Goal: Task Accomplishment & Management: Manage account settings

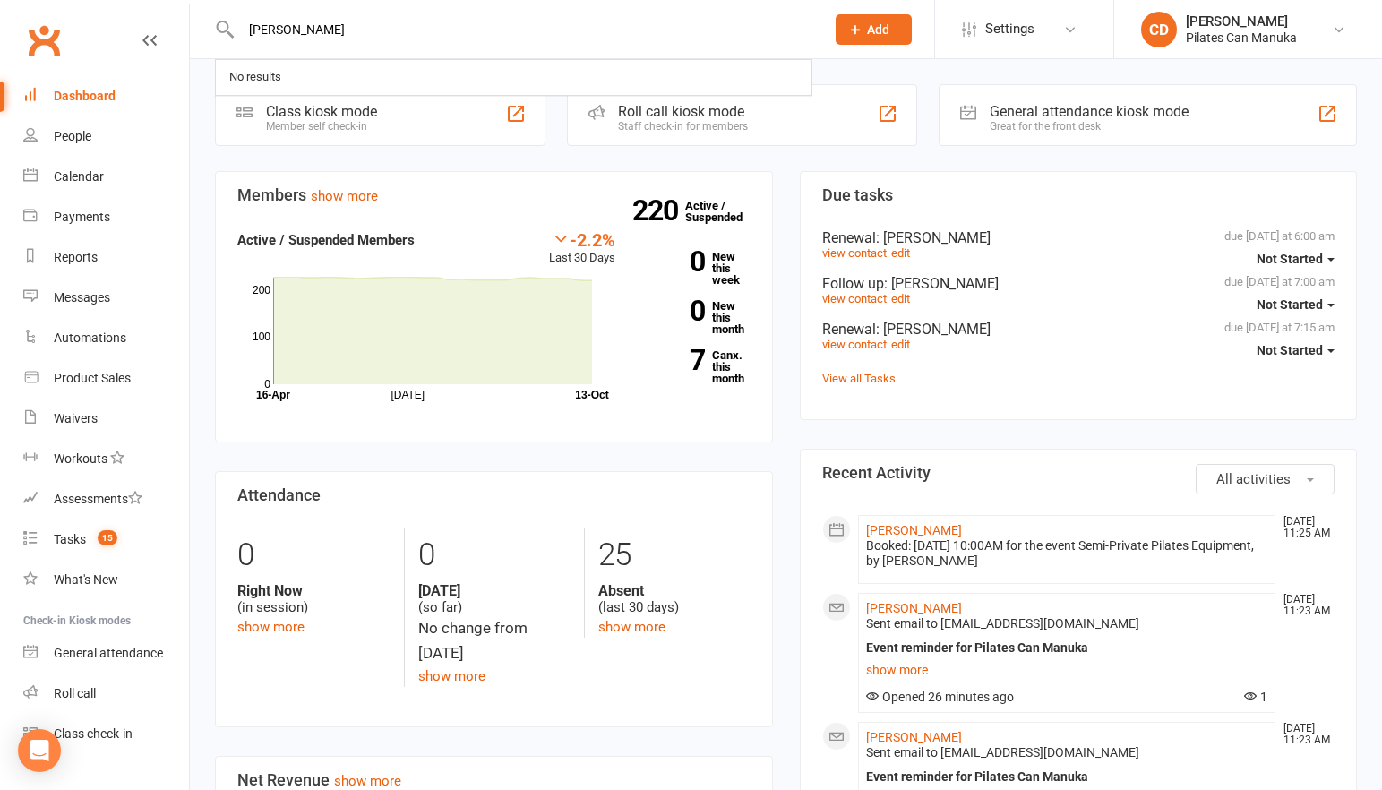
type input "[PERSON_NAME]"
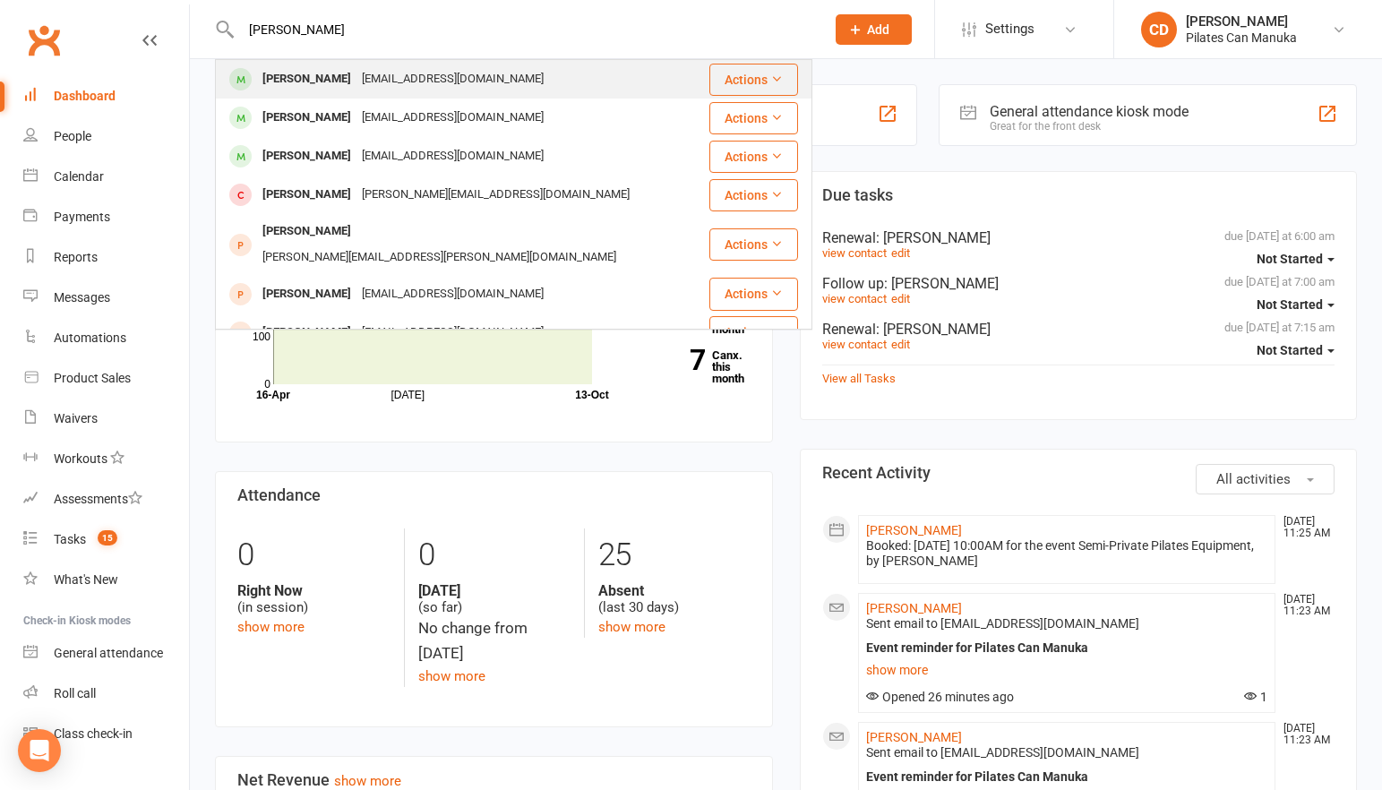
click at [356, 75] on div "[EMAIL_ADDRESS][DOMAIN_NAME]" at bounding box center [452, 79] width 193 height 26
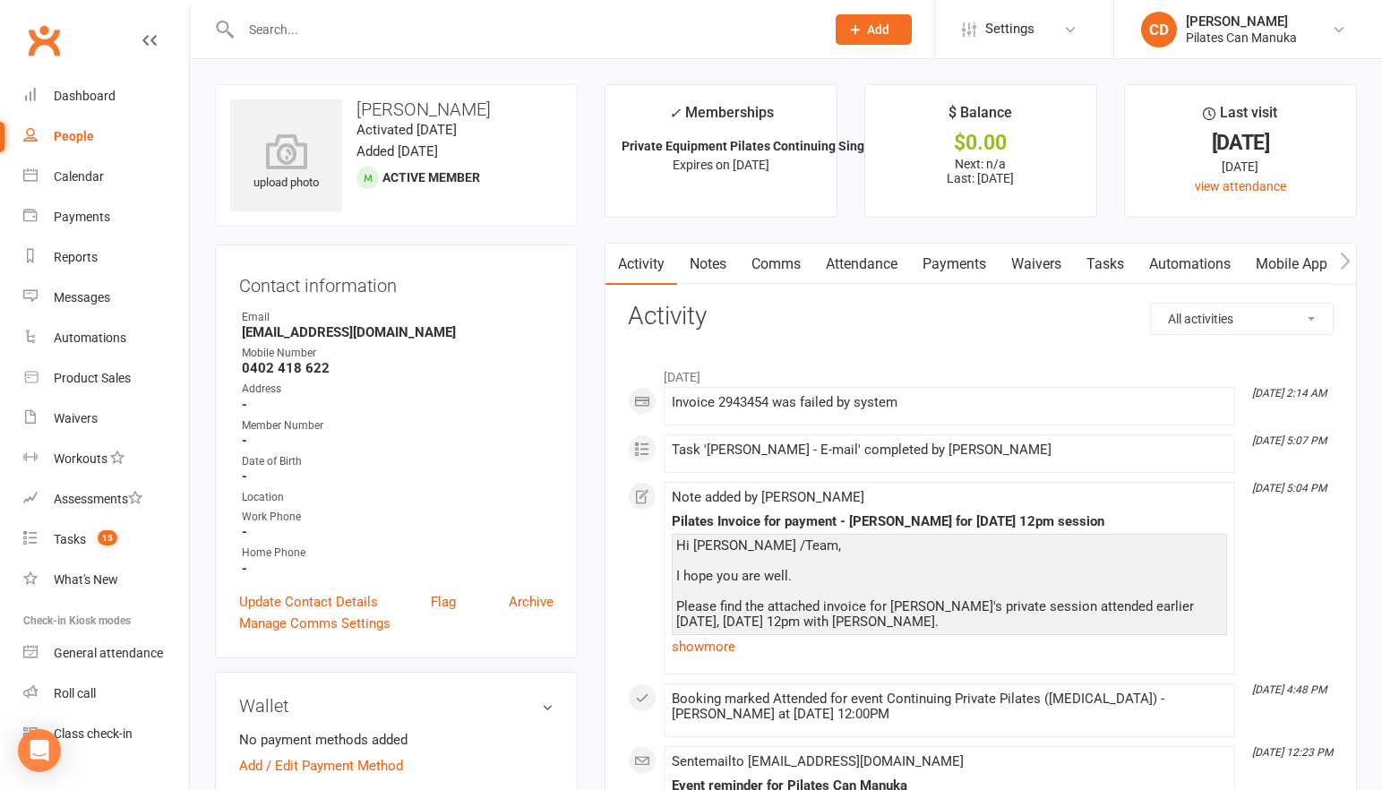
click at [702, 255] on link "Notes" at bounding box center [708, 264] width 62 height 41
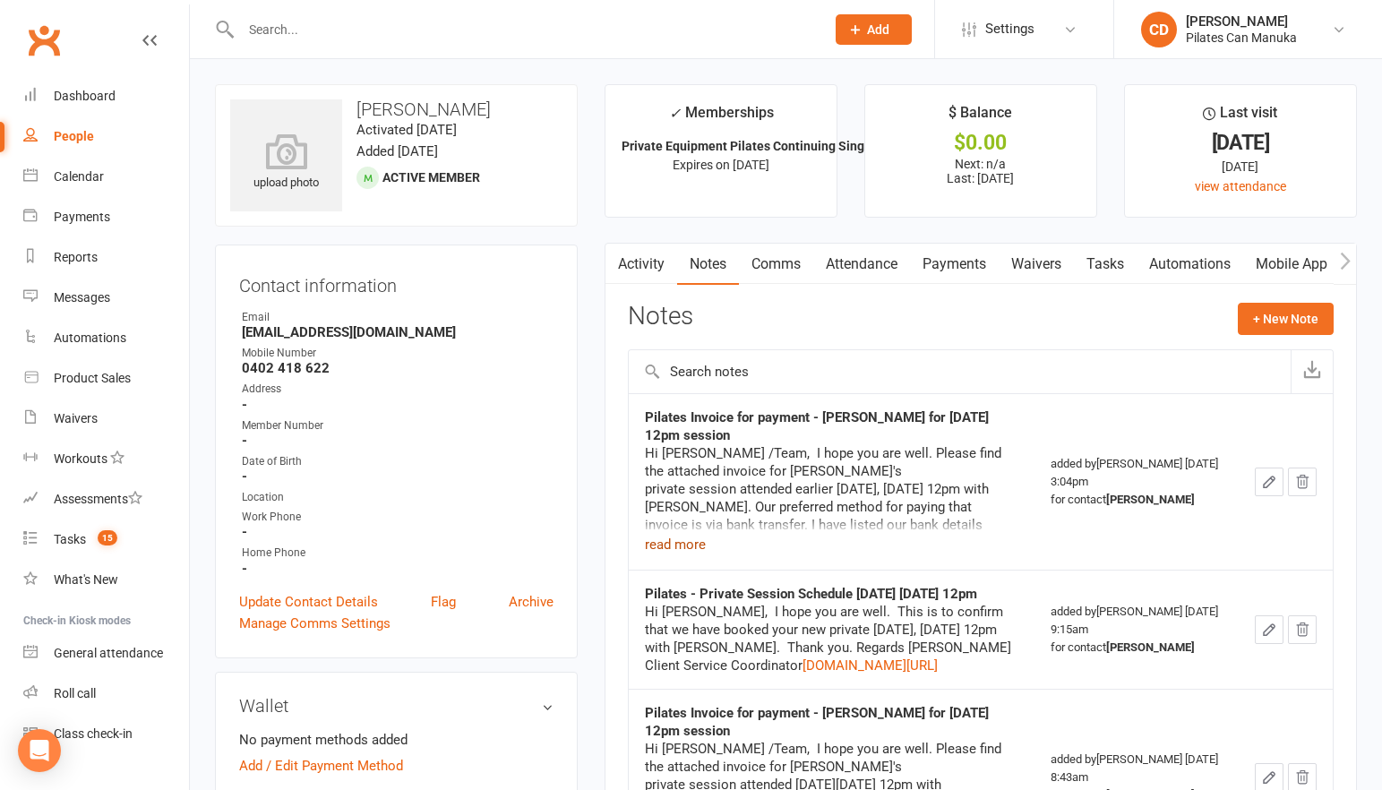
click at [684, 541] on button "read more" at bounding box center [675, 544] width 61 height 21
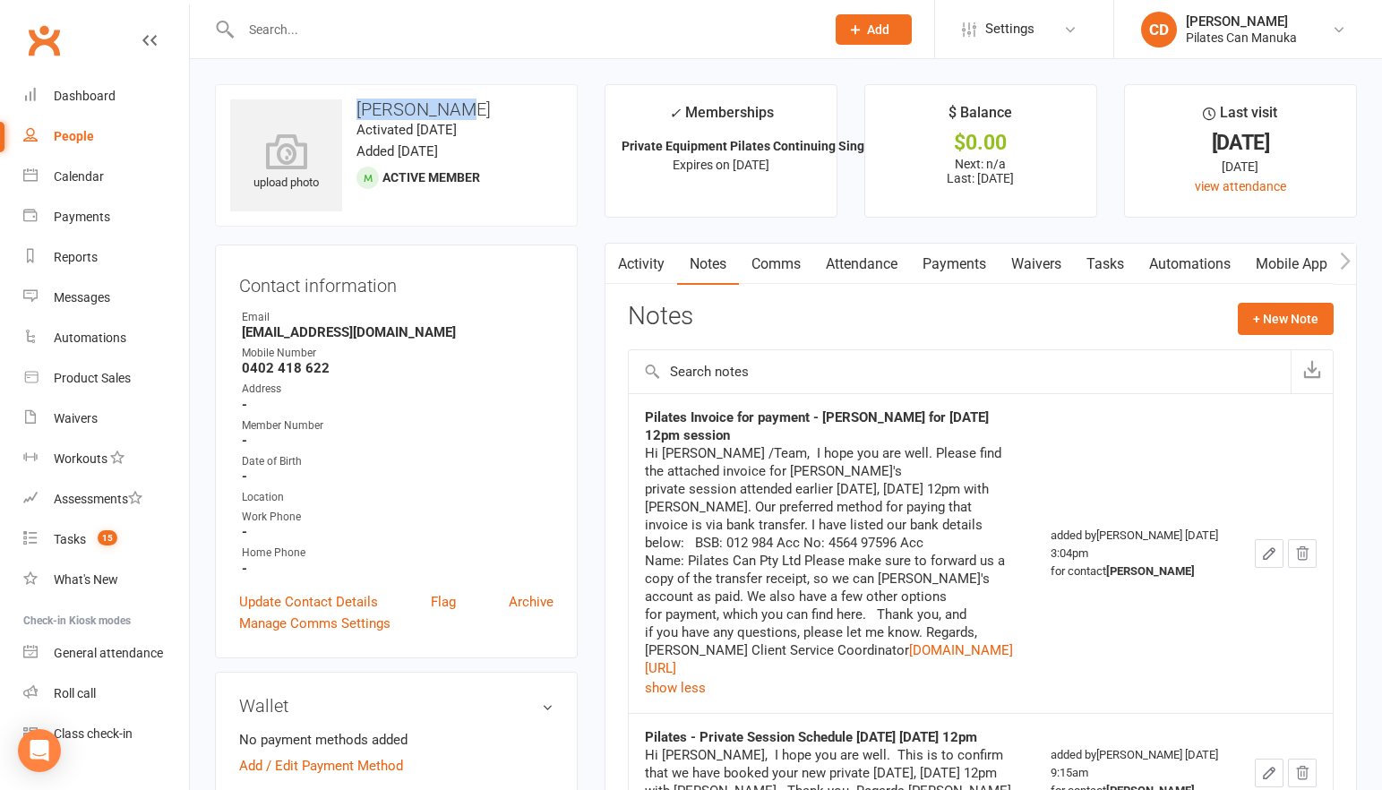
drag, startPoint x: 464, startPoint y: 107, endPoint x: 353, endPoint y: 105, distance: 111.1
click at [353, 105] on h3 "[PERSON_NAME]" at bounding box center [396, 109] width 332 height 20
copy h3 "[PERSON_NAME]"
click at [105, 535] on span "15" at bounding box center [108, 537] width 20 height 15
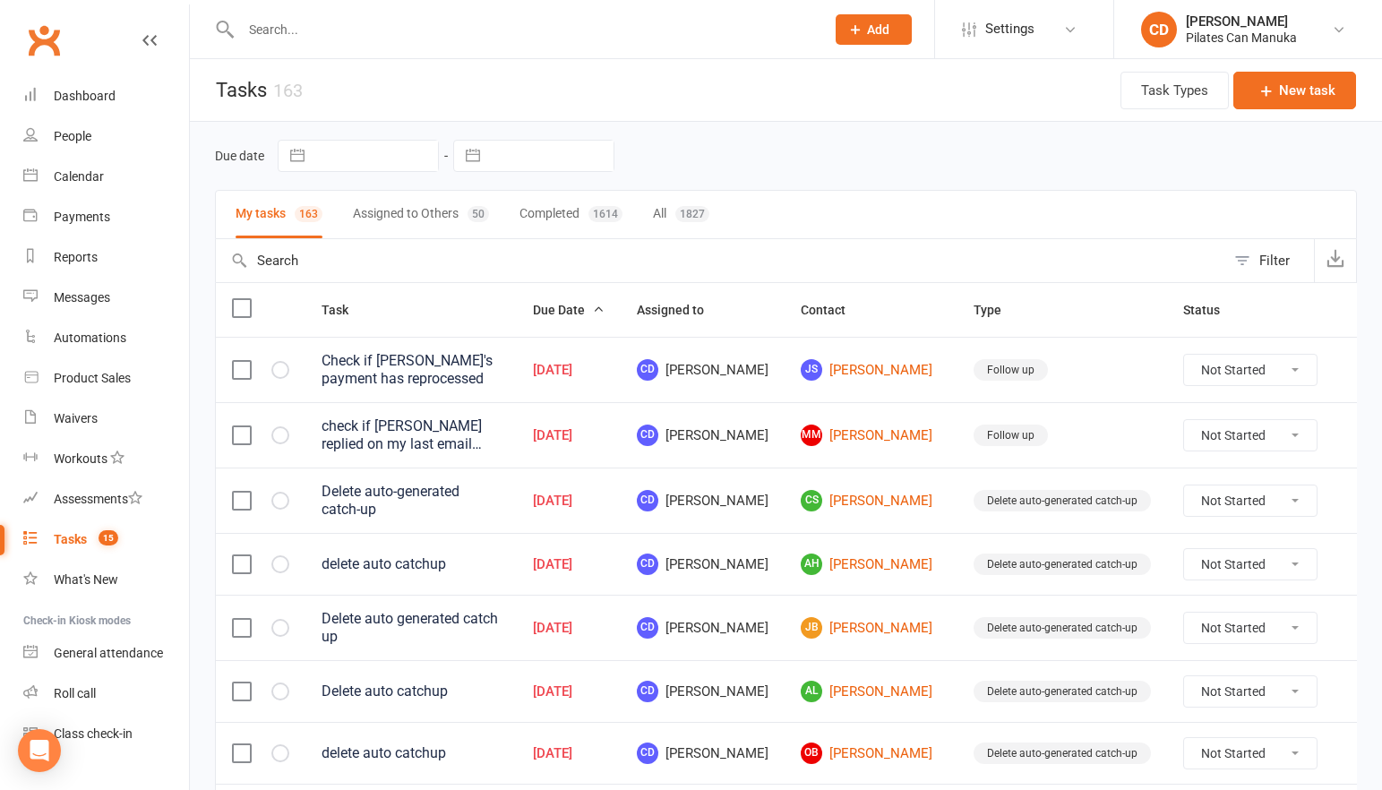
click at [112, 544] on span "15" at bounding box center [109, 537] width 20 height 15
click at [838, 561] on link "AH [PERSON_NAME]" at bounding box center [871, 563] width 141 height 21
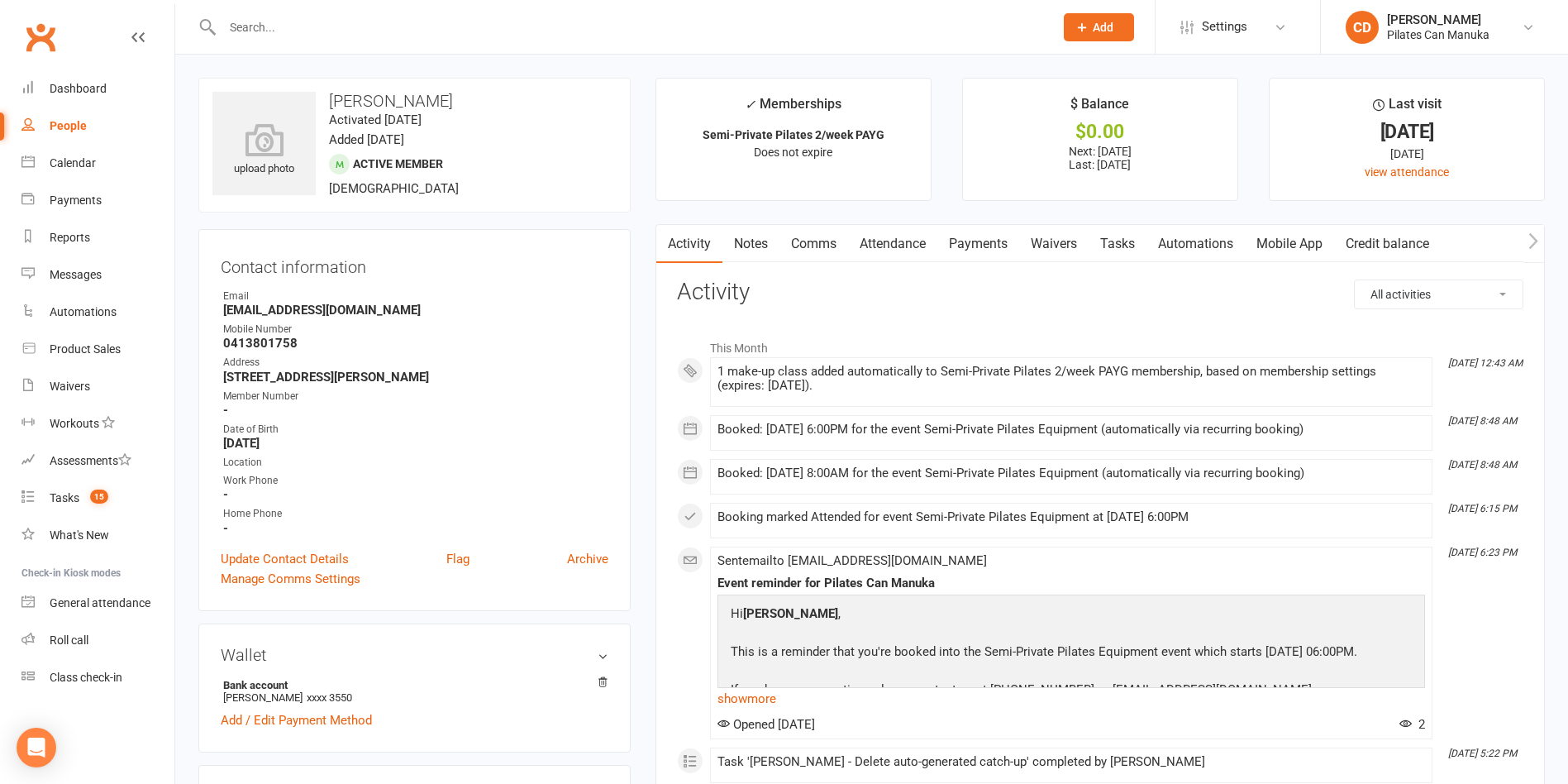
click at [920, 242] on link "Attendance" at bounding box center [892, 244] width 90 height 38
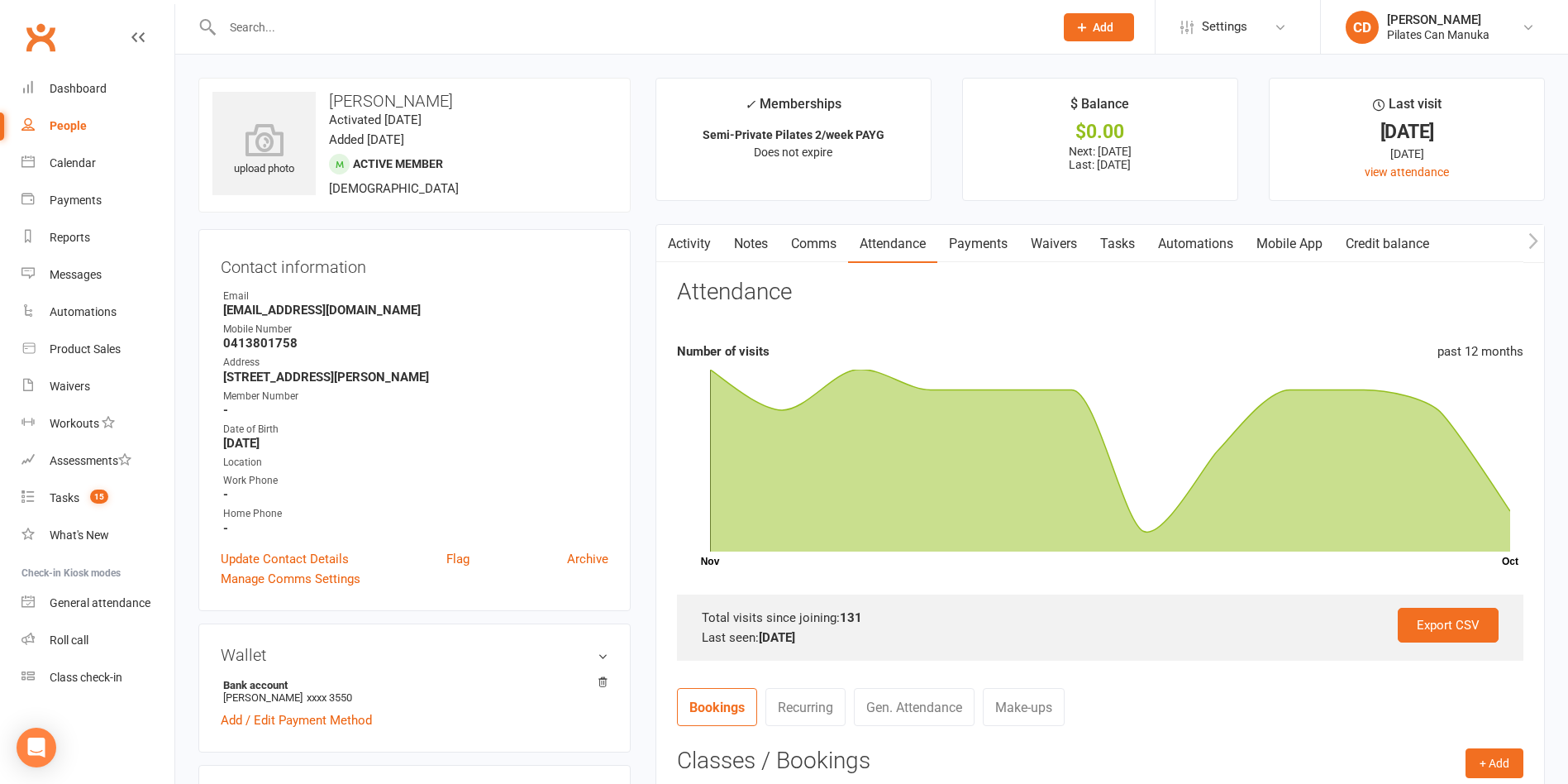
click at [1032, 701] on link "Make-ups" at bounding box center [1023, 706] width 82 height 38
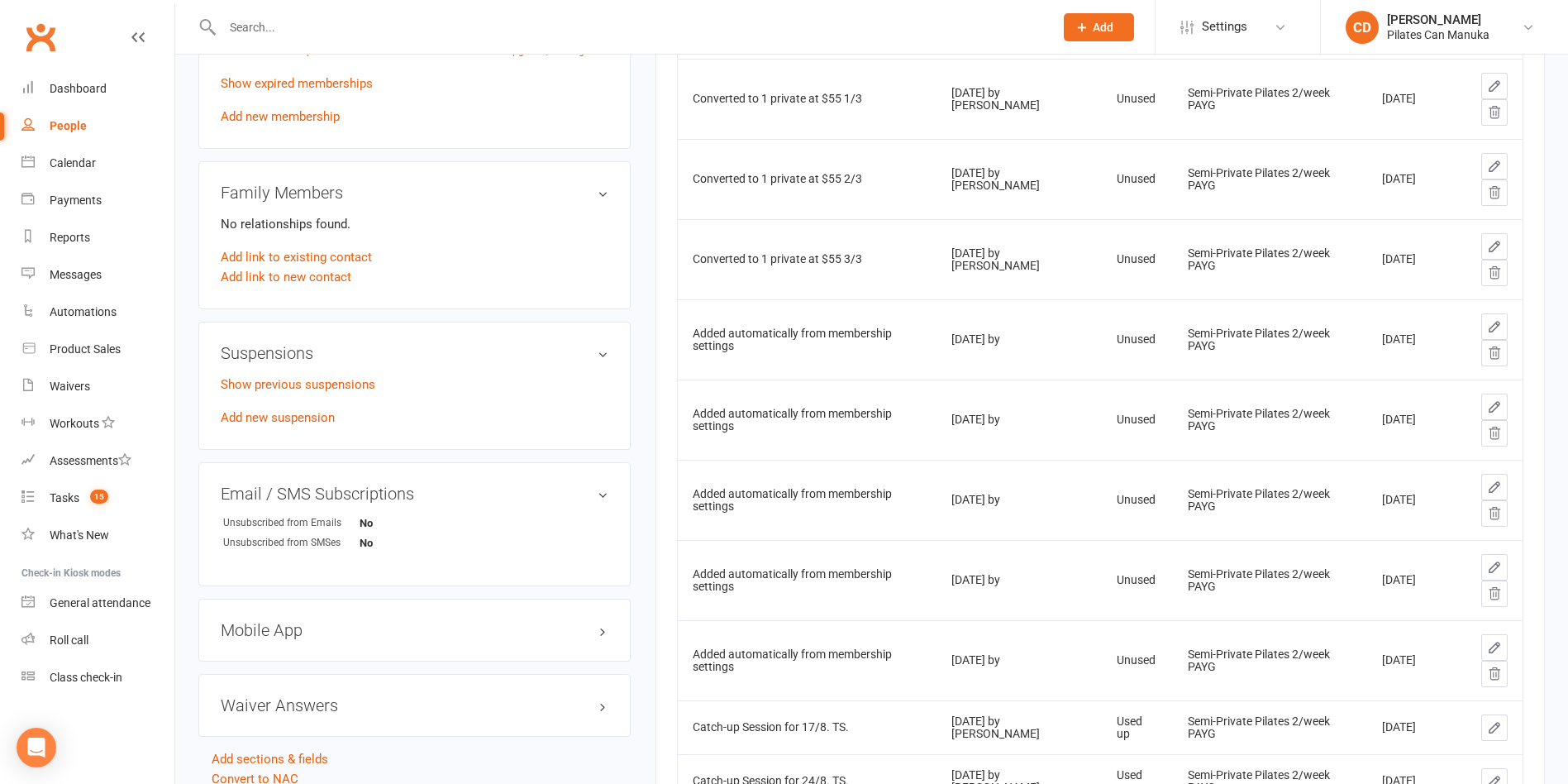
scroll to position [868, 0]
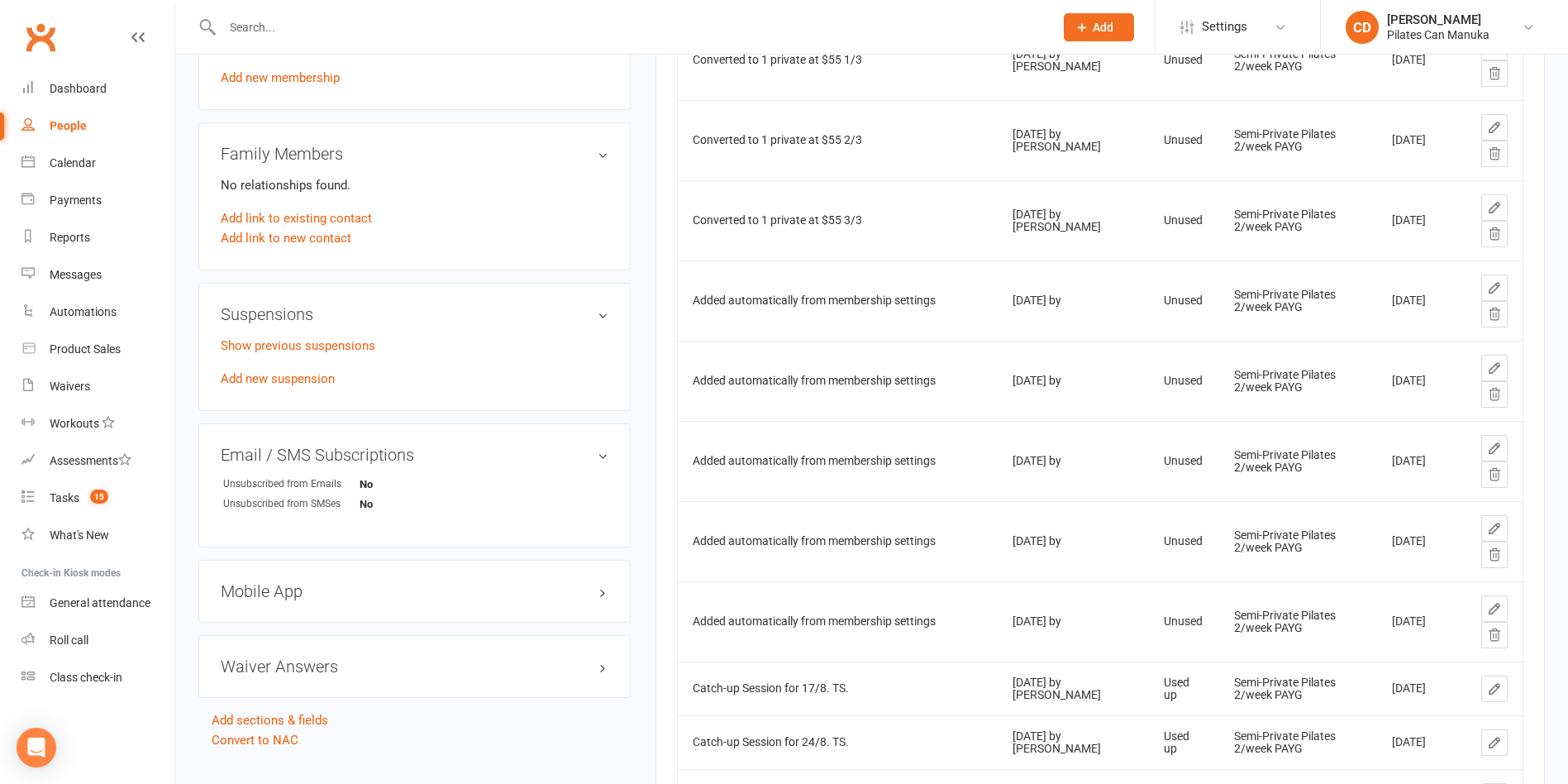
click at [1275, 633] on icon at bounding box center [1494, 635] width 15 height 15
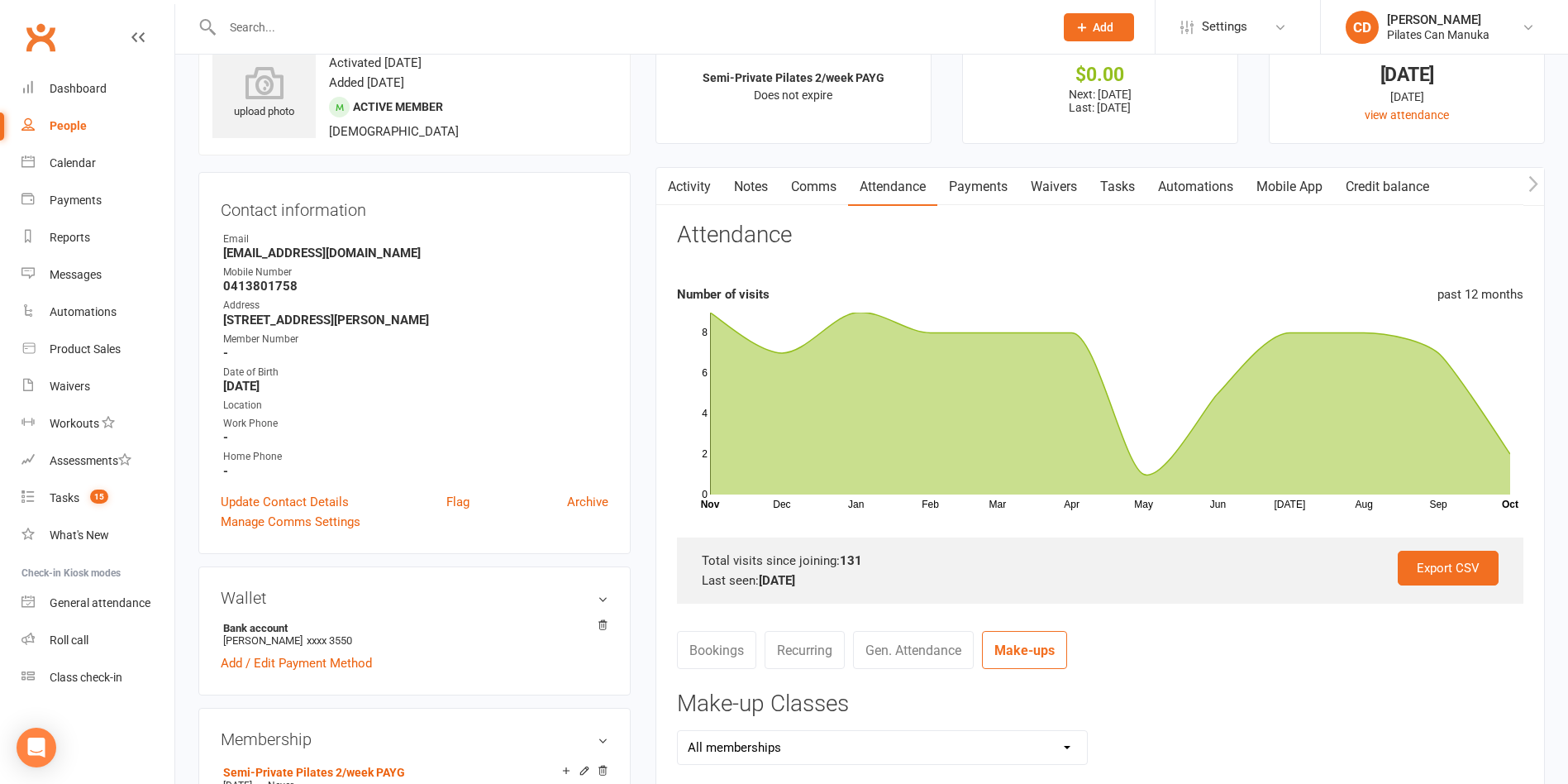
scroll to position [0, 0]
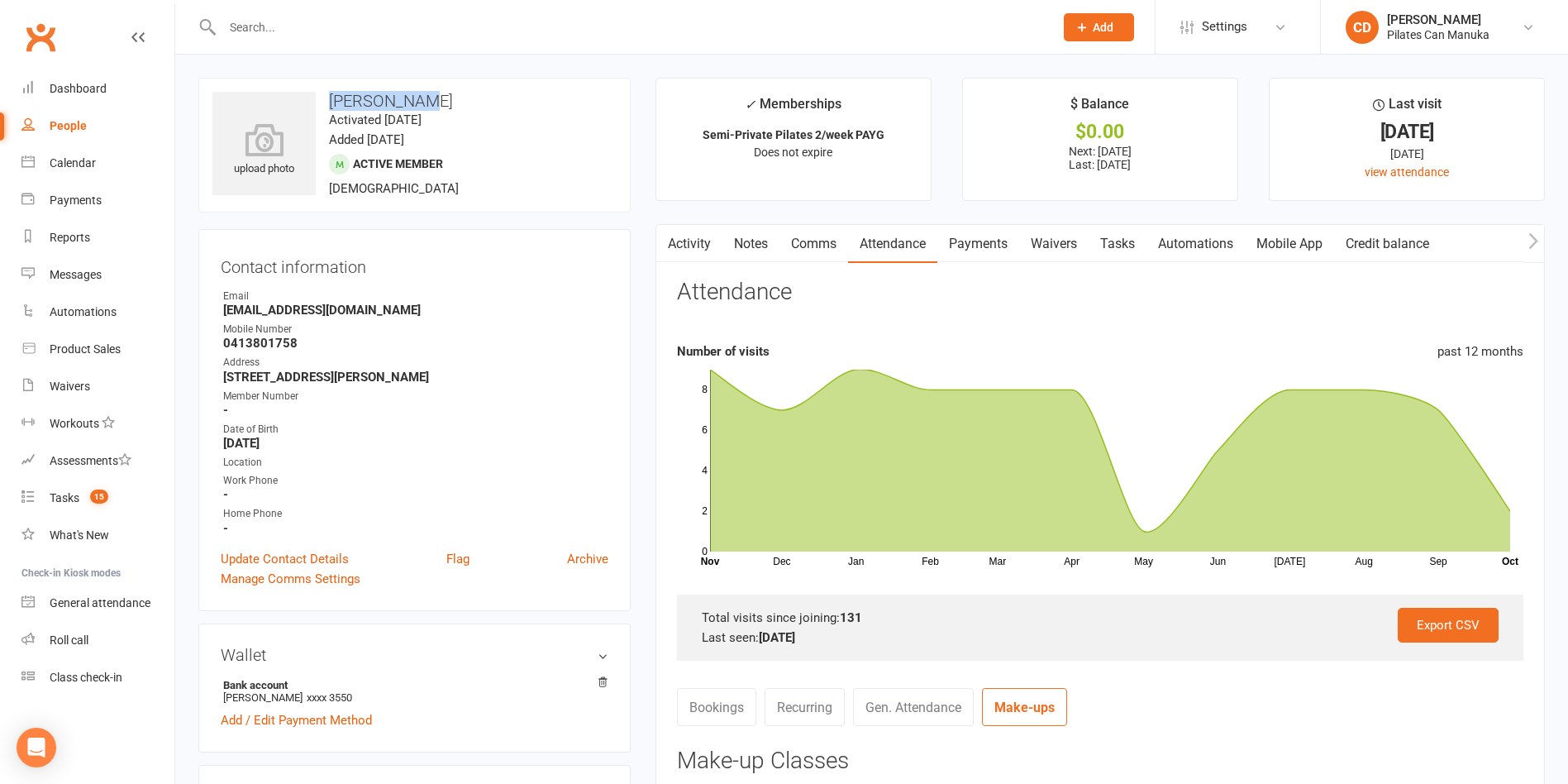
drag, startPoint x: 428, startPoint y: 103, endPoint x: 329, endPoint y: 103, distance: 99.0
click at [329, 103] on h3 "[PERSON_NAME]" at bounding box center [414, 101] width 404 height 18
copy h3 "[PERSON_NAME]"
click at [769, 335] on section "Attendance Number of visits past 12 months Dec Jan Feb Mar Apr May Jun [DATE] A…" at bounding box center [1099, 470] width 846 height 381
click at [1129, 247] on link "Tasks" at bounding box center [1117, 244] width 58 height 38
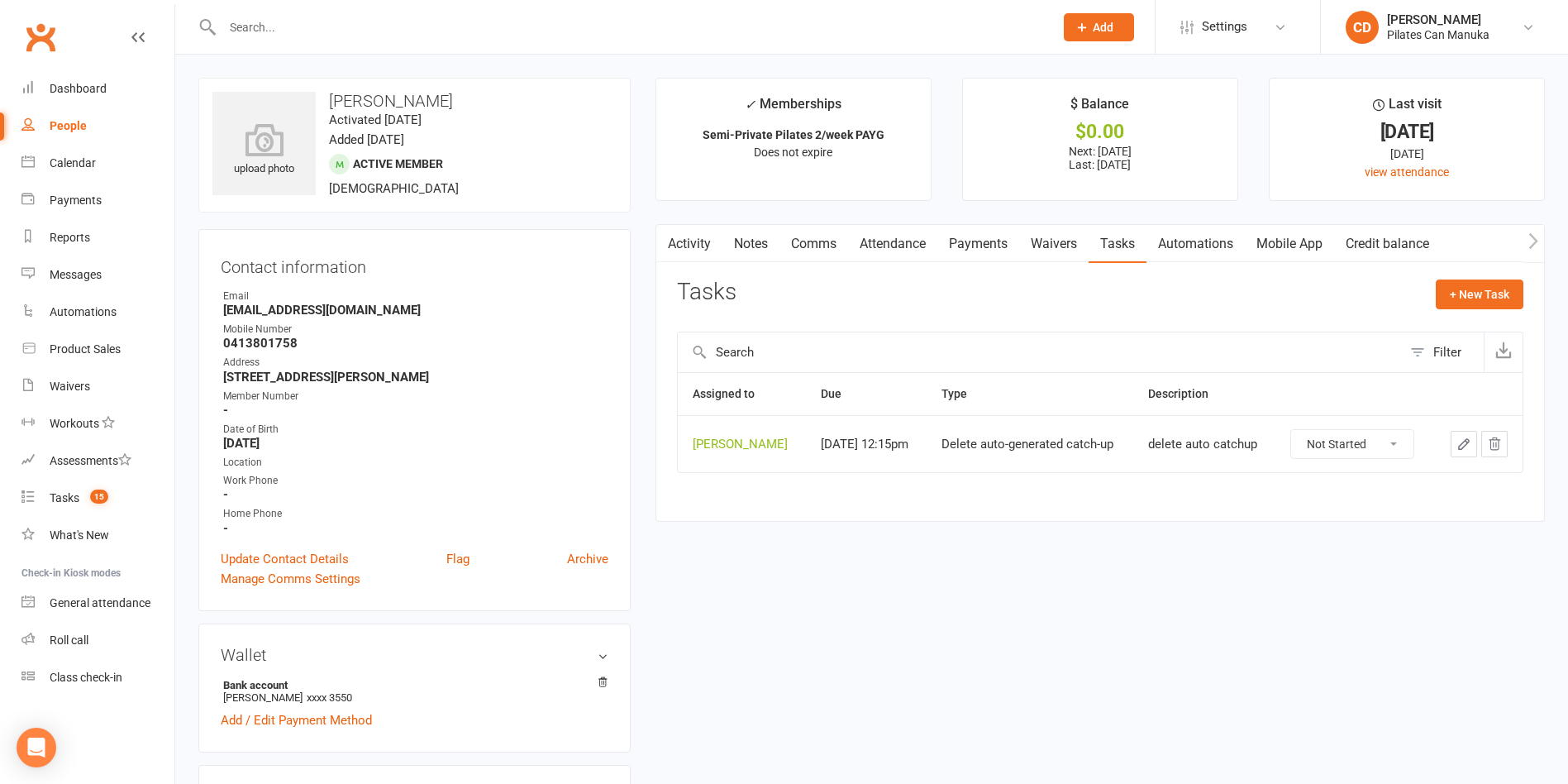
click at [1275, 447] on select "Not Started In Progress Waiting Complete" at bounding box center [1352, 444] width 123 height 28
click at [1275, 430] on select "Not Started In Progress Waiting Complete" at bounding box center [1352, 444] width 123 height 28
select select "unstarted"
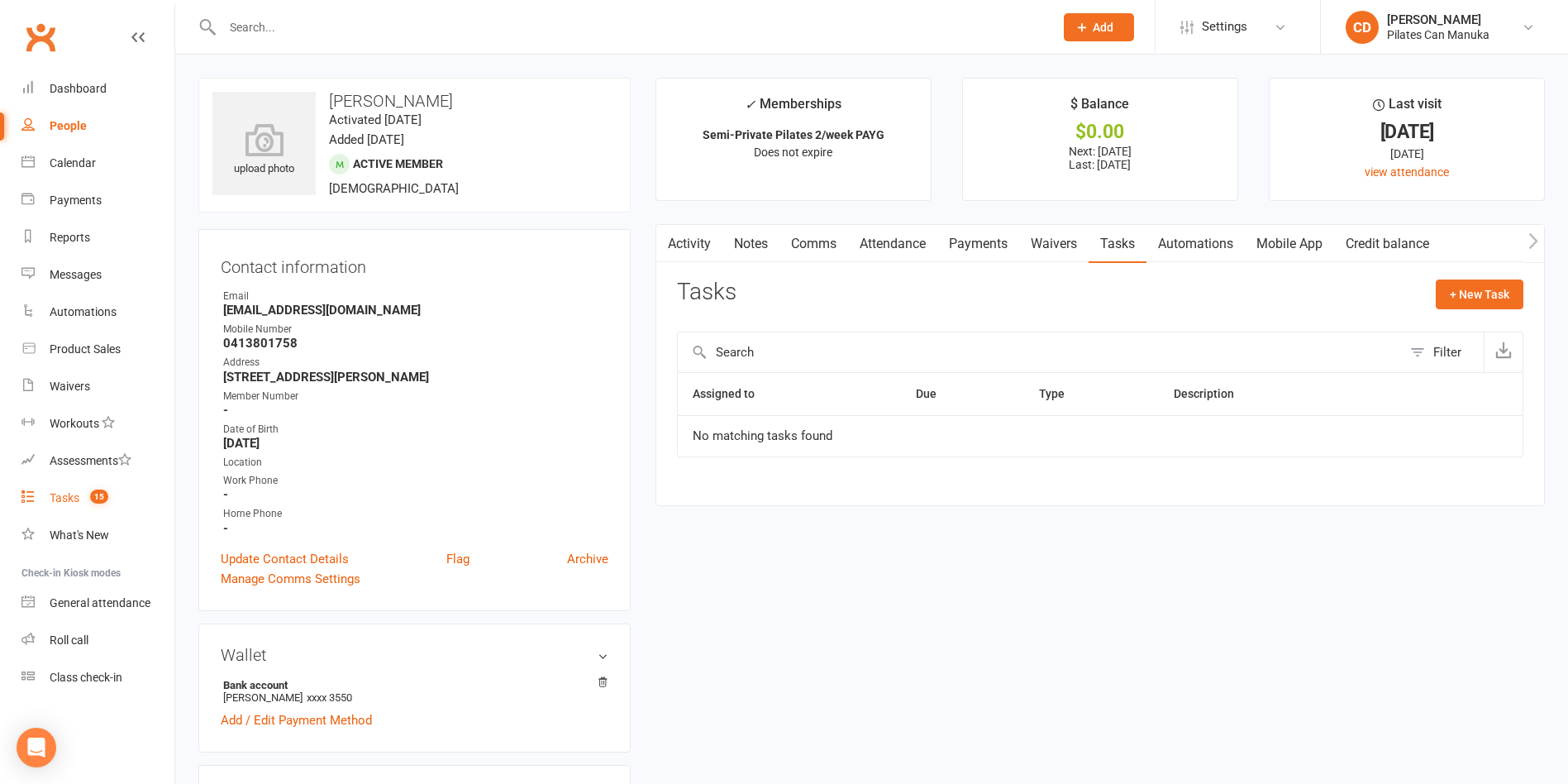
click at [86, 496] on count-badge "15" at bounding box center [95, 498] width 27 height 13
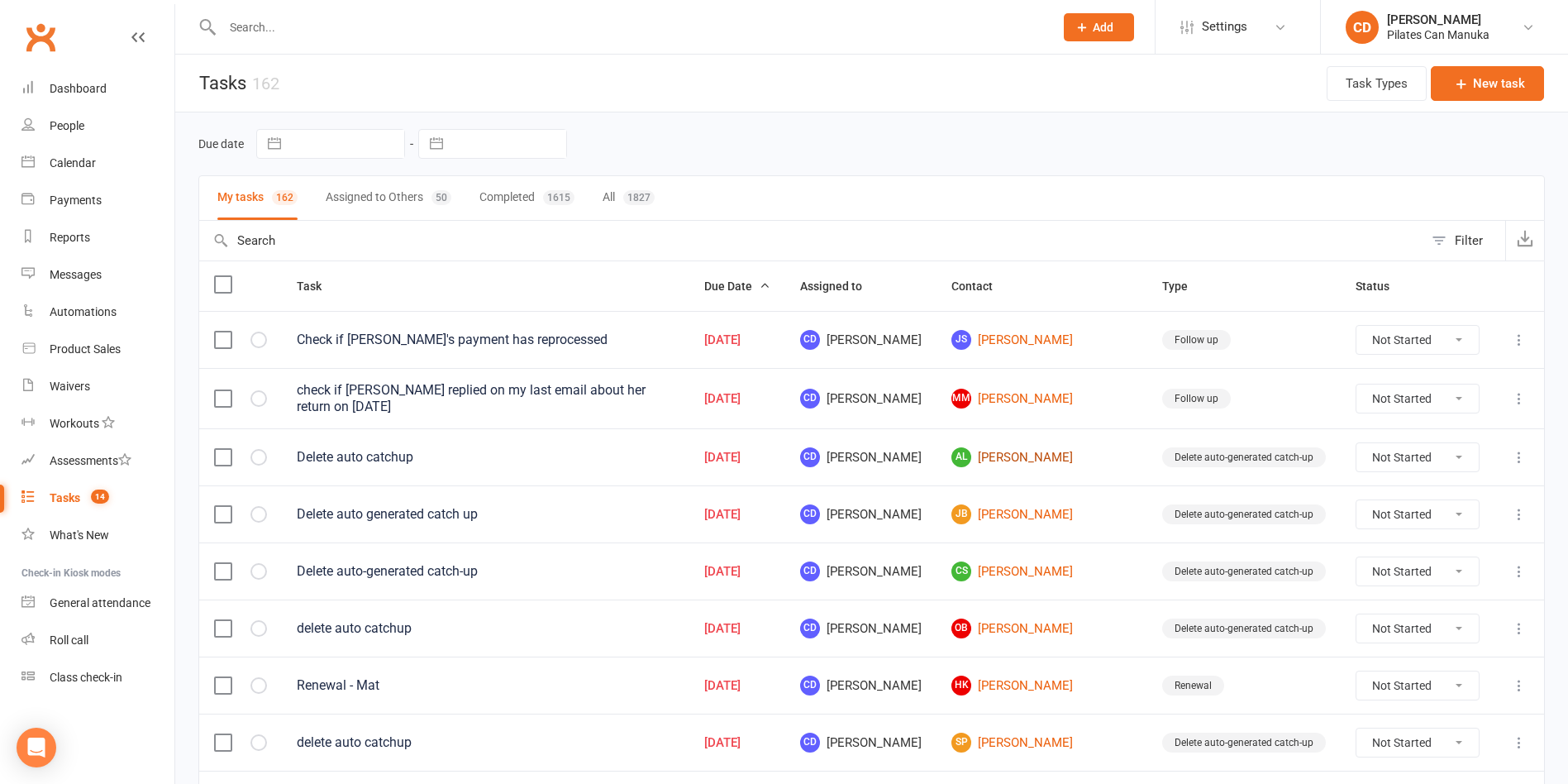
click at [1056, 452] on link "AL [PERSON_NAME]" at bounding box center [1042, 456] width 181 height 19
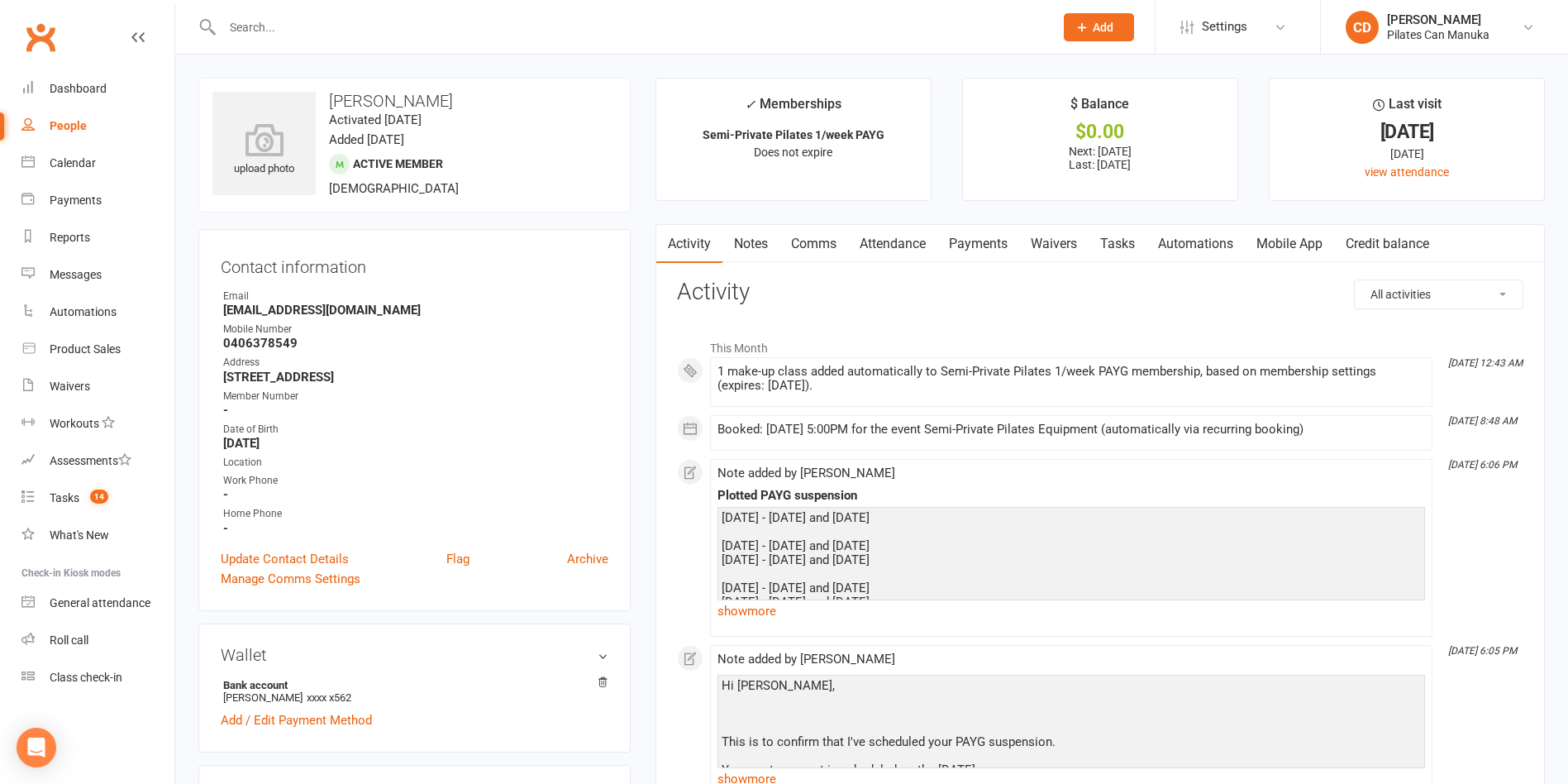
click at [908, 247] on link "Attendance" at bounding box center [892, 244] width 90 height 38
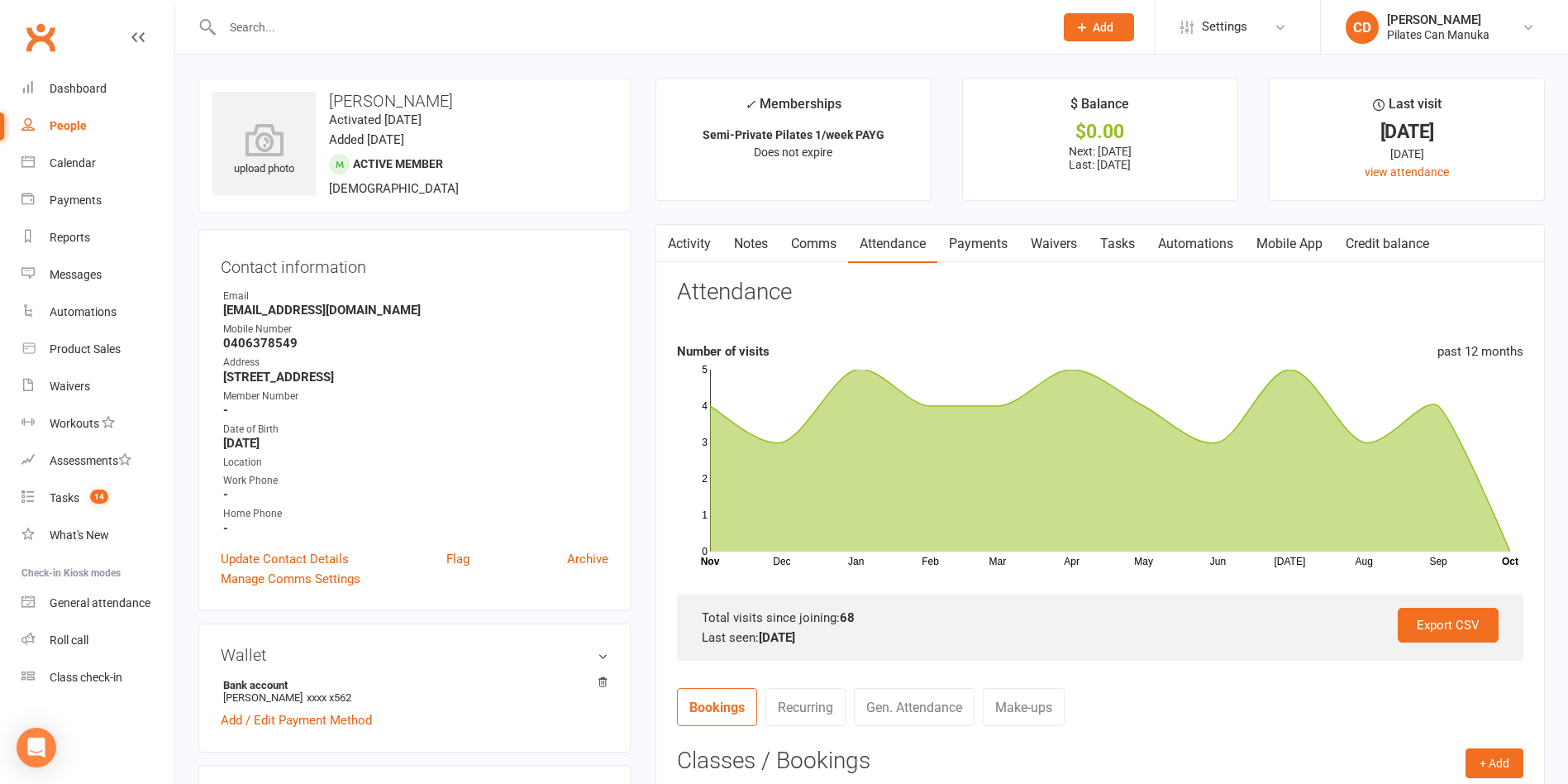
click at [1040, 715] on link "Make-ups" at bounding box center [1023, 706] width 82 height 38
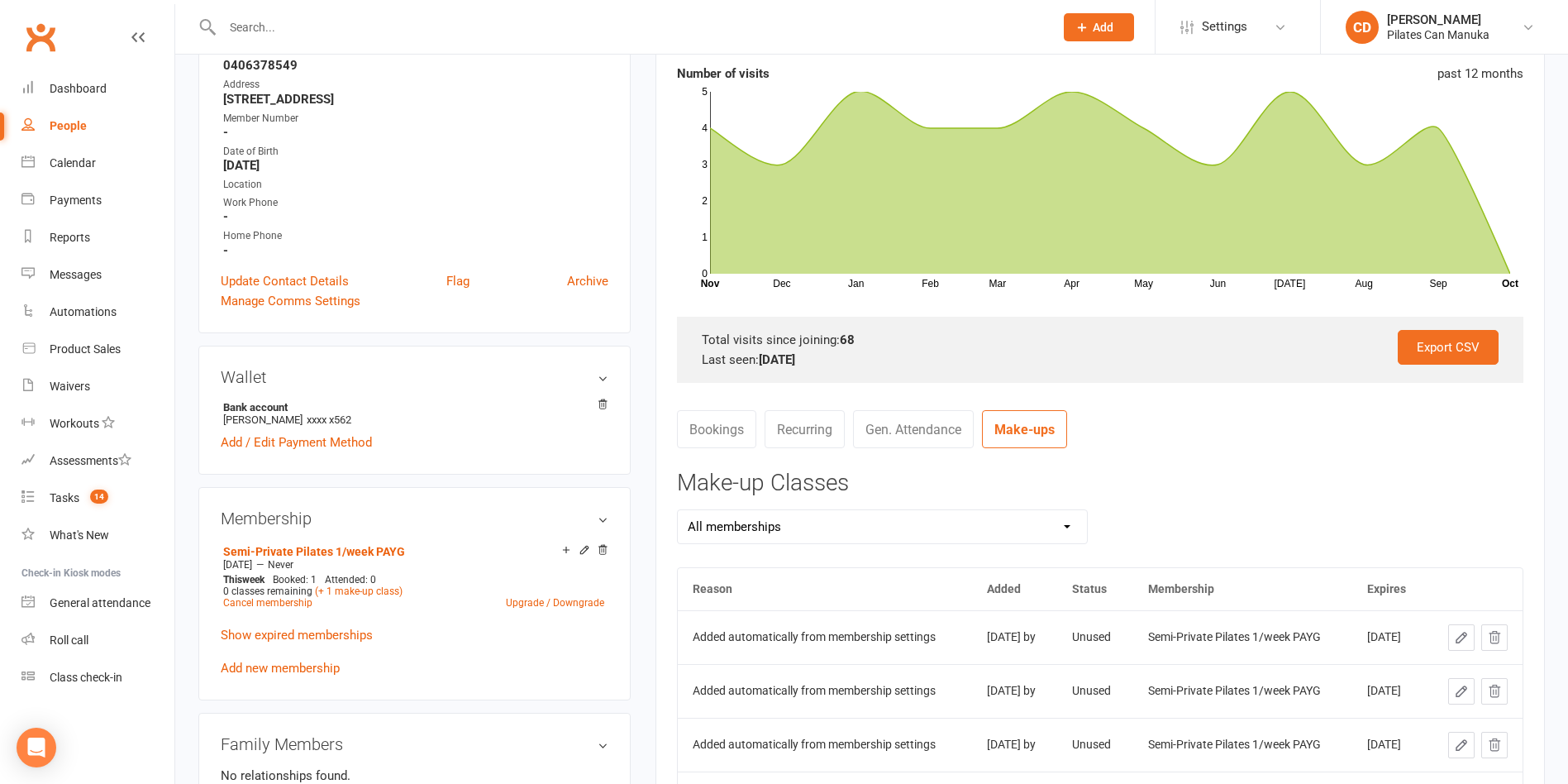
scroll to position [621, 0]
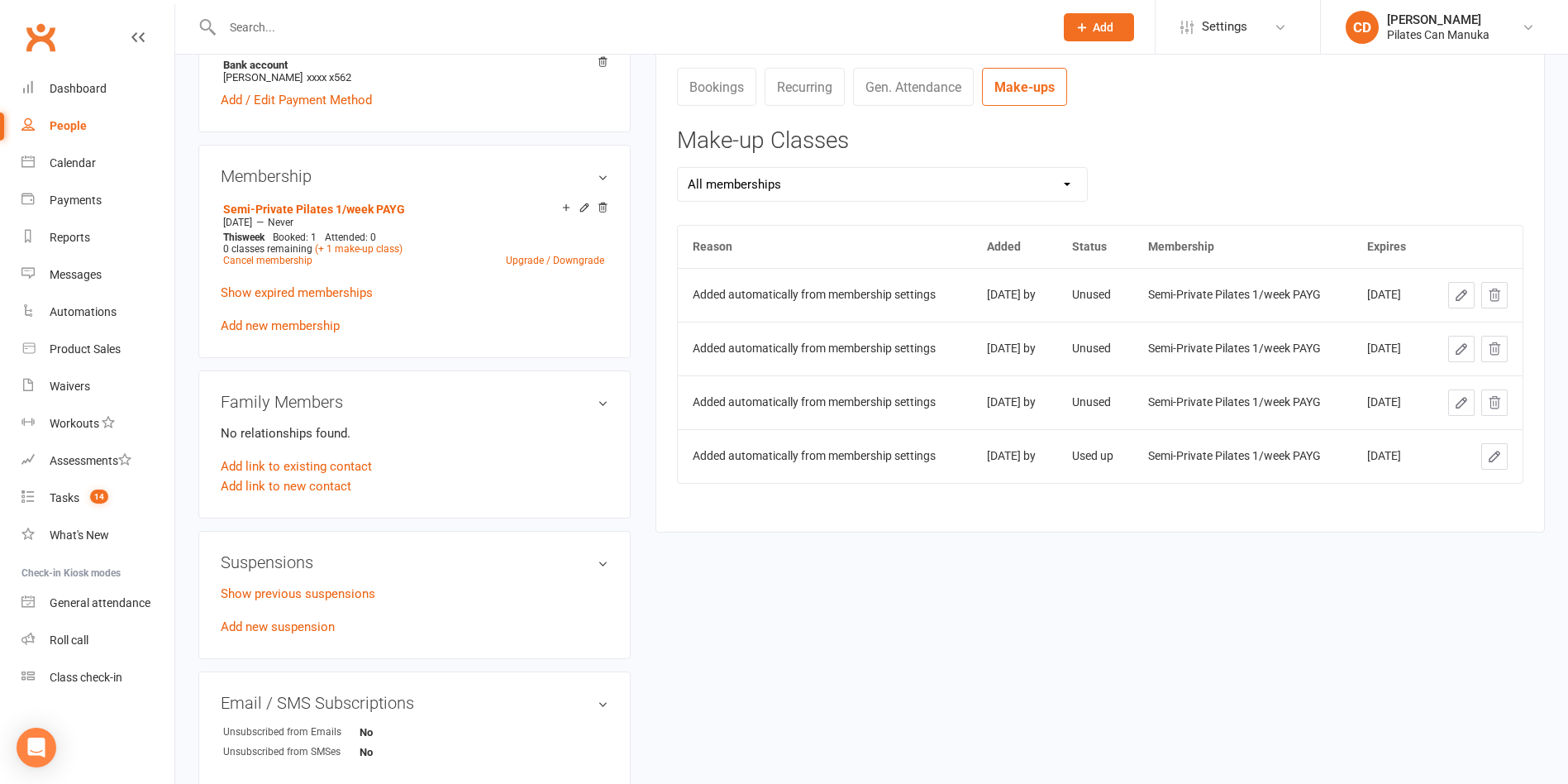
click at [1275, 416] on button at bounding box center [1494, 403] width 27 height 27
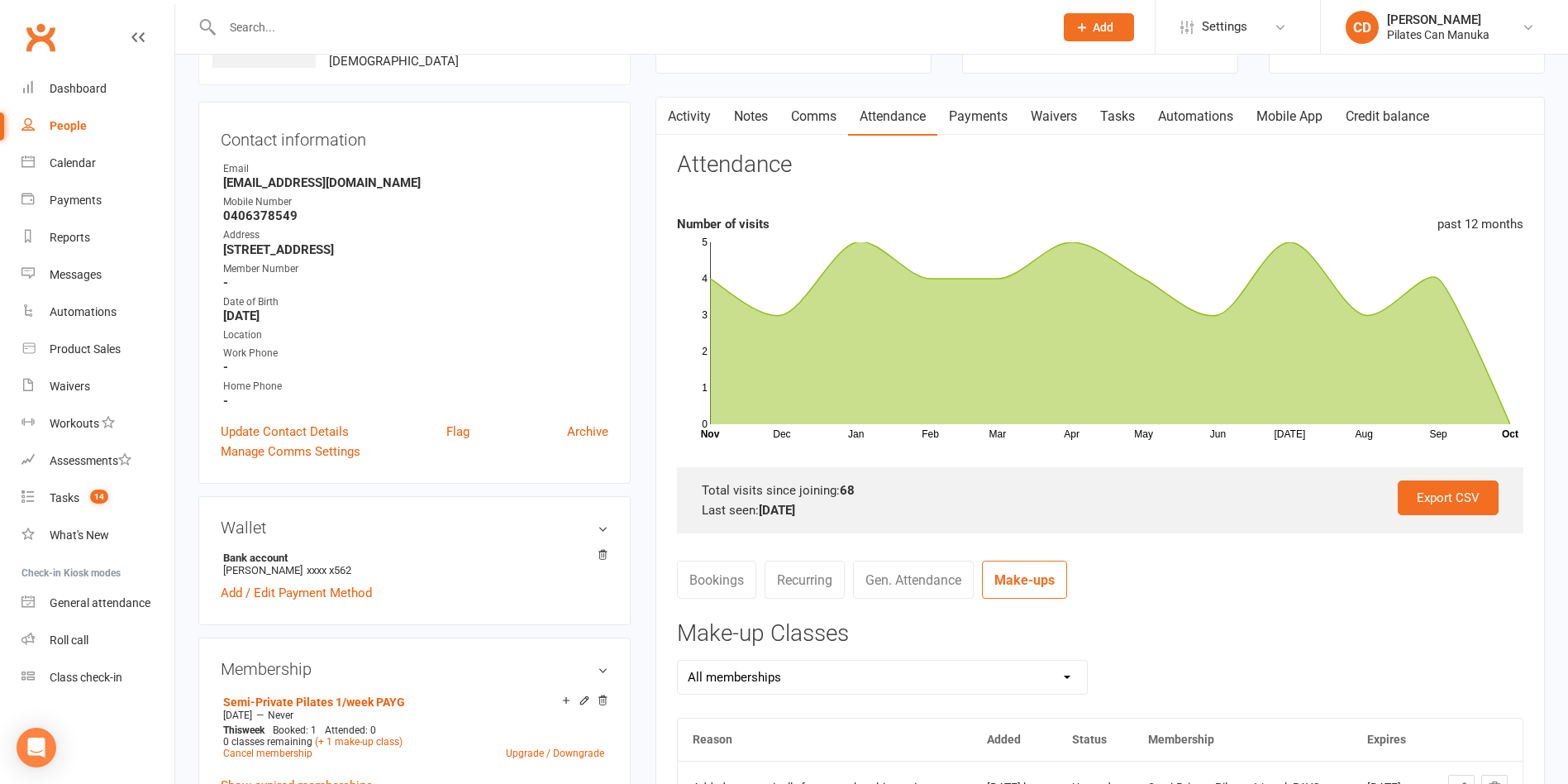
scroll to position [0, 0]
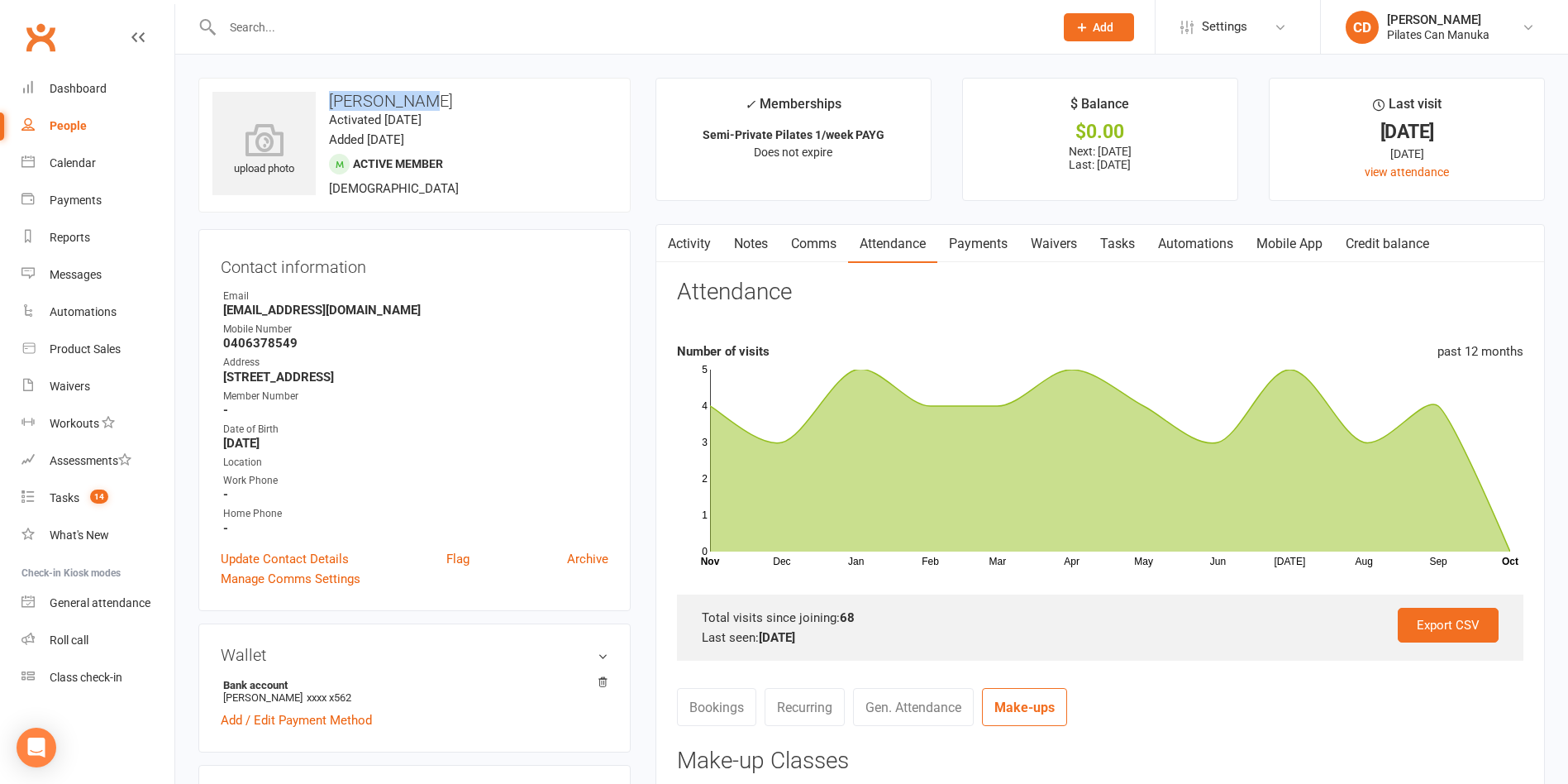
drag, startPoint x: 431, startPoint y: 99, endPoint x: 322, endPoint y: 91, distance: 109.3
click at [322, 91] on h3 "[PERSON_NAME]" at bounding box center [414, 101] width 404 height 18
copy h3 "[PERSON_NAME]"
click at [1130, 235] on link "Tasks" at bounding box center [1117, 244] width 58 height 38
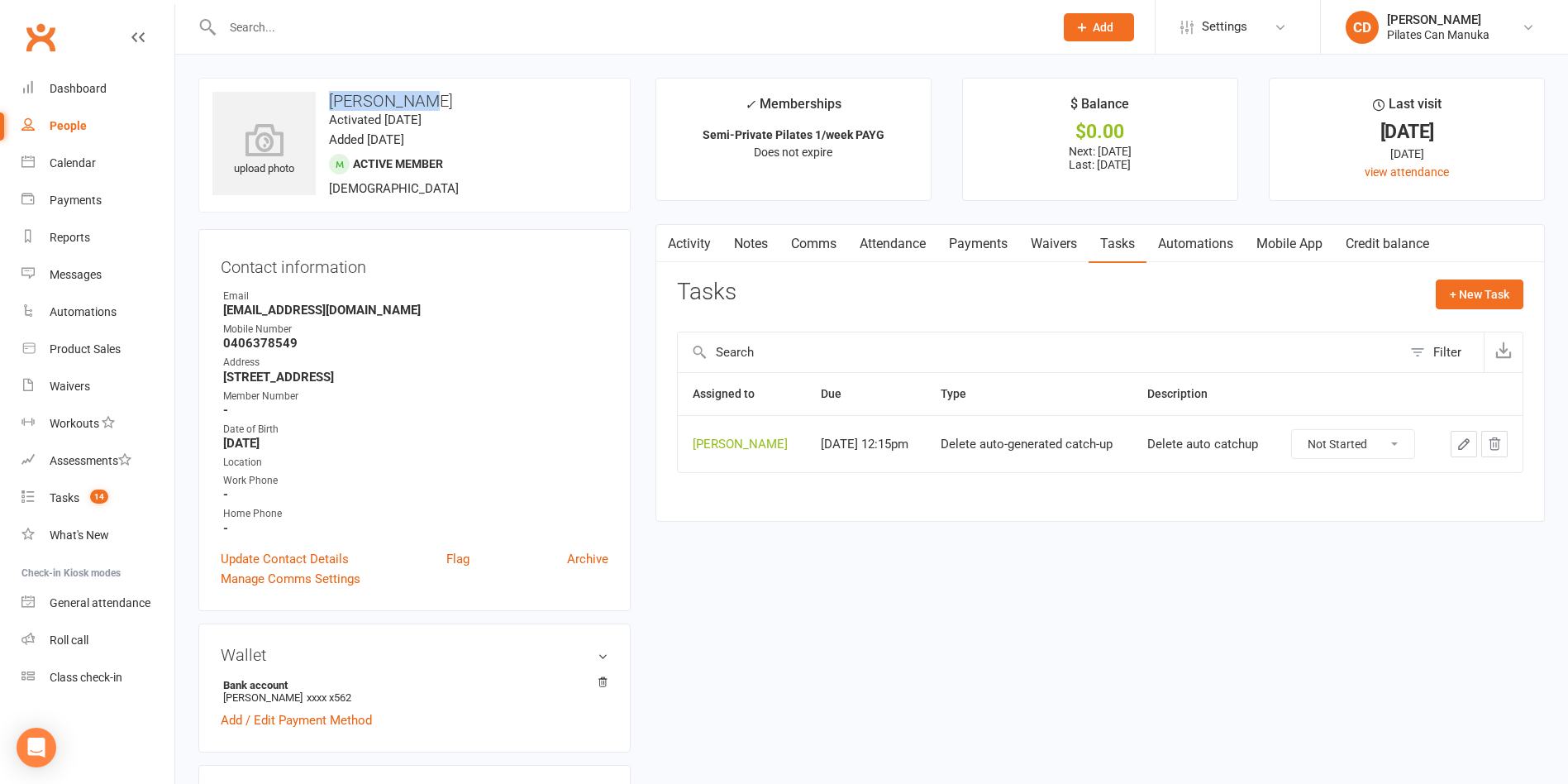
click at [1275, 446] on select "Not Started In Progress Waiting Complete" at bounding box center [1353, 444] width 123 height 28
click at [1275, 430] on select "Not Started In Progress Waiting Complete" at bounding box center [1353, 444] width 123 height 28
select select "unstarted"
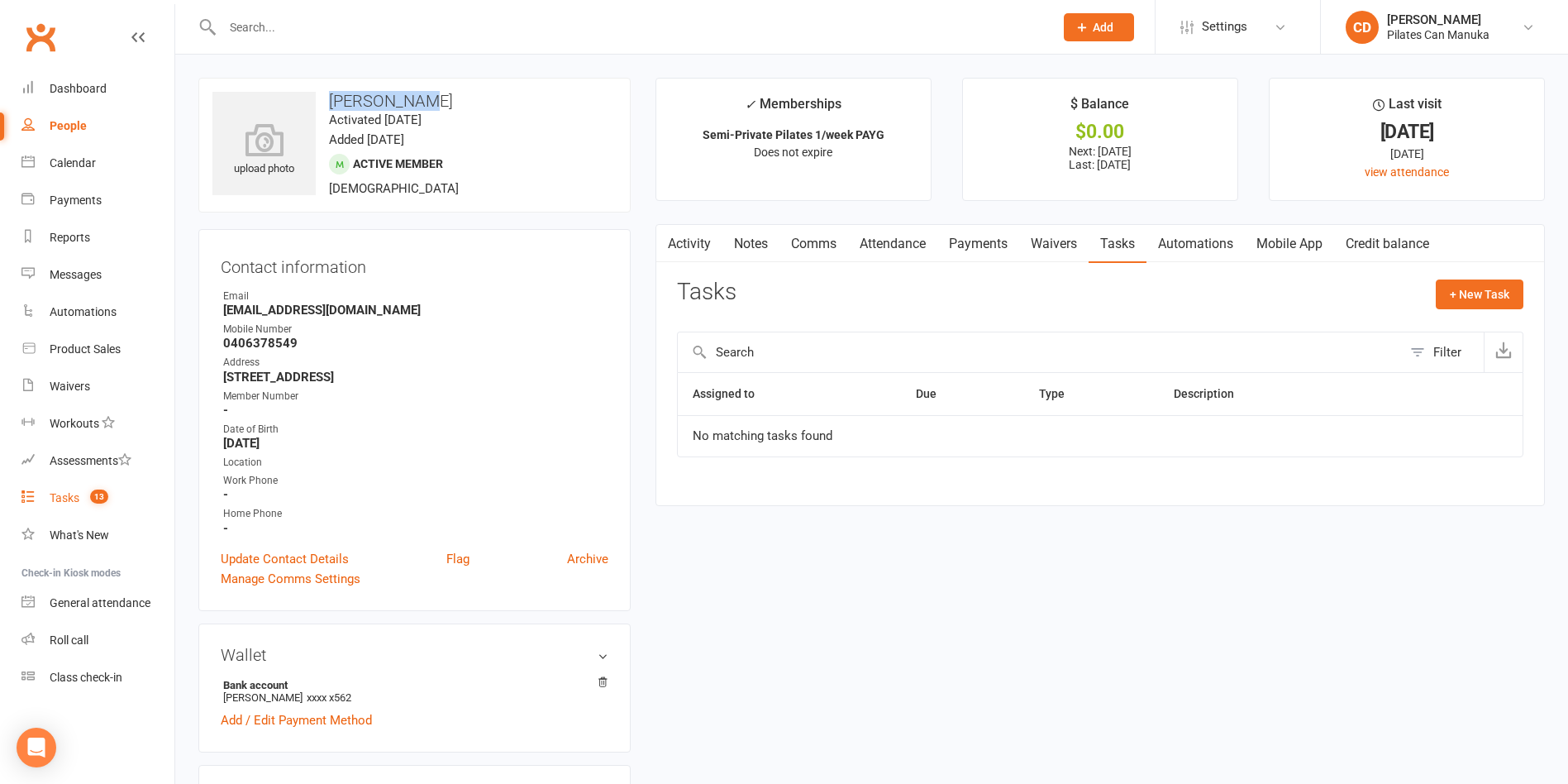
click at [82, 497] on link "Tasks 13" at bounding box center [98, 498] width 153 height 37
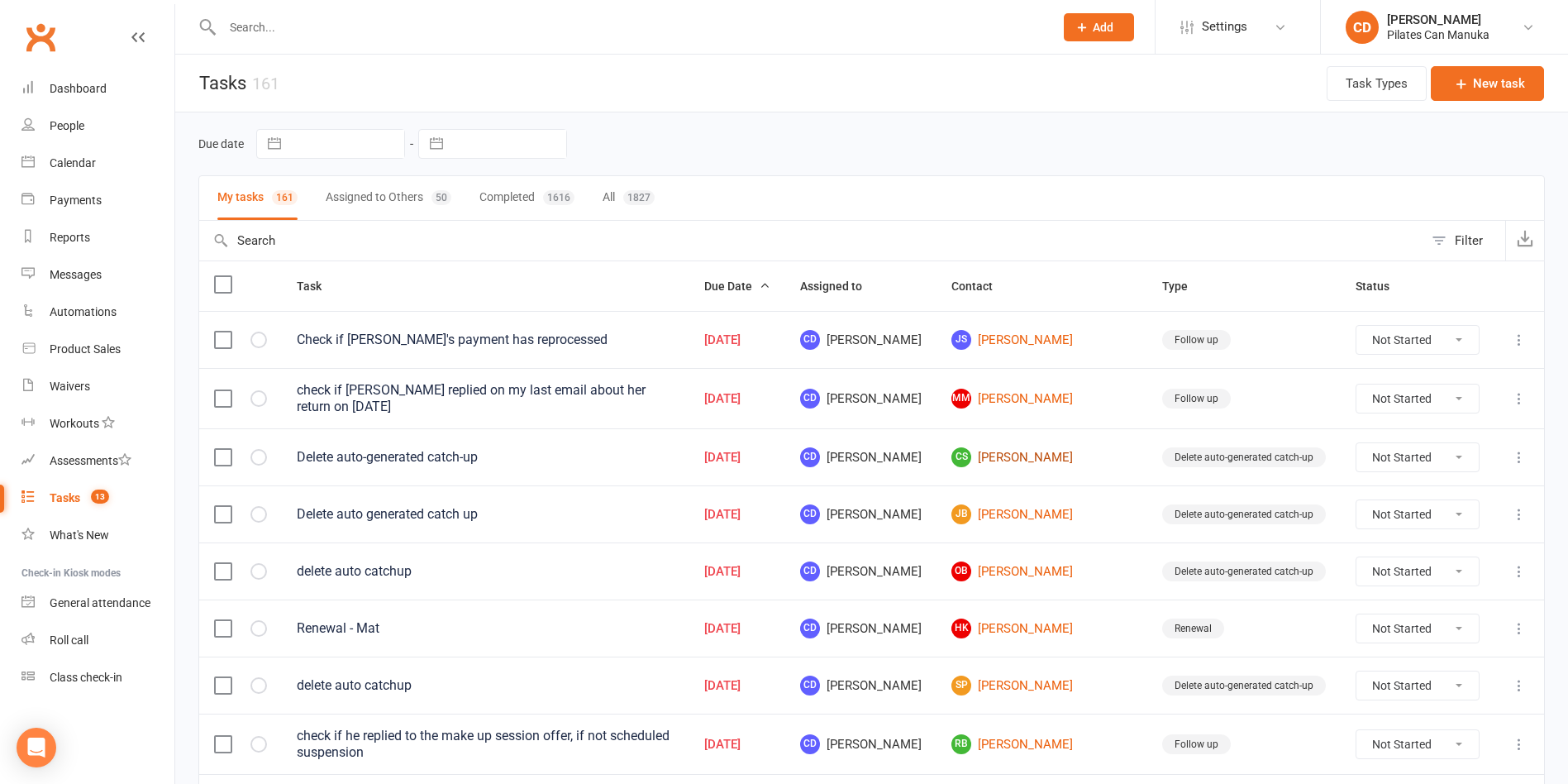
click at [1043, 455] on link "CS [PERSON_NAME]" at bounding box center [1042, 456] width 181 height 19
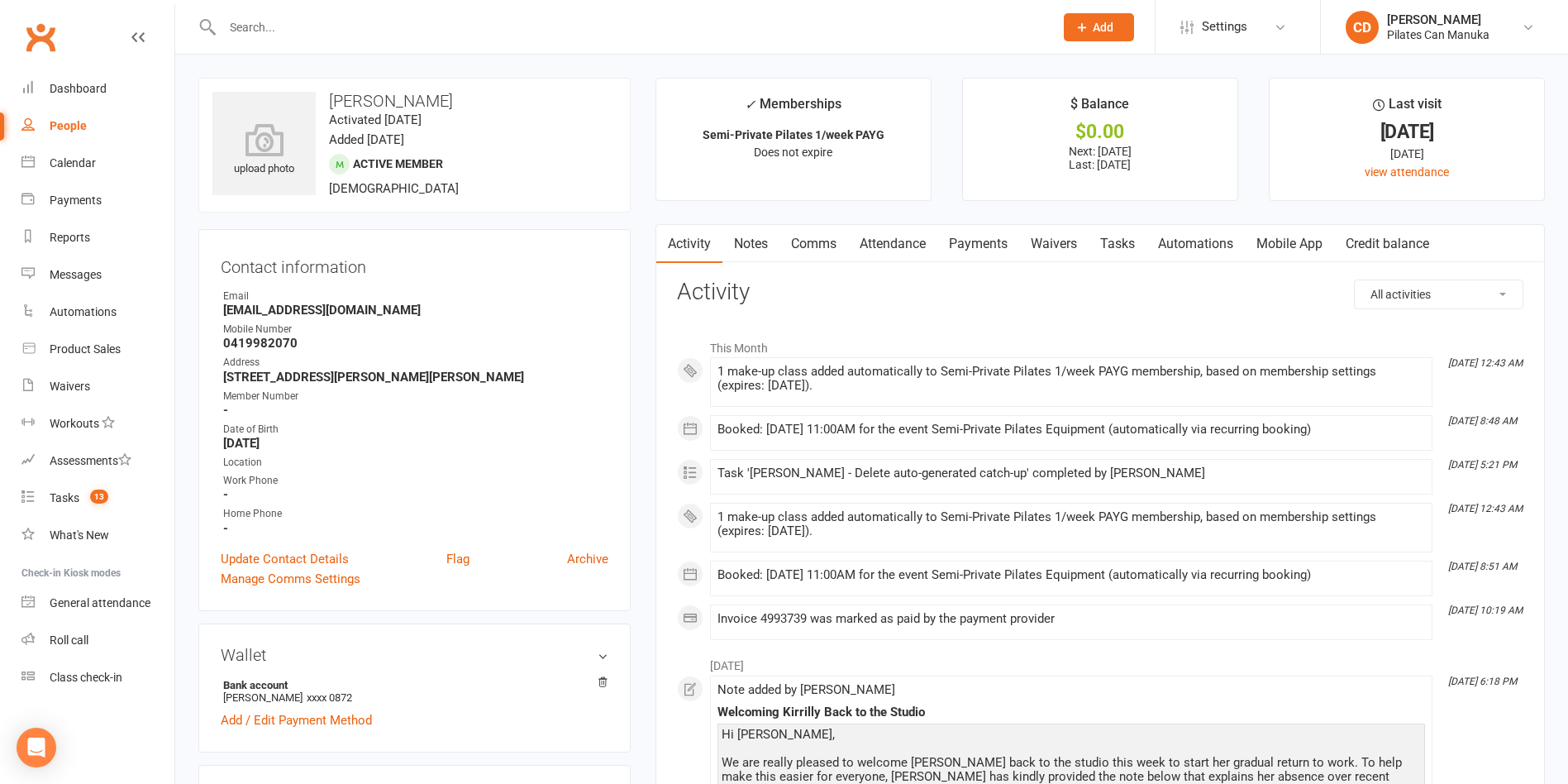
click at [913, 241] on link "Attendance" at bounding box center [892, 244] width 90 height 38
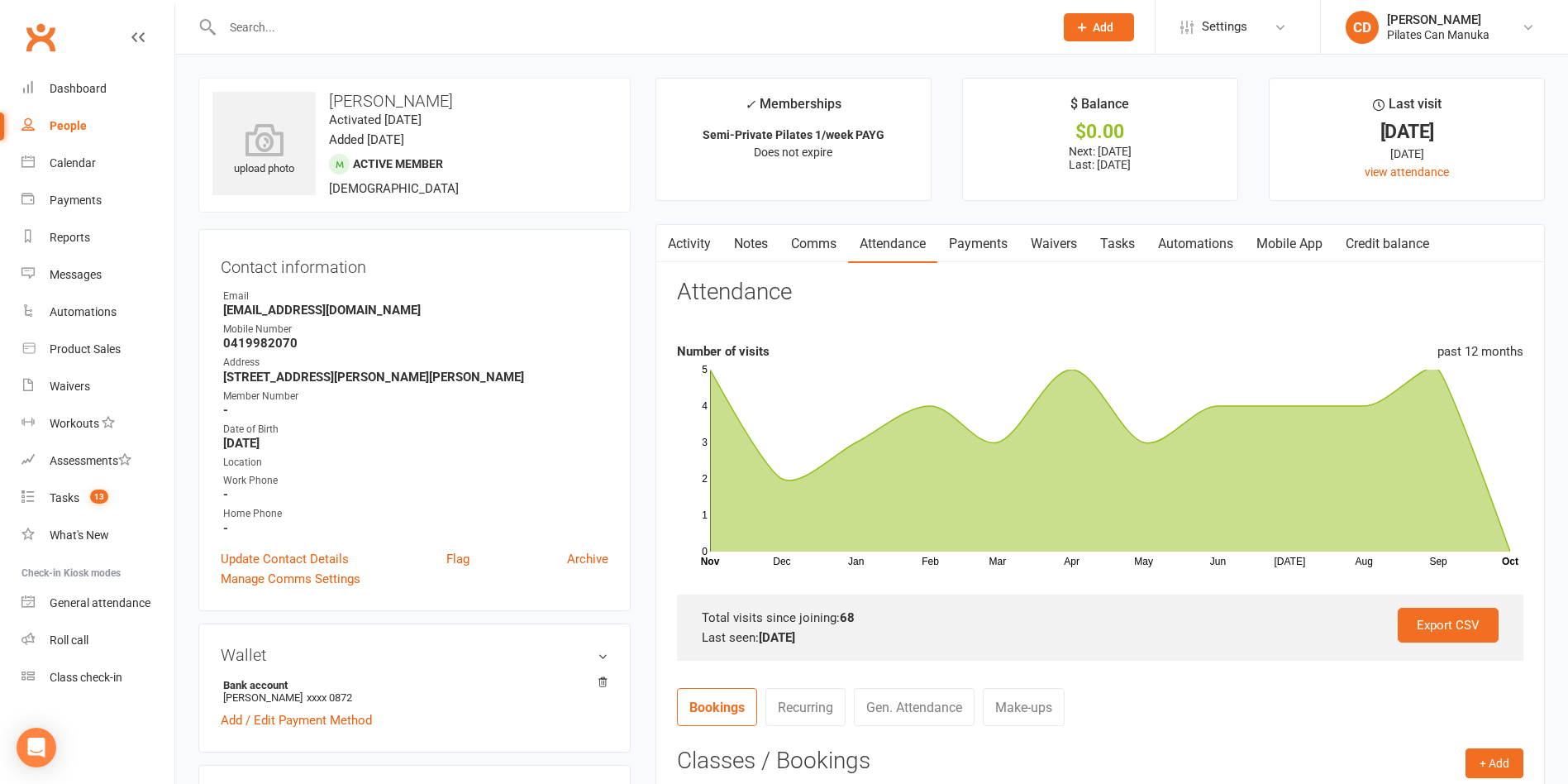
click at [1032, 702] on link "Make-ups" at bounding box center [1023, 706] width 82 height 38
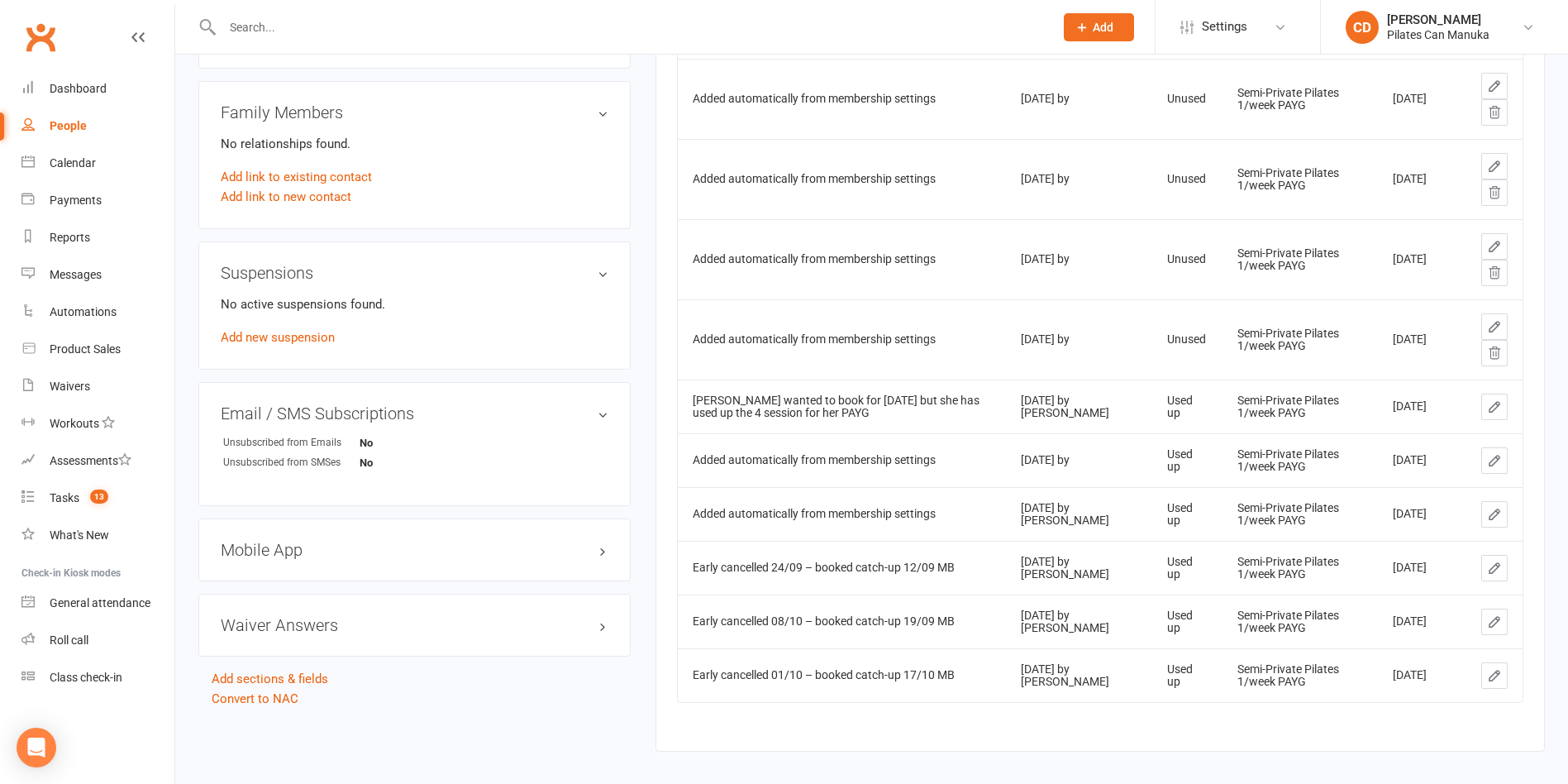
scroll to position [859, 0]
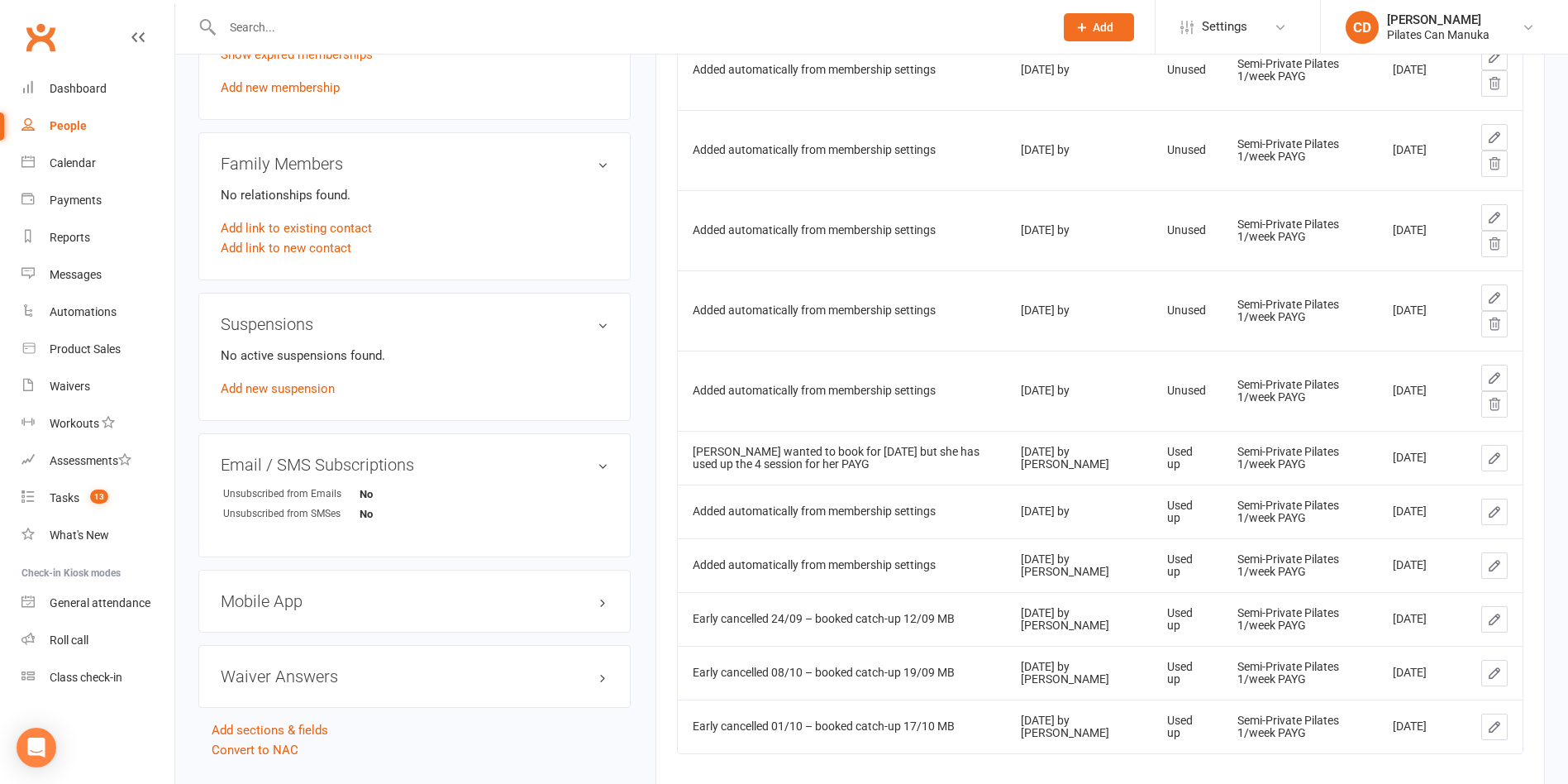
click at [1275, 407] on icon at bounding box center [1495, 404] width 11 height 12
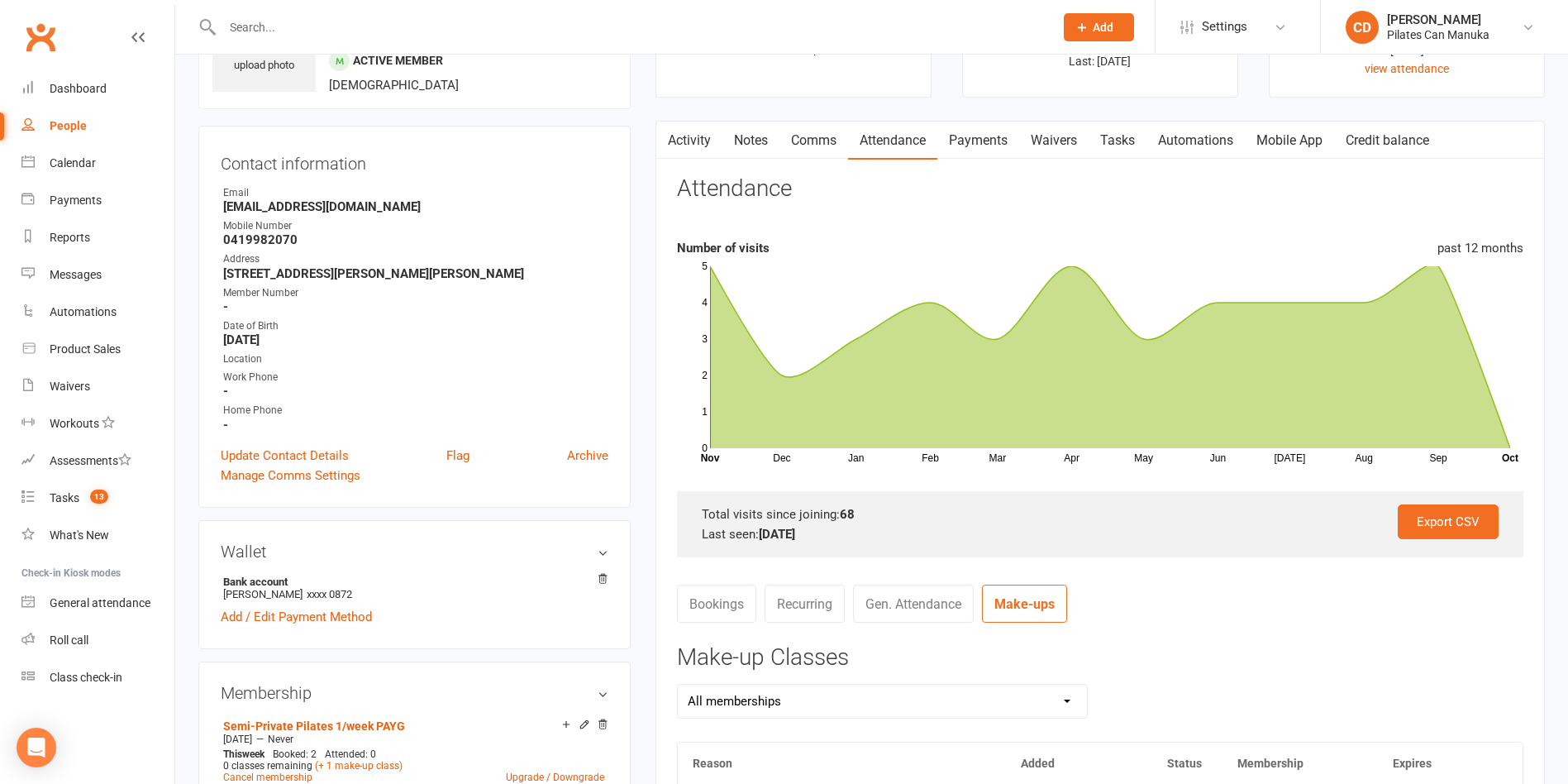
scroll to position [0, 0]
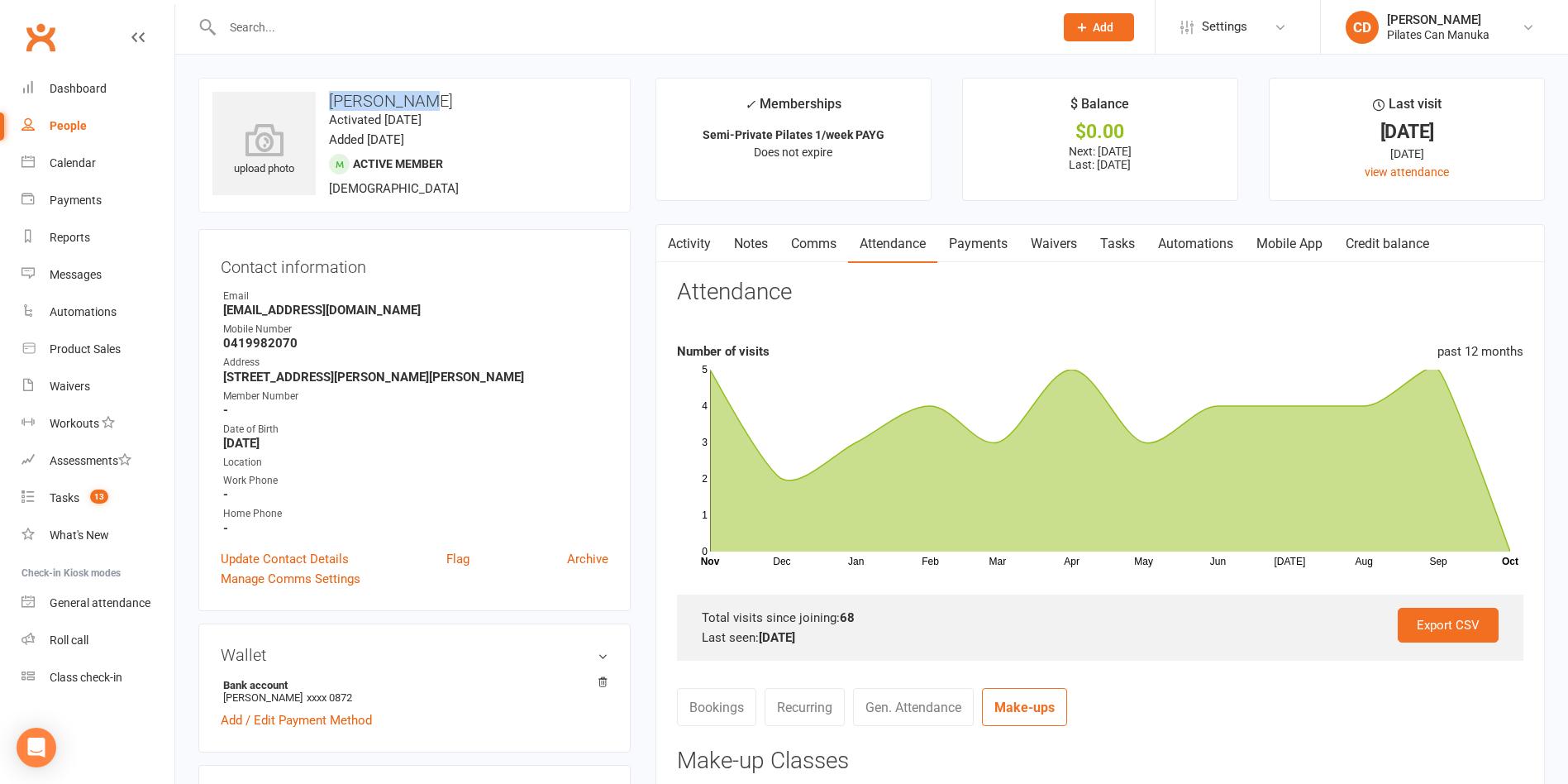
drag, startPoint x: 419, startPoint y: 109, endPoint x: 330, endPoint y: 99, distance: 89.6
click at [330, 99] on div "upload photo [PERSON_NAME] Activated [DATE] Added [DATE] Active member [DEMOGRA…" at bounding box center [414, 145] width 432 height 135
copy h3 "[PERSON_NAME]"
click at [515, 86] on div "upload photo [PERSON_NAME] Activated [DATE] Added [DATE] Active member [DEMOGRA…" at bounding box center [414, 145] width 432 height 135
click at [1129, 241] on link "Tasks" at bounding box center [1117, 244] width 58 height 38
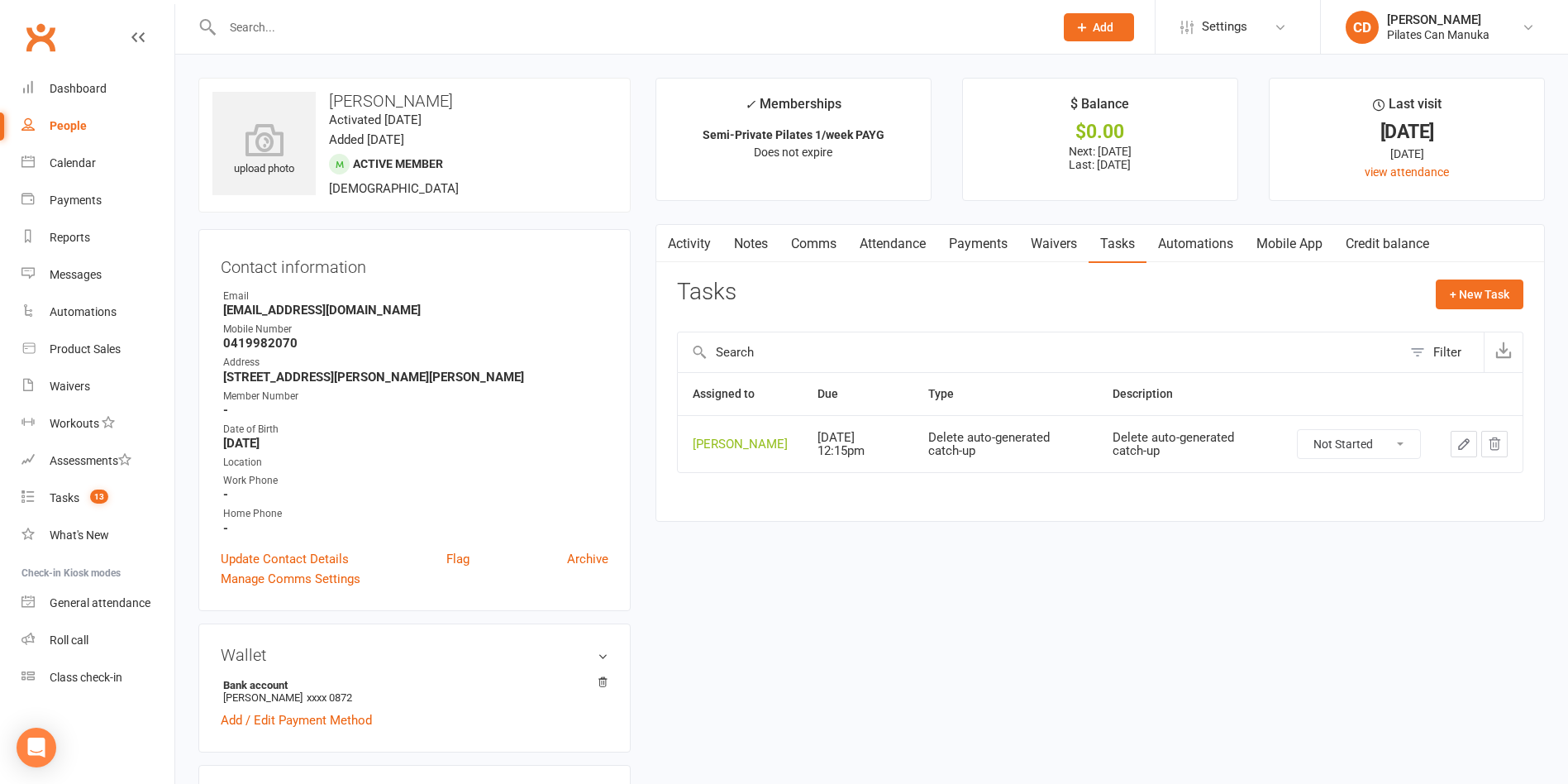
click at [1275, 440] on select "Not Started In Progress Waiting Complete" at bounding box center [1359, 444] width 123 height 28
click at [1275, 430] on select "Not Started In Progress Waiting Complete" at bounding box center [1359, 444] width 123 height 28
select select "unstarted"
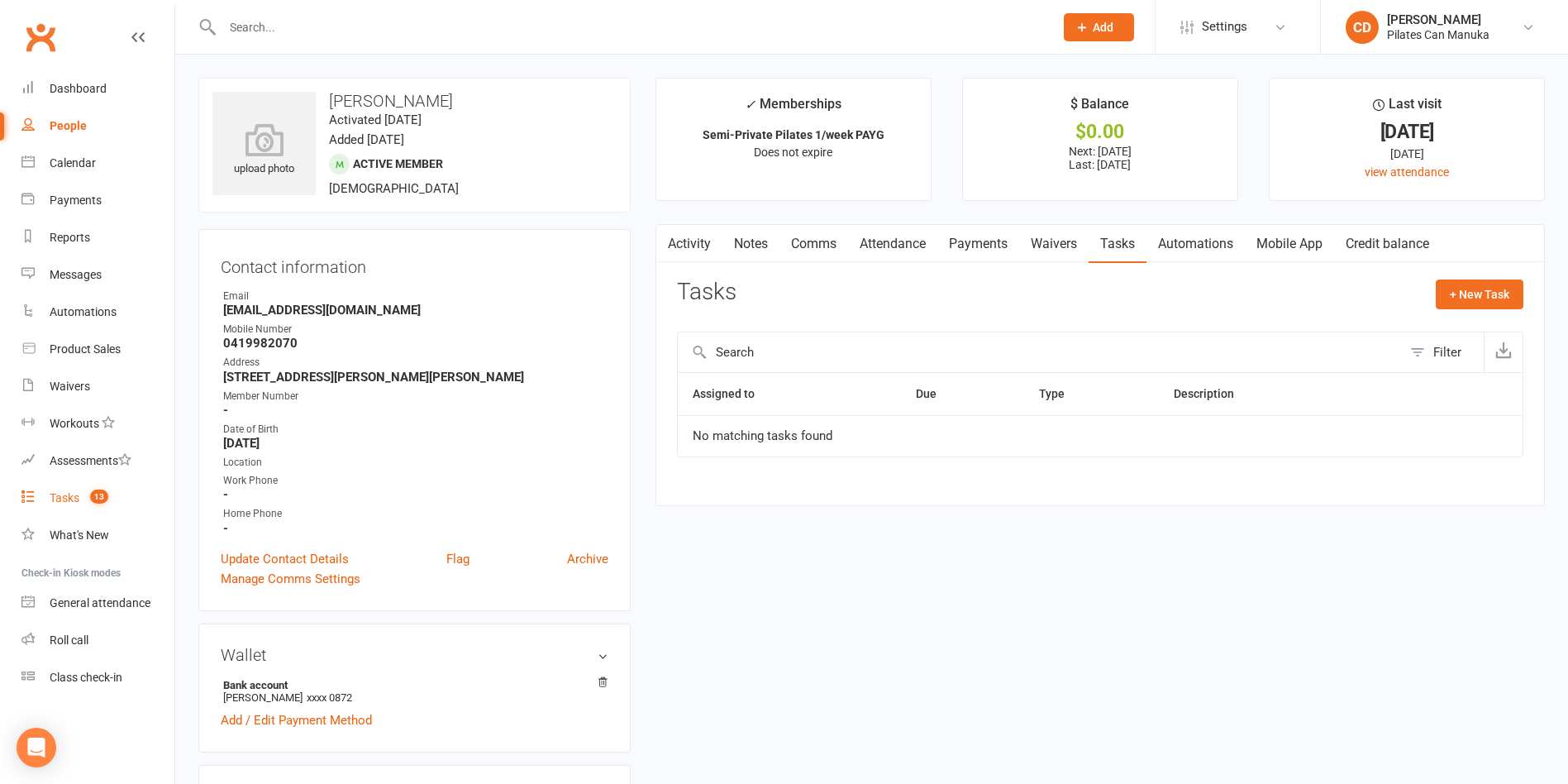
click at [70, 497] on div "Tasks" at bounding box center [65, 498] width 30 height 13
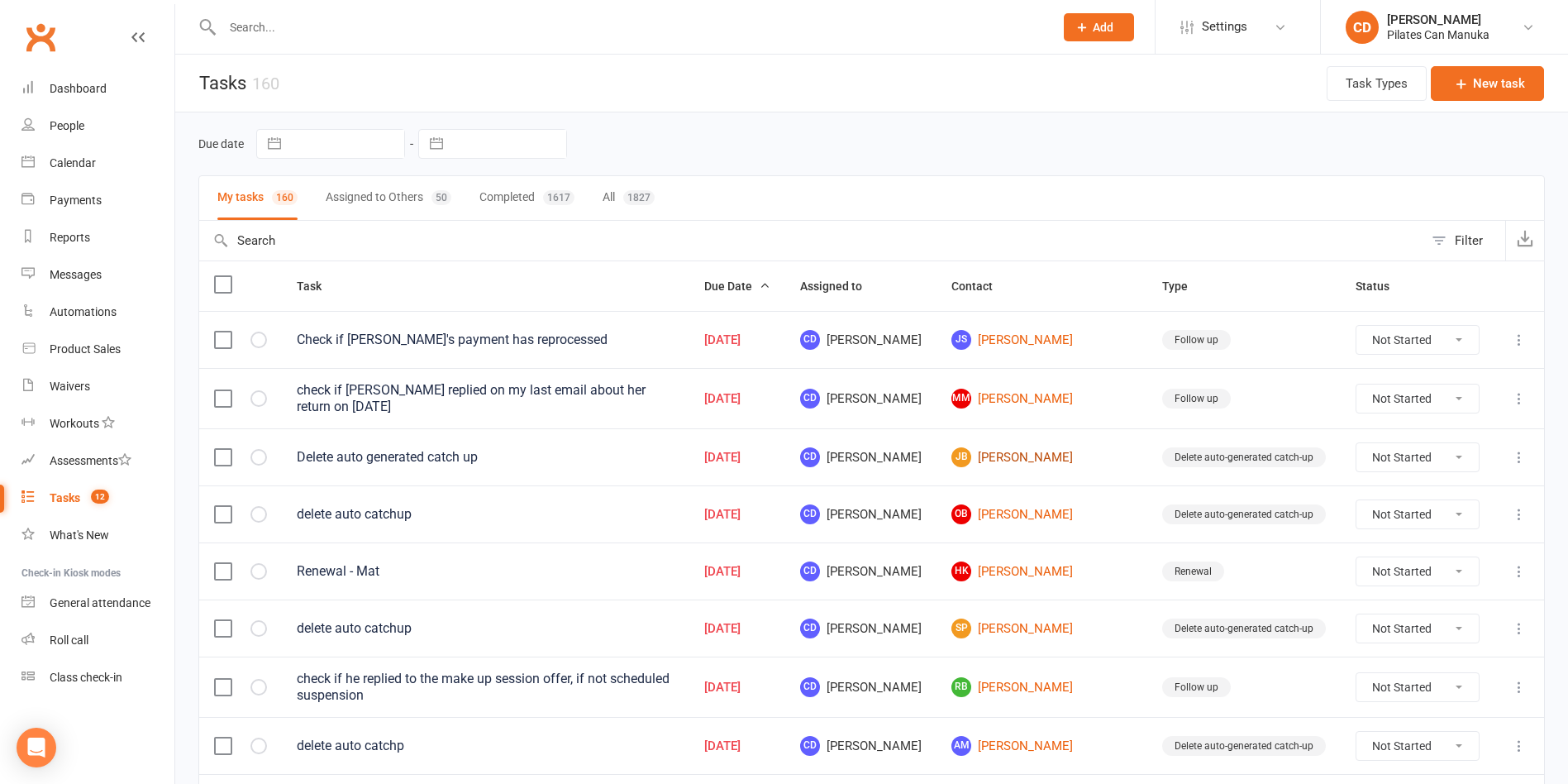
click at [1067, 451] on link "[PERSON_NAME]" at bounding box center [1042, 456] width 181 height 19
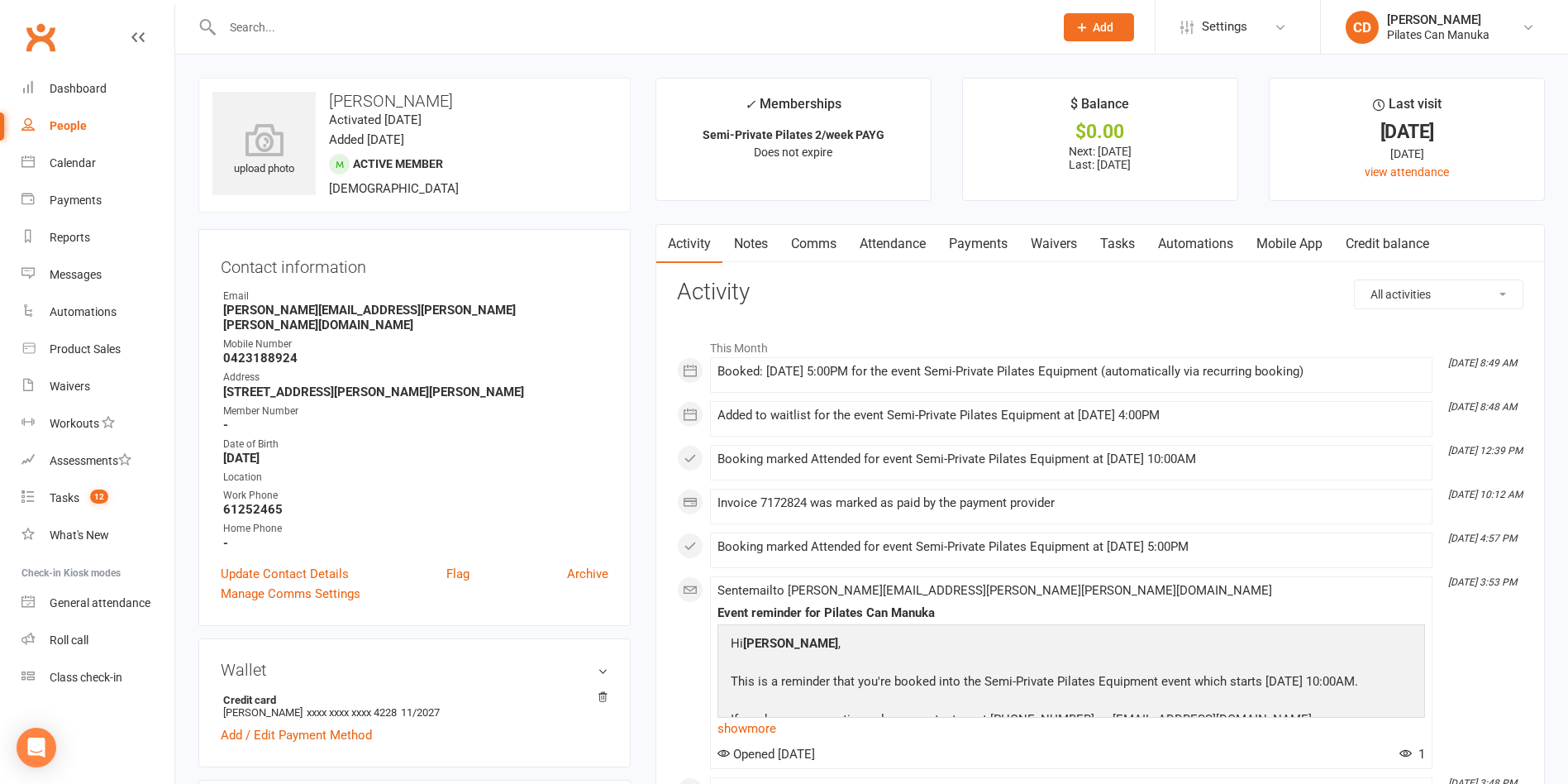
click at [921, 241] on link "Attendance" at bounding box center [892, 244] width 90 height 38
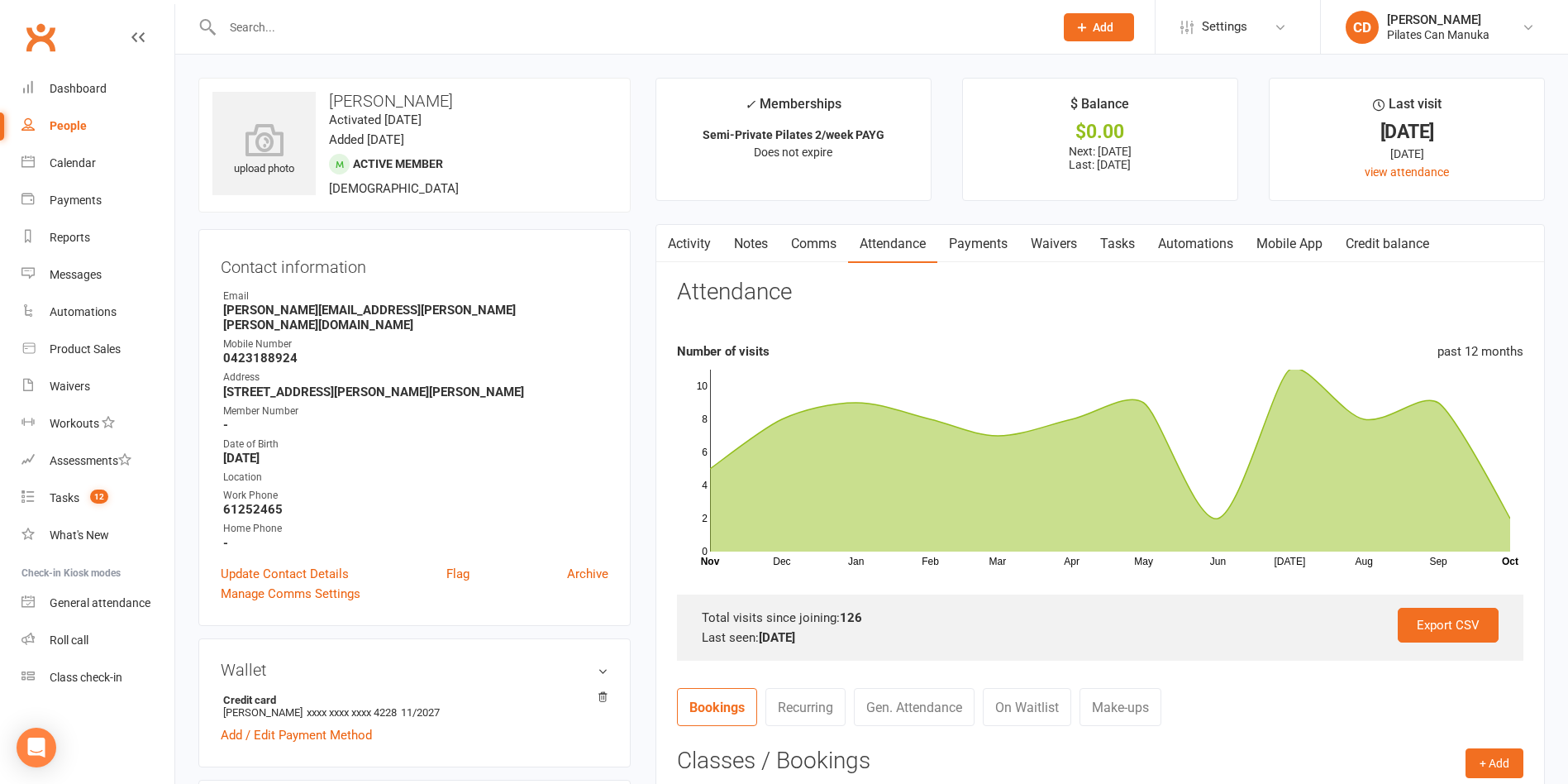
click at [1138, 700] on link "Make-ups" at bounding box center [1120, 706] width 82 height 38
click at [1128, 239] on link "Tasks" at bounding box center [1117, 244] width 58 height 38
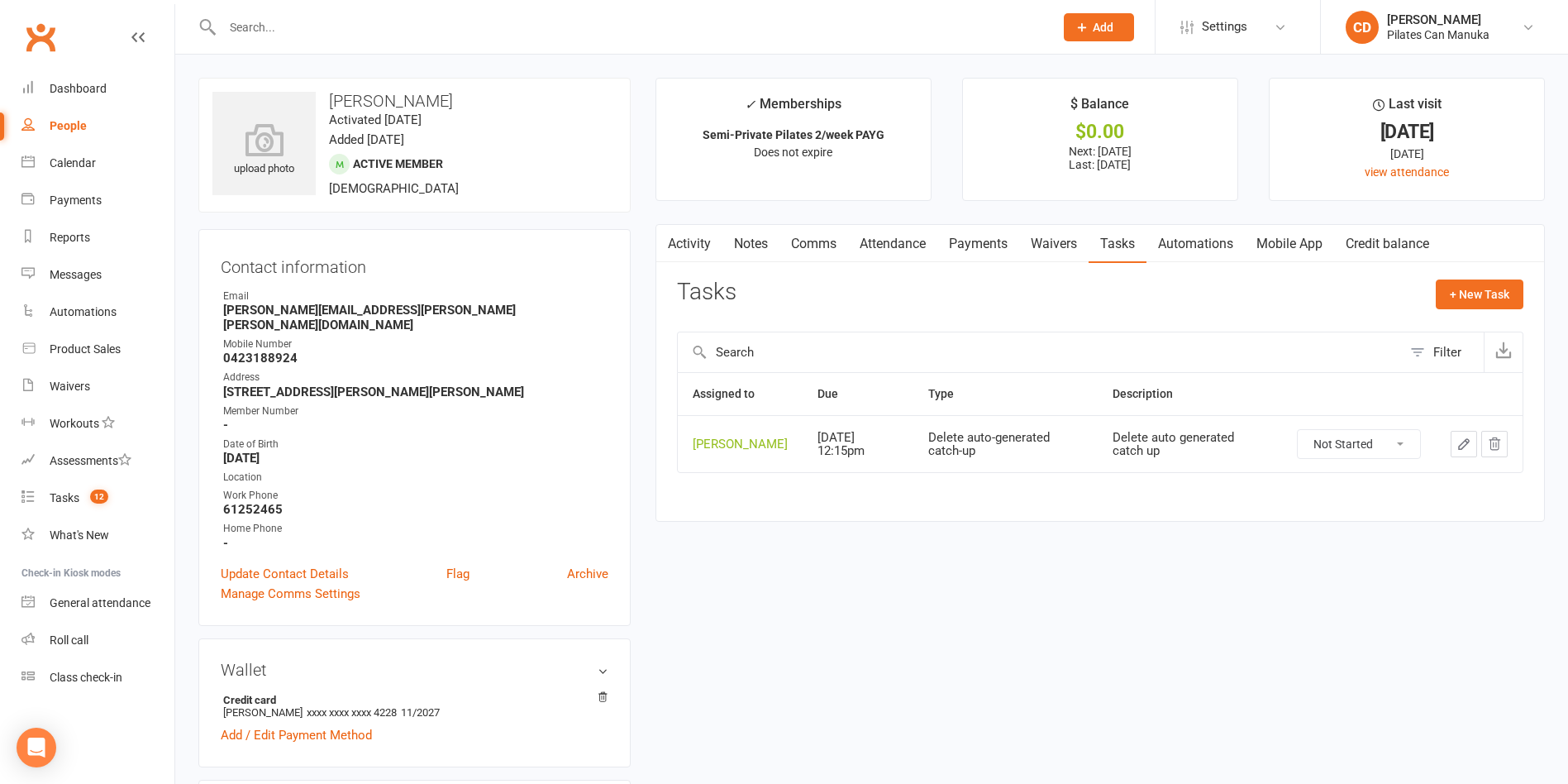
click at [1275, 444] on div "Not Started In Progress Waiting Complete" at bounding box center [1359, 444] width 124 height 30
click at [1275, 444] on select "Not Started In Progress Waiting Complete" at bounding box center [1359, 444] width 123 height 28
click at [1275, 430] on select "Not Started In Progress Waiting Complete" at bounding box center [1359, 444] width 123 height 28
select select "unstarted"
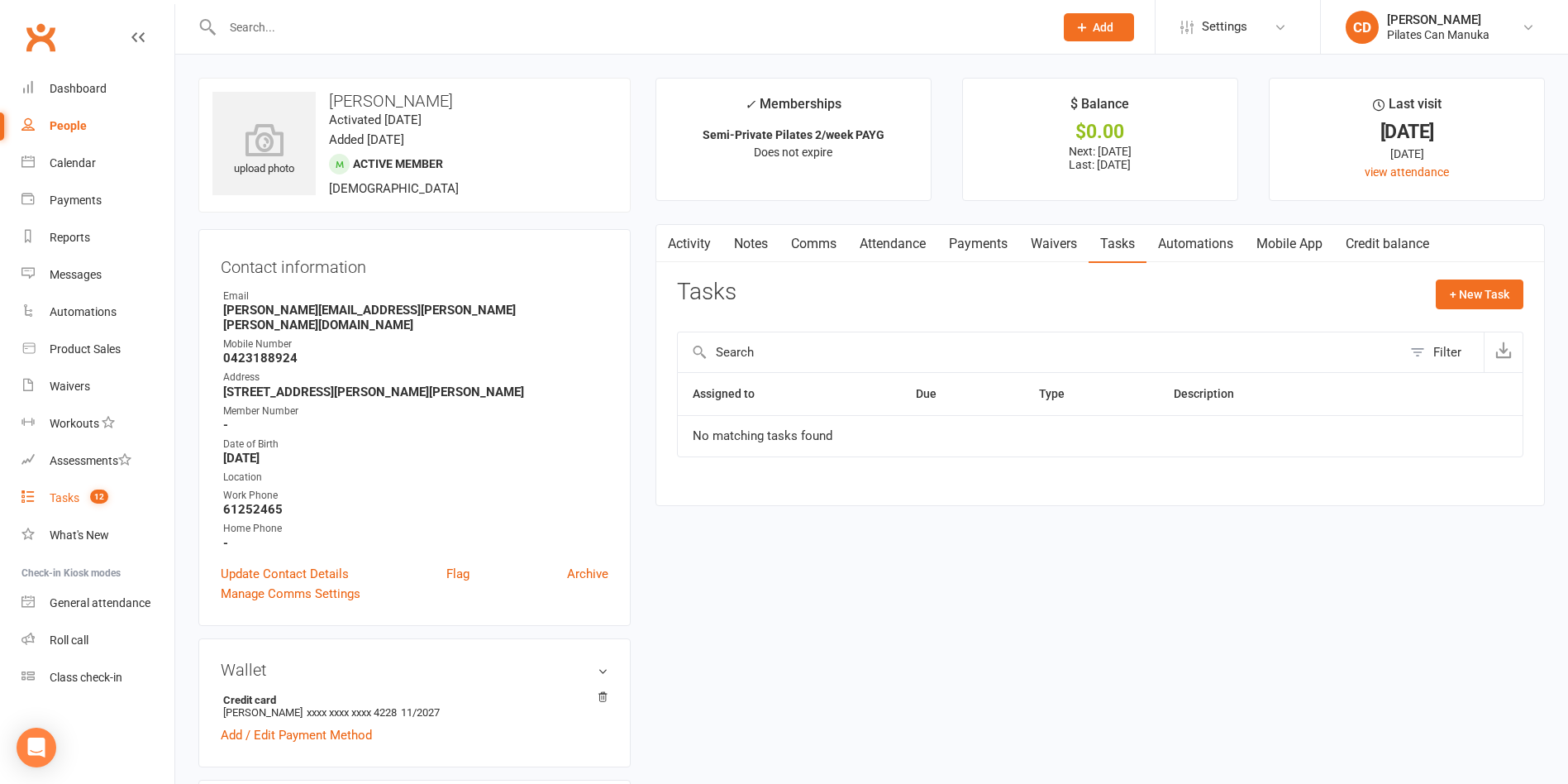
click at [87, 495] on count-badge "12" at bounding box center [95, 498] width 27 height 13
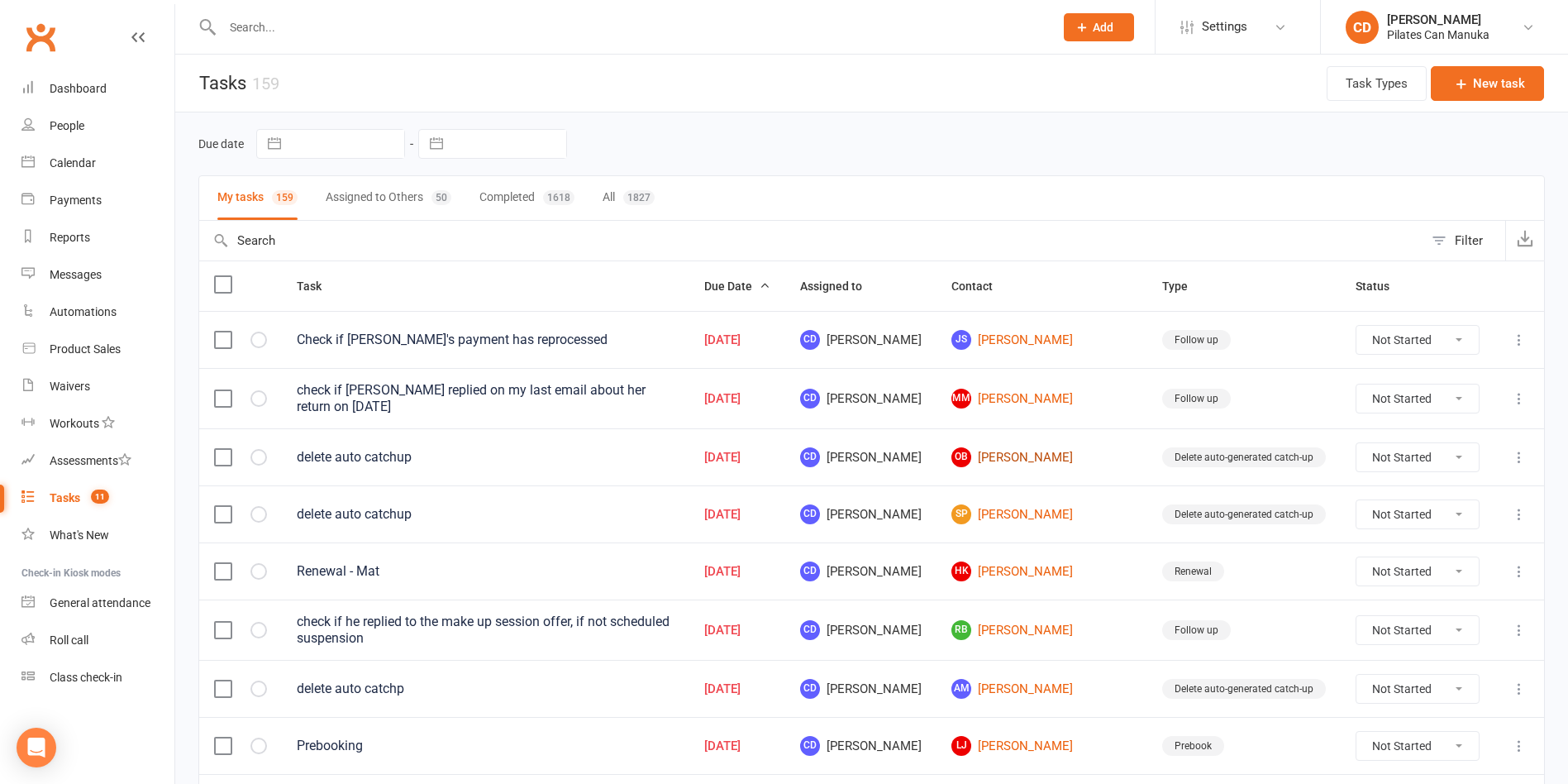
click at [1074, 461] on link "OB [PERSON_NAME]" at bounding box center [1042, 456] width 181 height 19
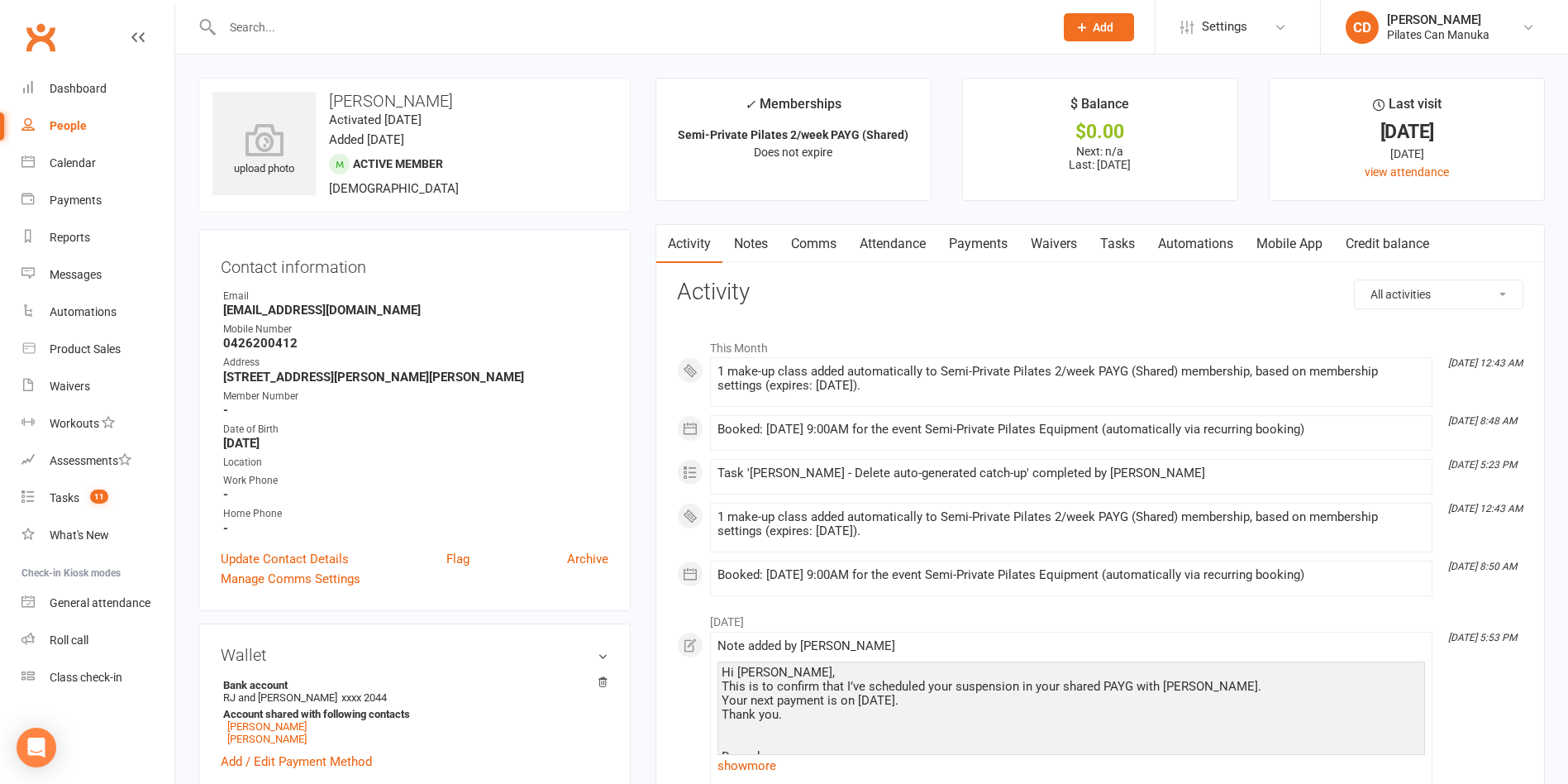
click at [923, 241] on link "Attendance" at bounding box center [892, 244] width 90 height 38
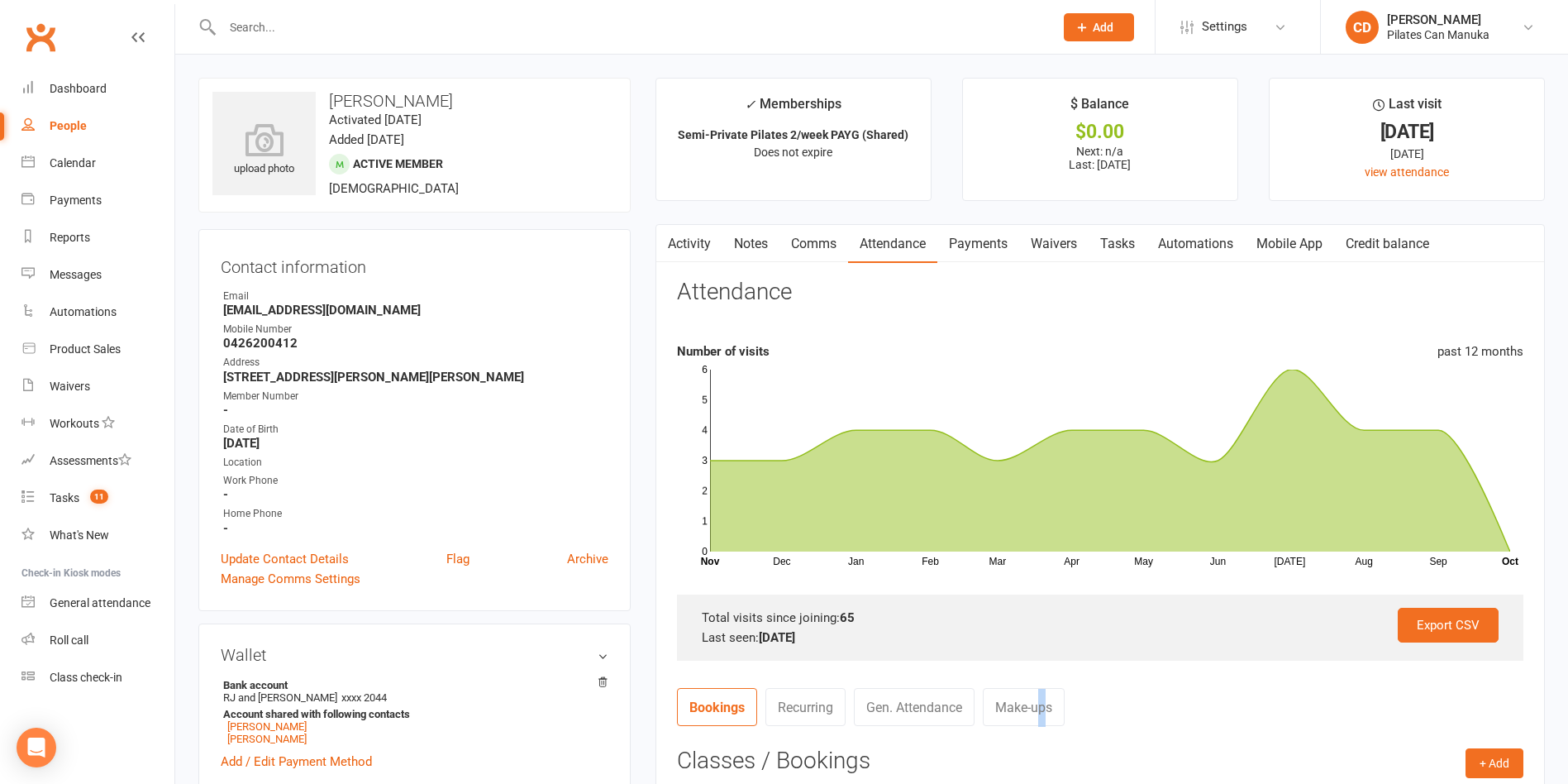
click at [1045, 702] on link "Make-ups" at bounding box center [1023, 706] width 82 height 38
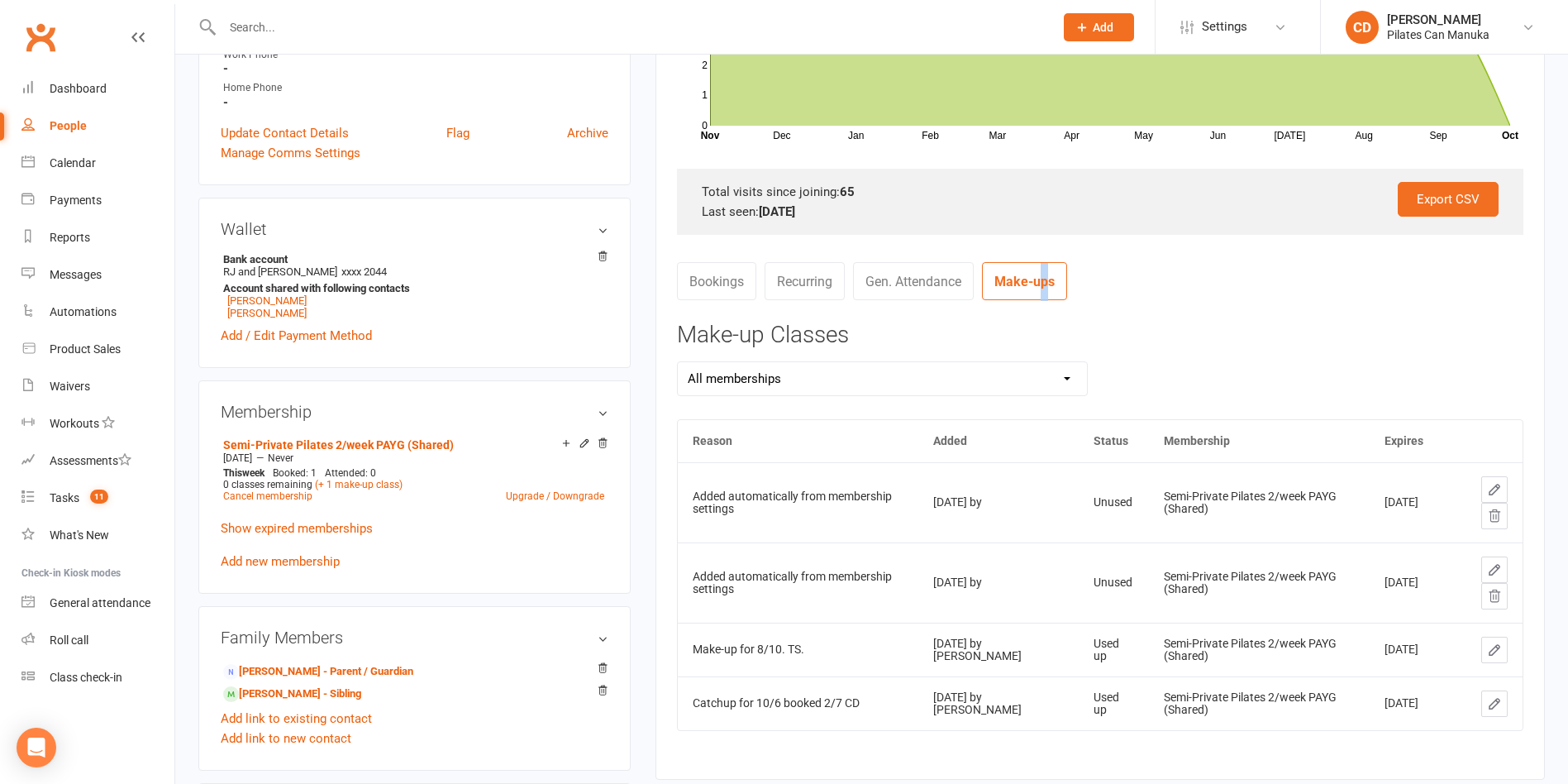
scroll to position [744, 0]
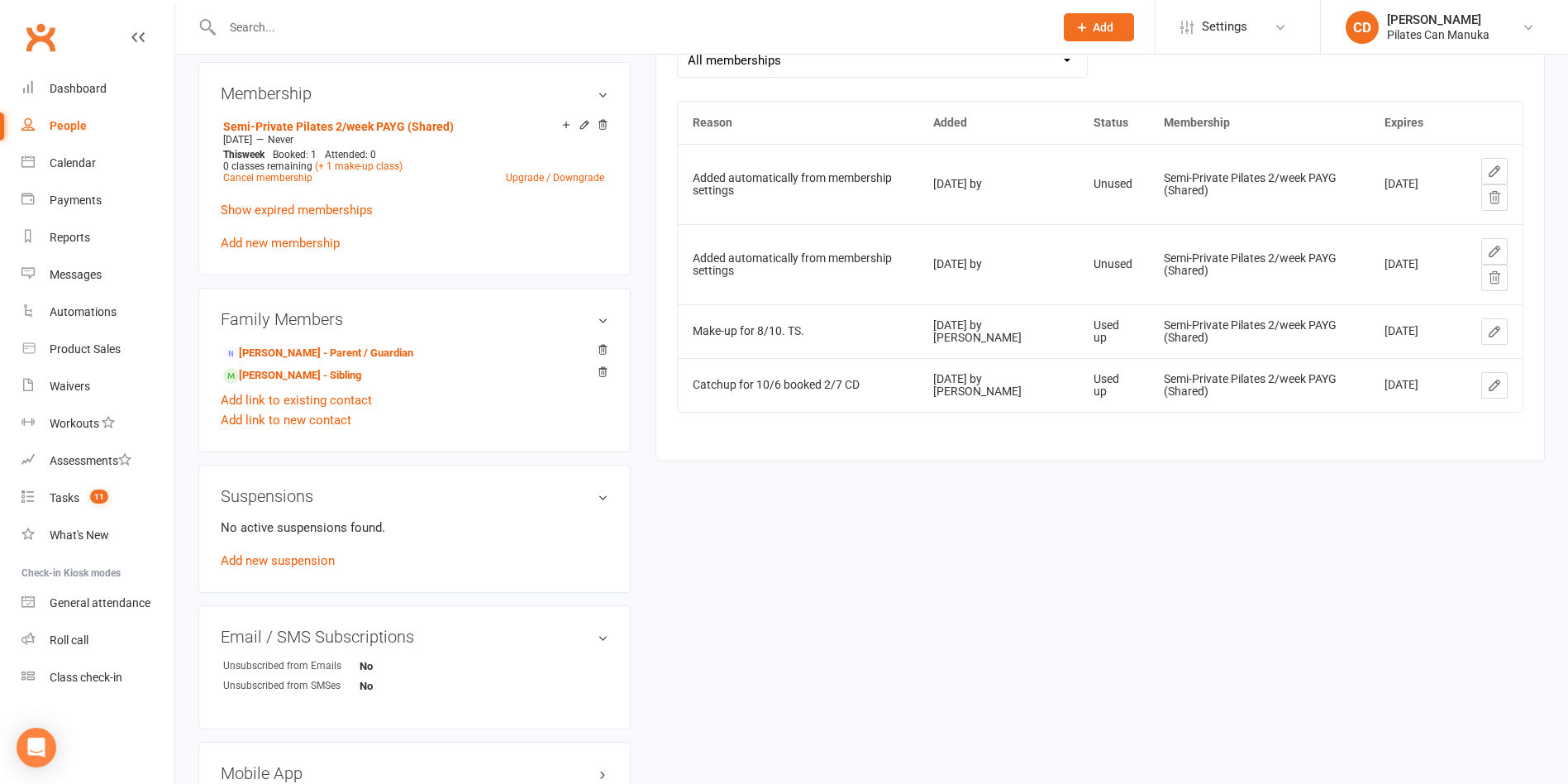
click at [1275, 281] on icon at bounding box center [1494, 278] width 15 height 15
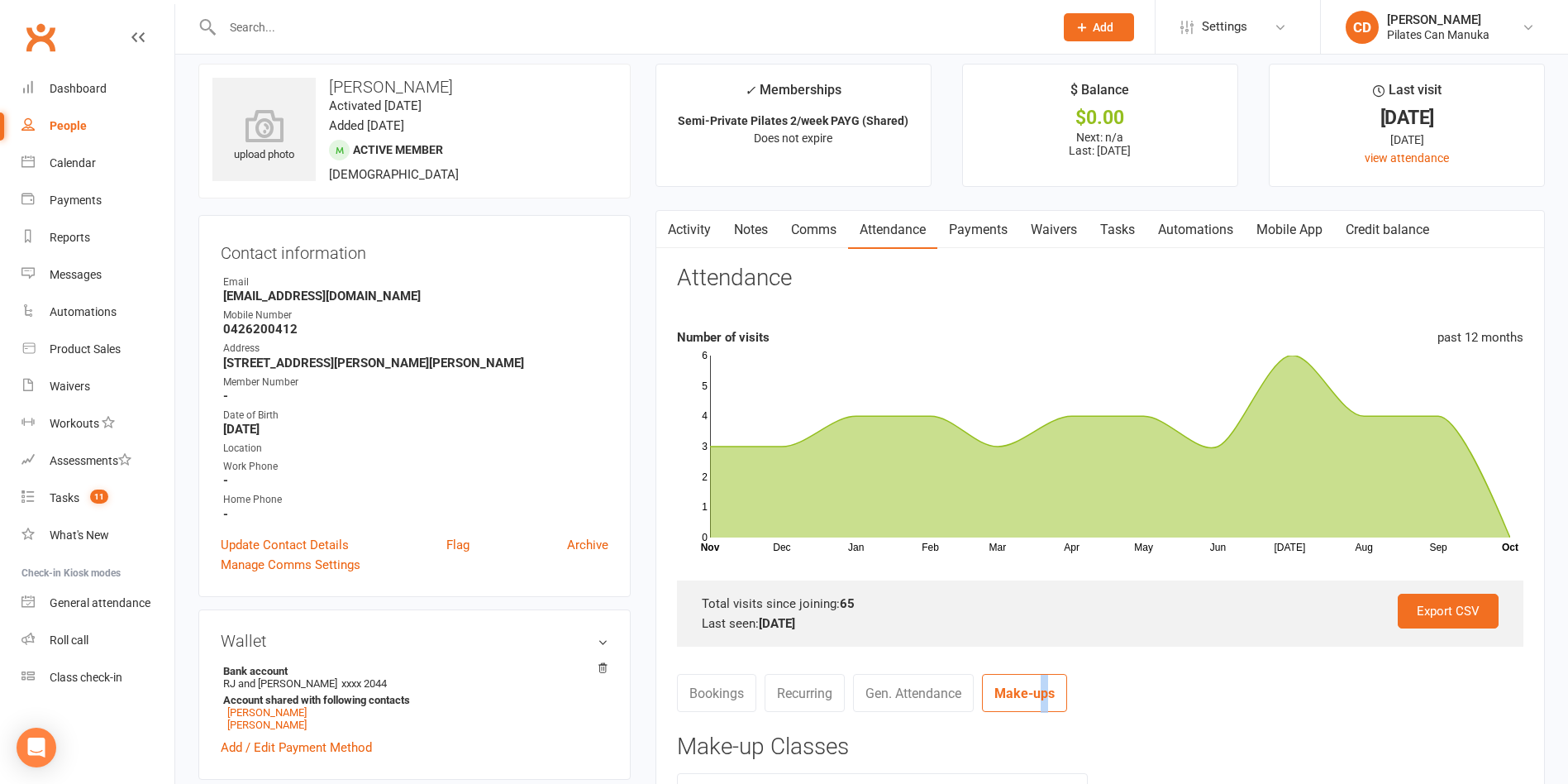
scroll to position [0, 0]
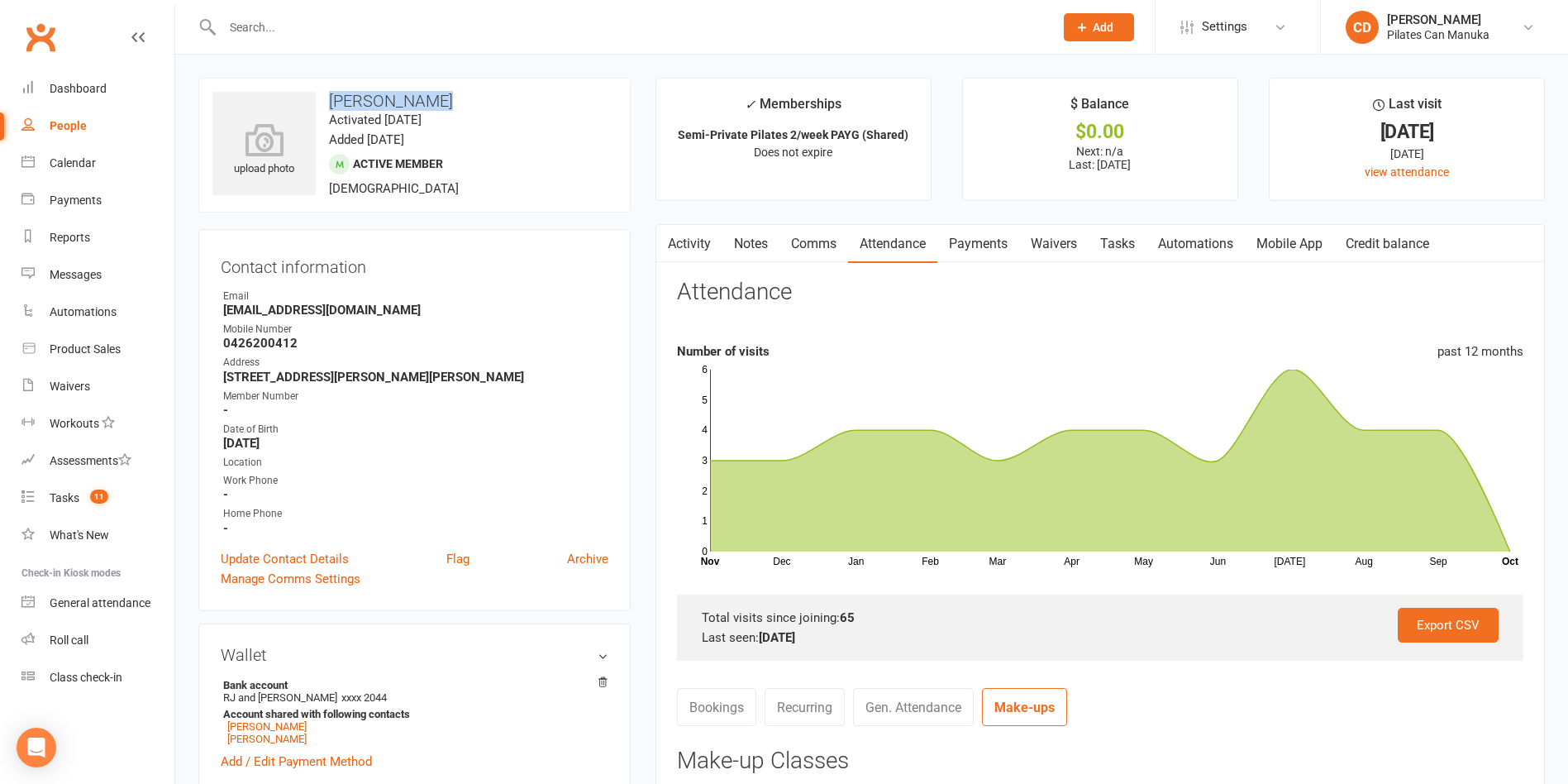
drag, startPoint x: 438, startPoint y: 102, endPoint x: 326, endPoint y: 101, distance: 112.0
click at [326, 101] on h3 "[PERSON_NAME]" at bounding box center [414, 101] width 404 height 18
copy h3 "[PERSON_NAME]"
click at [924, 287] on div "Attendance" at bounding box center [1099, 299] width 846 height 39
click at [1104, 250] on link "Tasks" at bounding box center [1117, 244] width 58 height 38
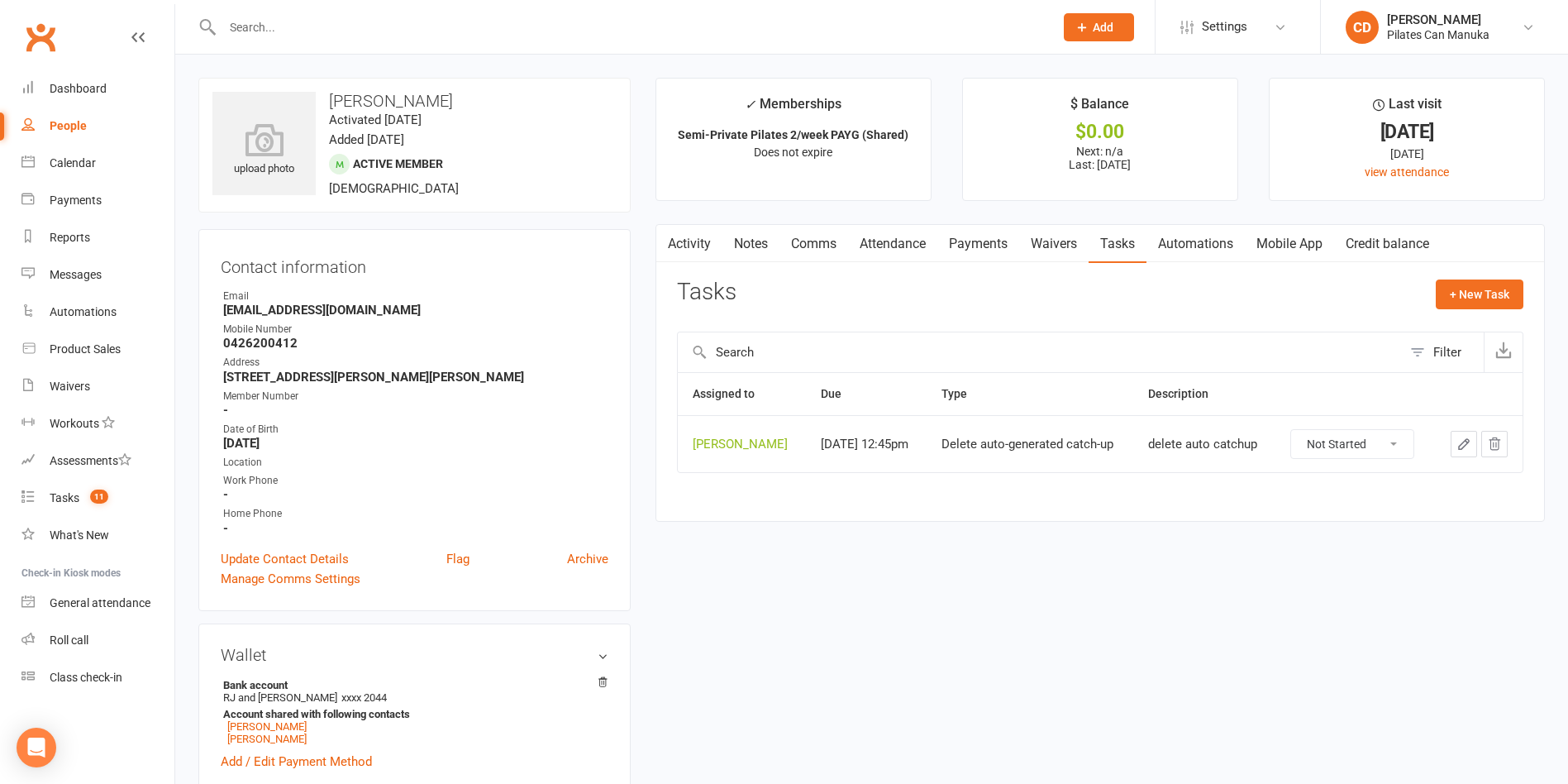
click at [1275, 440] on select "Not Started In Progress Waiting Complete" at bounding box center [1352, 444] width 123 height 28
click at [1275, 430] on select "Not Started In Progress Waiting Complete" at bounding box center [1352, 444] width 123 height 28
select select "unstarted"
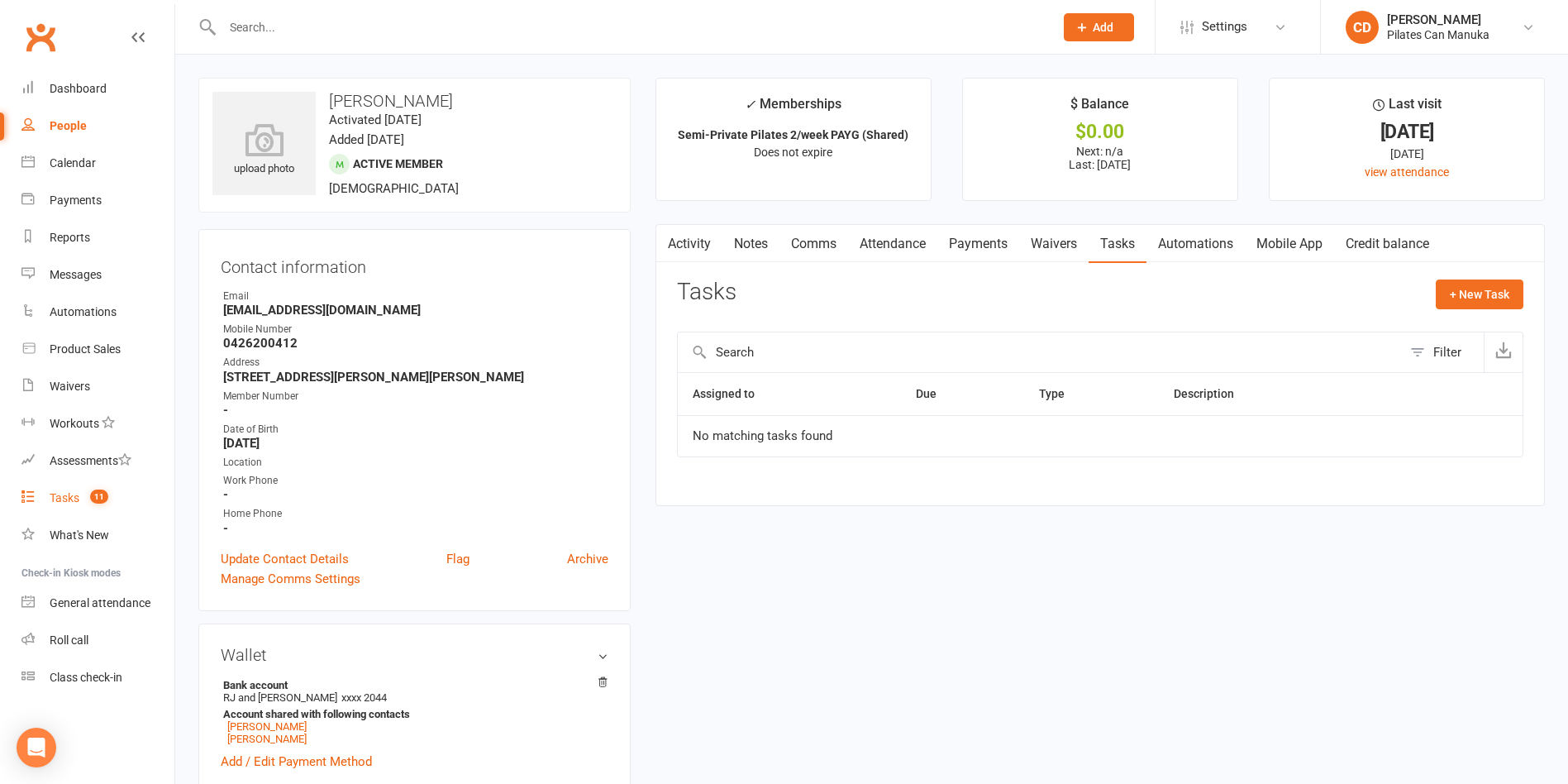
click at [67, 494] on div "Tasks" at bounding box center [65, 498] width 30 height 13
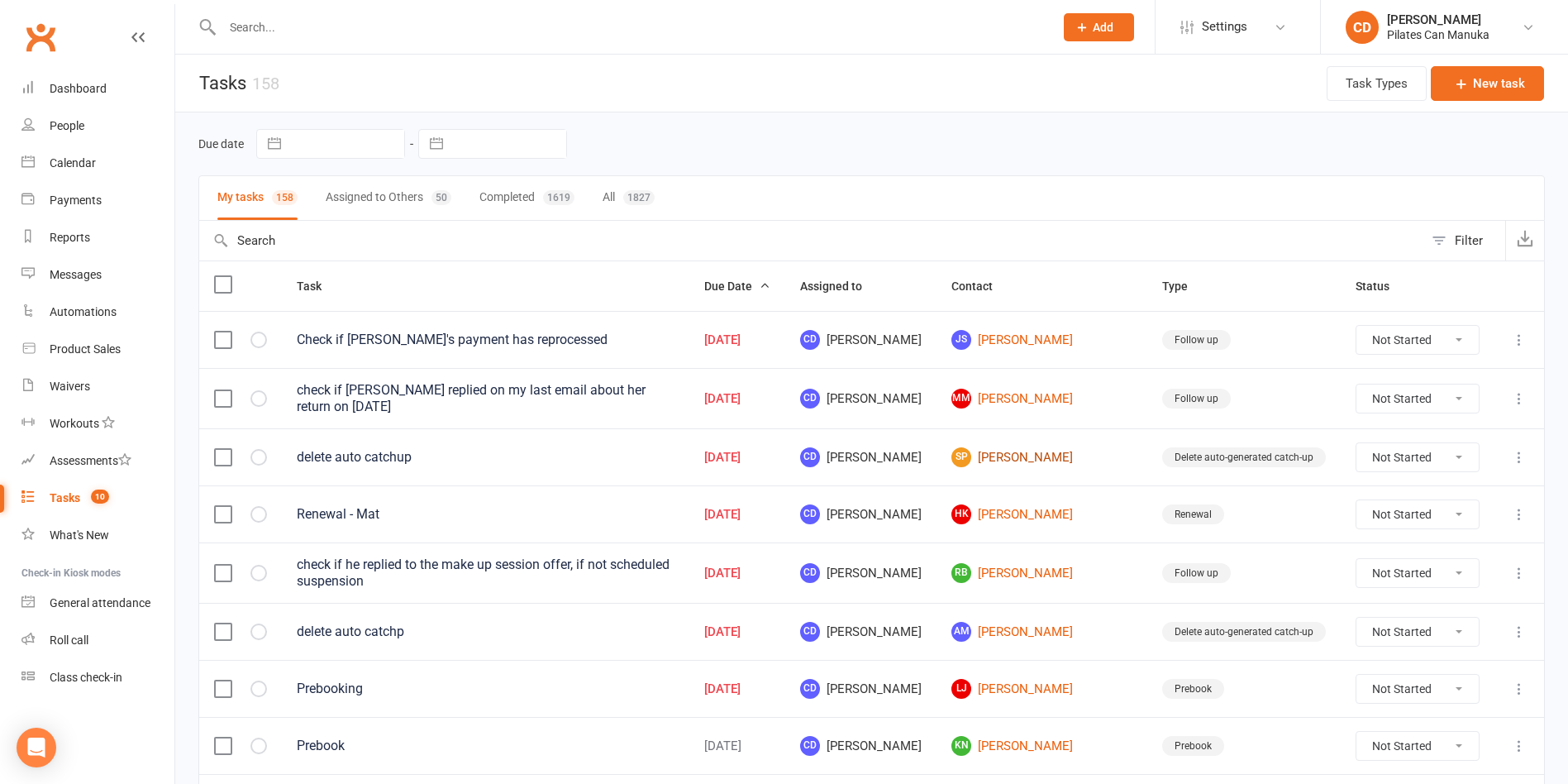
click at [1087, 455] on link "SP [PERSON_NAME]" at bounding box center [1042, 456] width 181 height 19
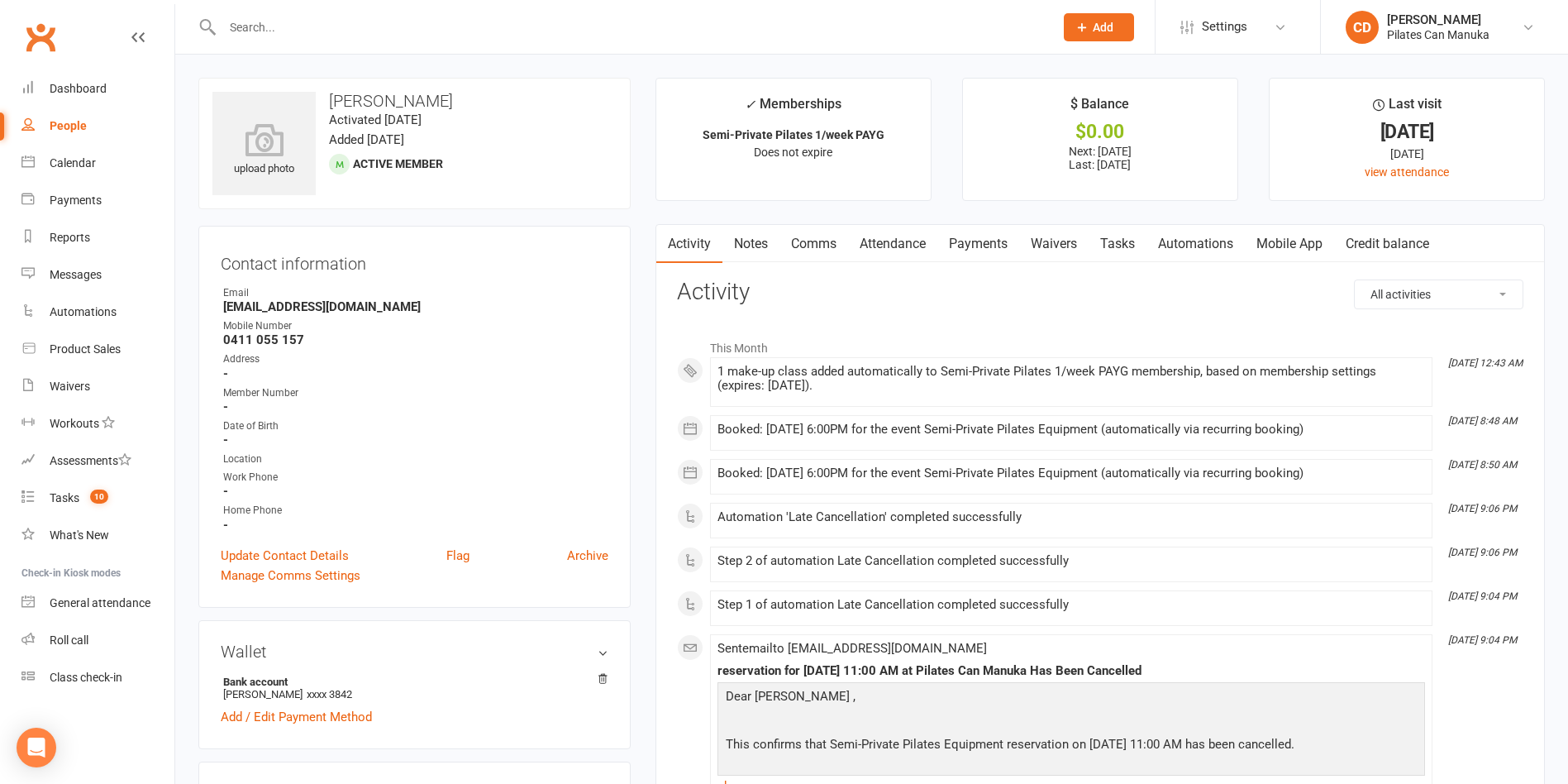
click at [897, 249] on link "Attendance" at bounding box center [892, 244] width 90 height 38
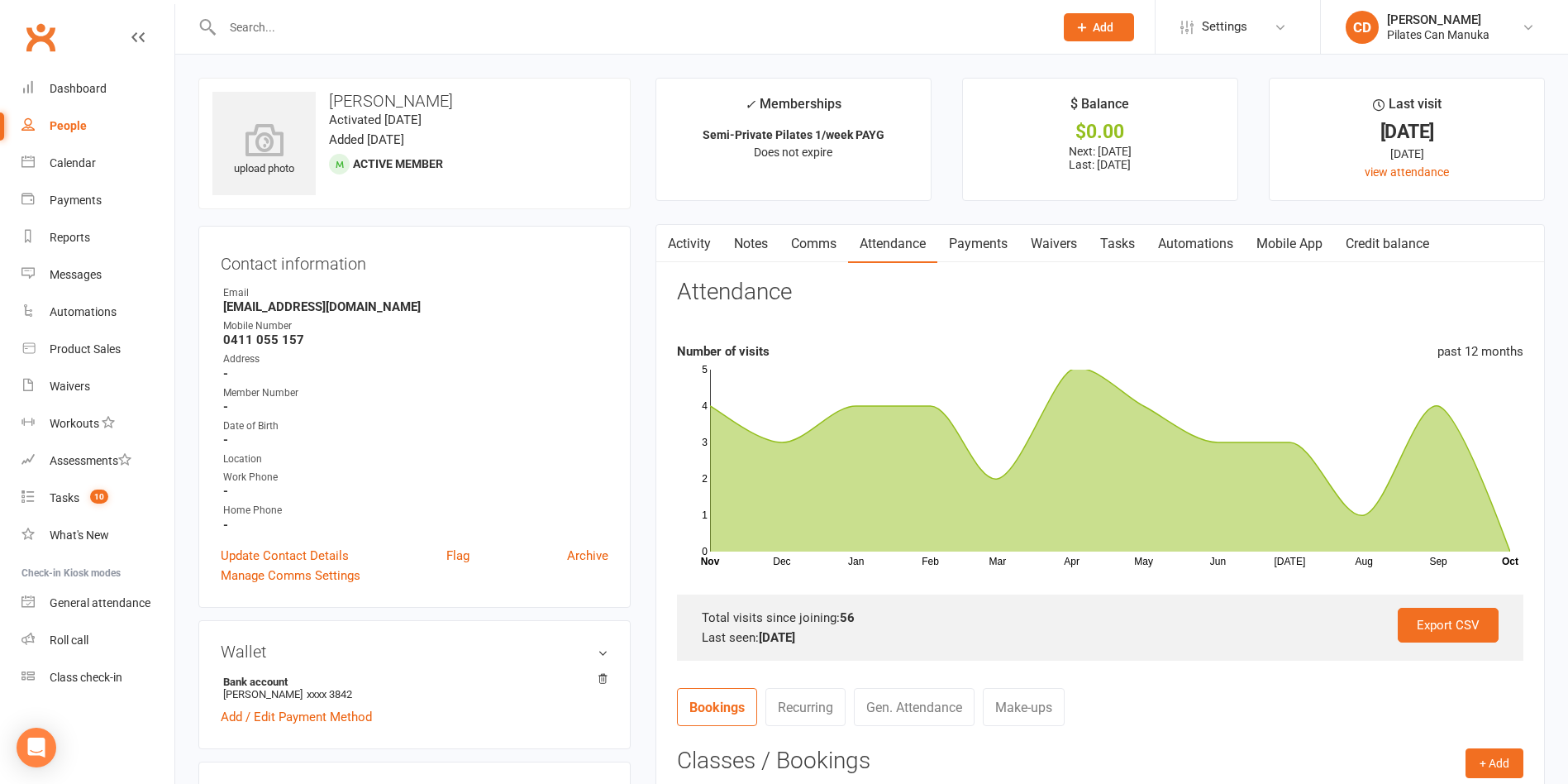
click at [1035, 698] on link "Make-ups" at bounding box center [1023, 706] width 82 height 38
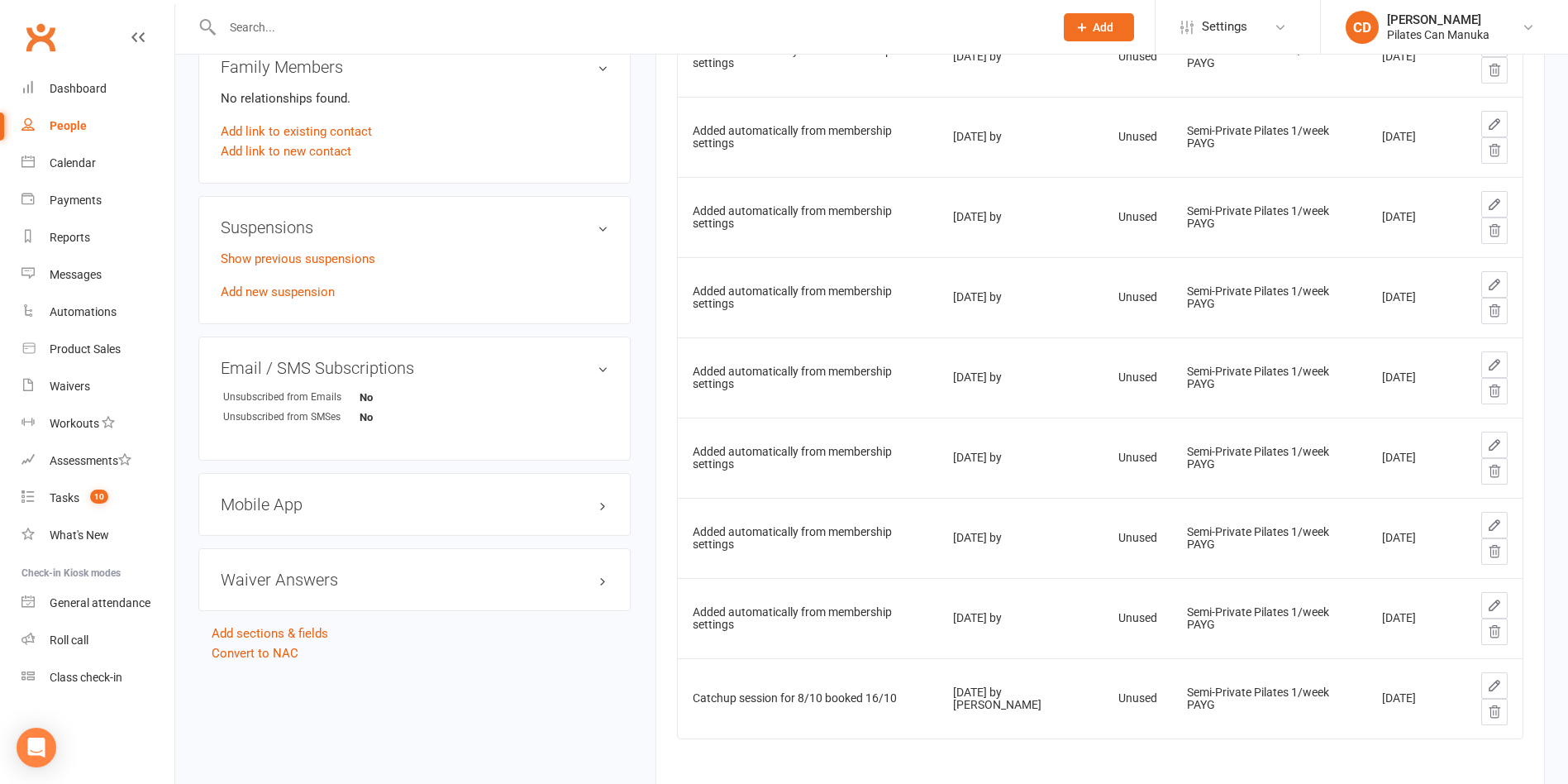
scroll to position [1061, 0]
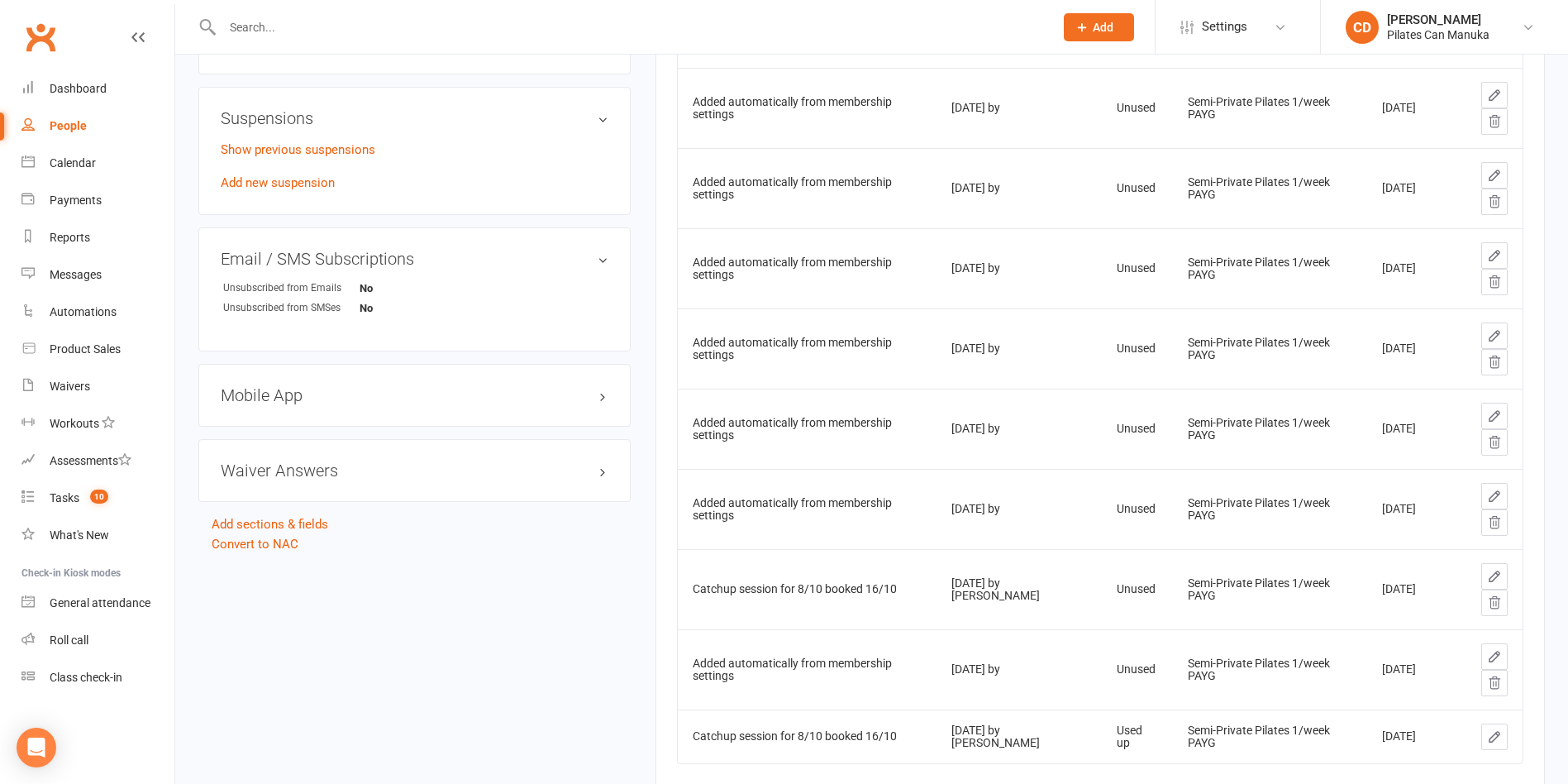
click at [1275, 683] on icon at bounding box center [1494, 683] width 15 height 15
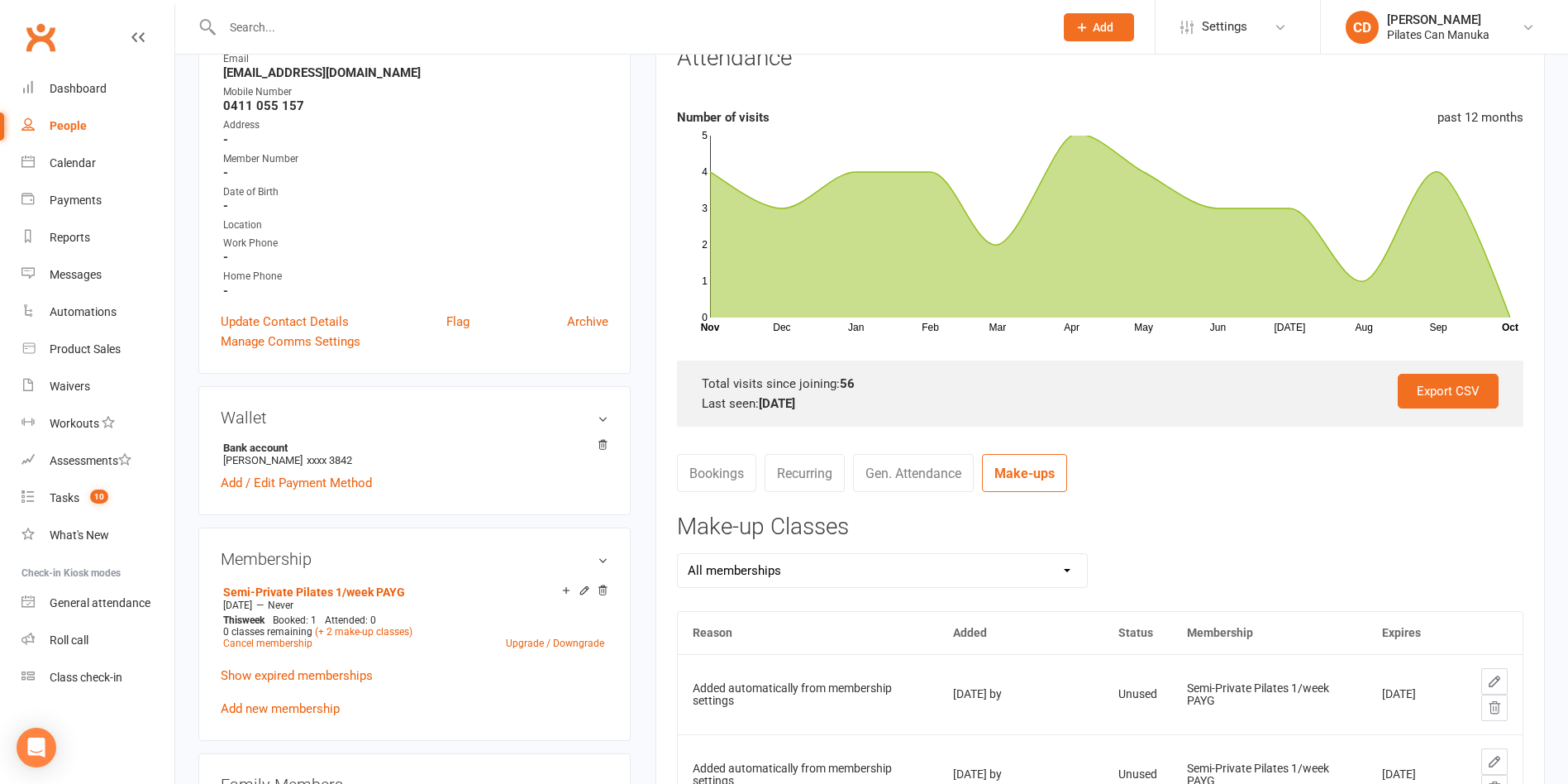
scroll to position [0, 0]
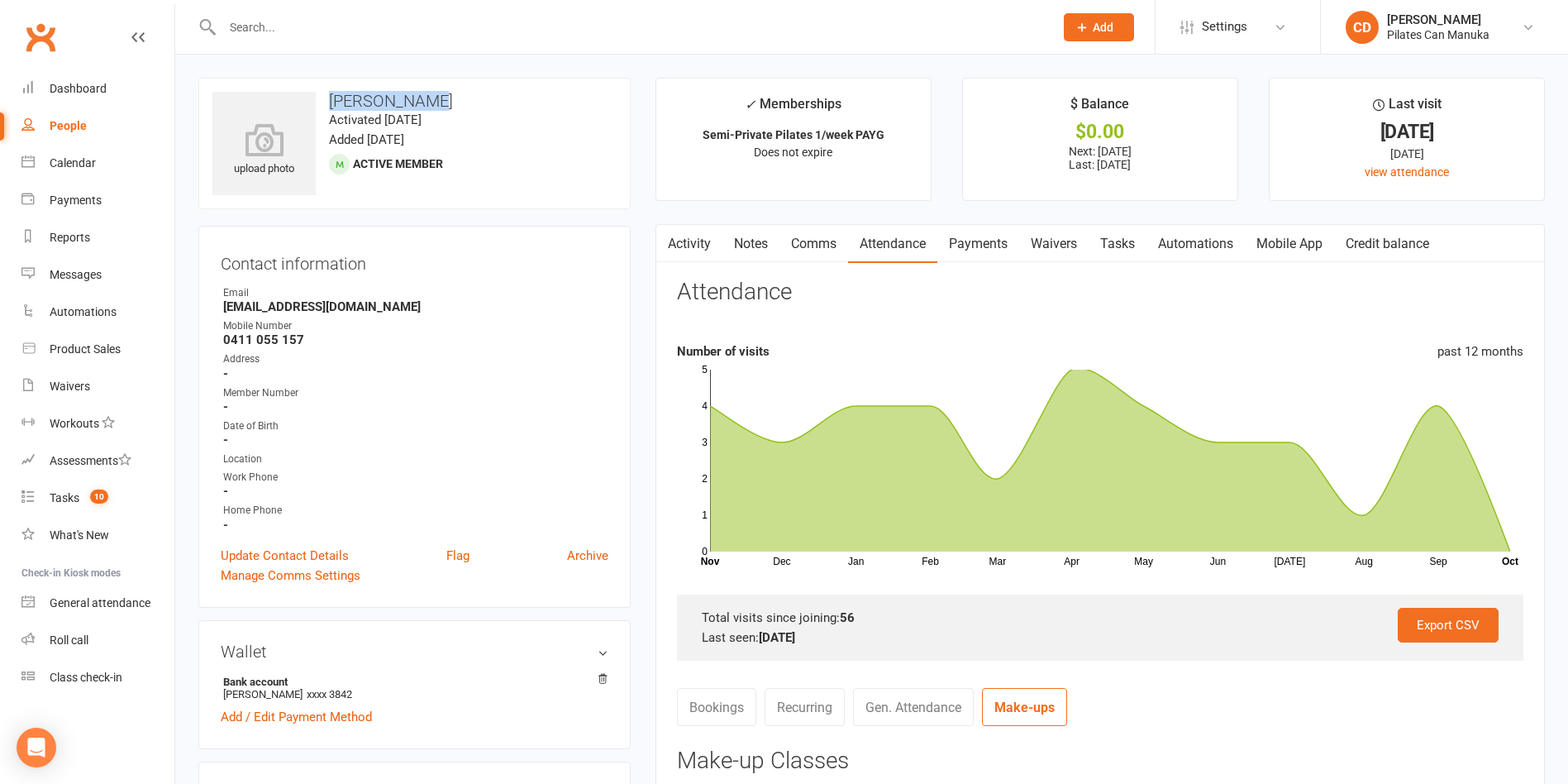
drag, startPoint x: 408, startPoint y: 103, endPoint x: 330, endPoint y: 95, distance: 78.4
click at [330, 95] on h3 "[PERSON_NAME]" at bounding box center [414, 101] width 404 height 18
copy h3 "[PERSON_NAME]"
click at [1119, 238] on link "Tasks" at bounding box center [1117, 244] width 58 height 38
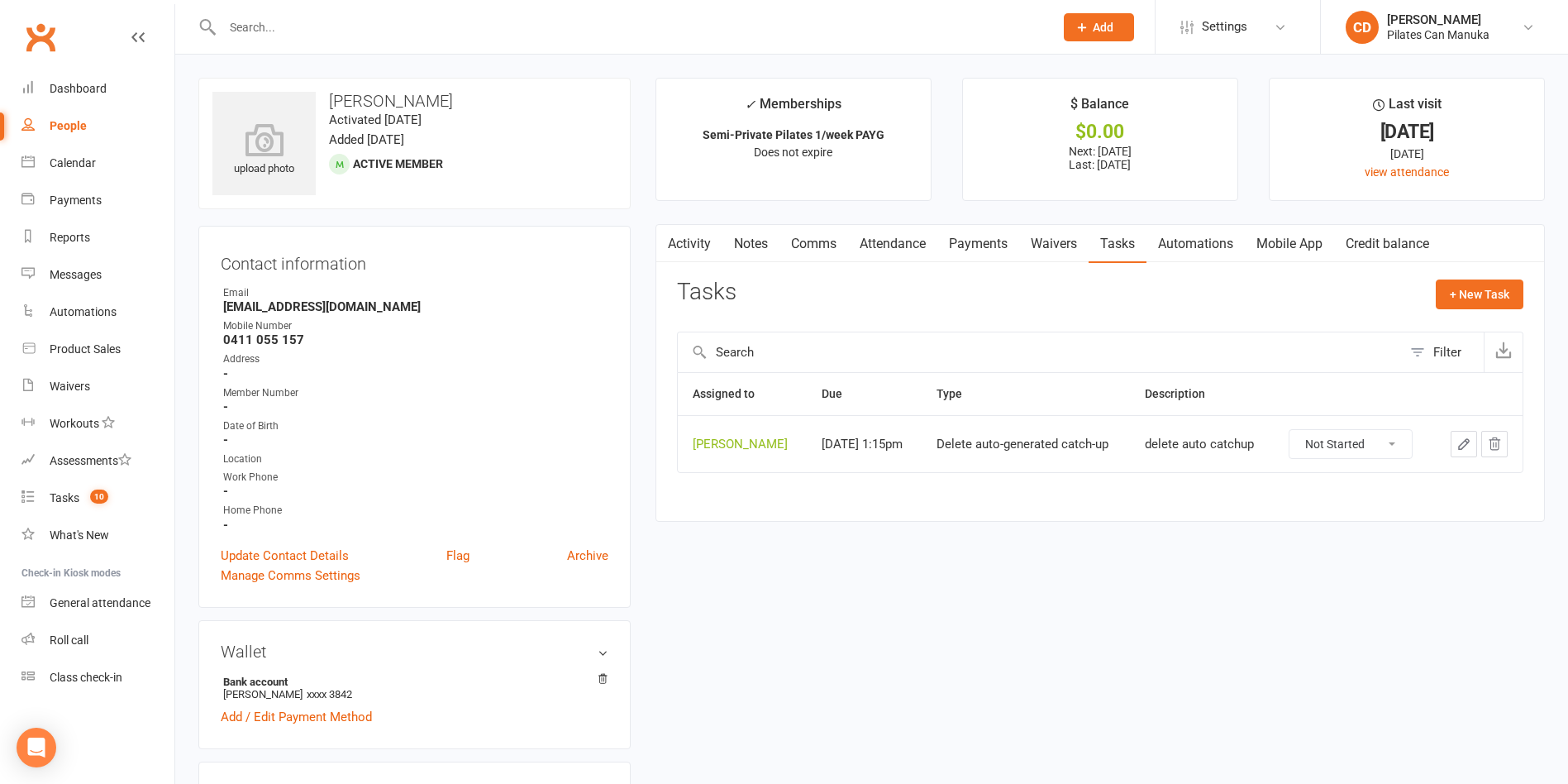
click at [1275, 449] on select "Not Started In Progress Waiting Complete" at bounding box center [1350, 444] width 123 height 28
click at [1275, 430] on select "Not Started In Progress Waiting Complete" at bounding box center [1350, 444] width 123 height 28
select select "unstarted"
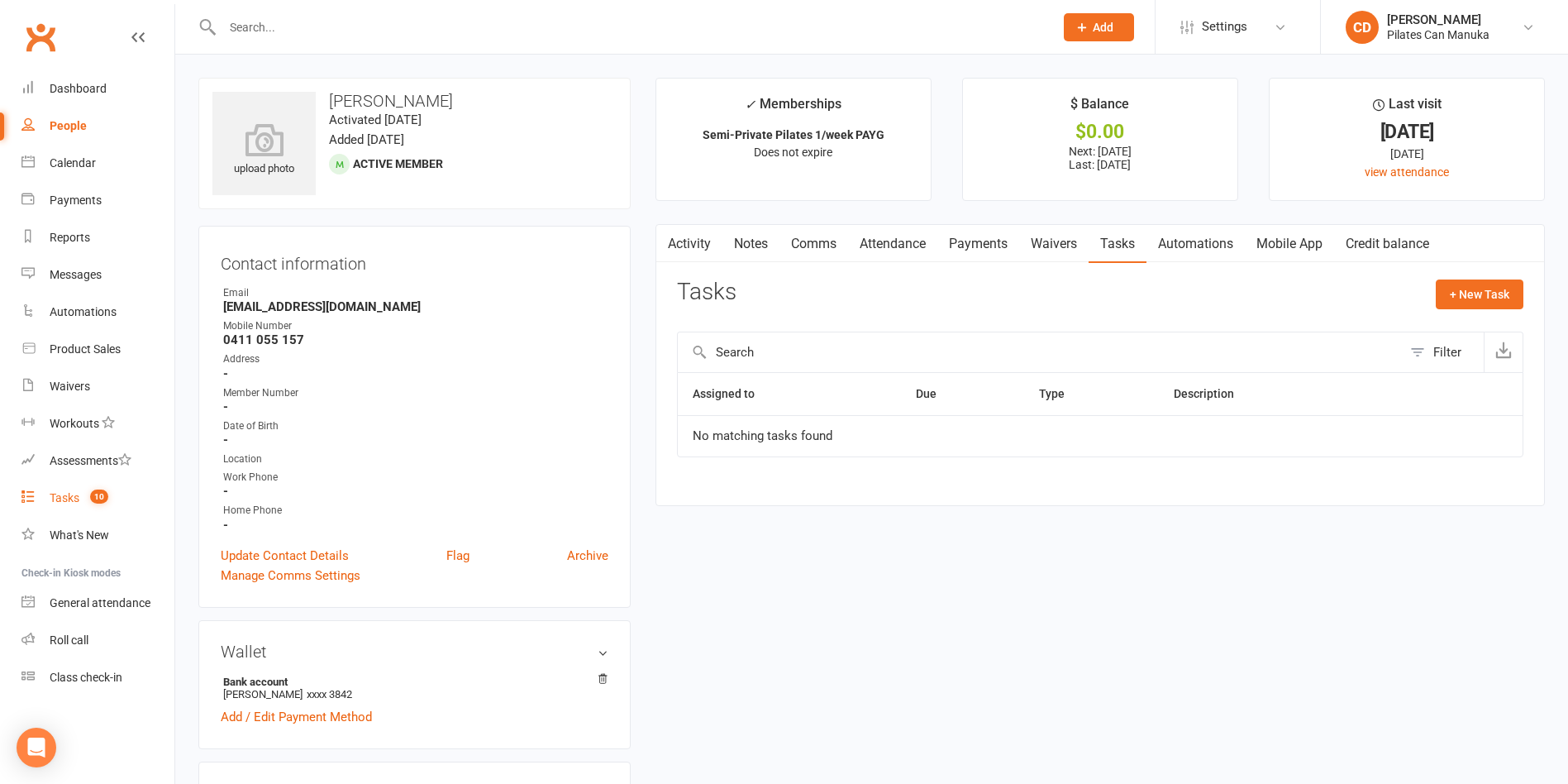
click at [90, 498] on count-badge "10" at bounding box center [95, 498] width 27 height 13
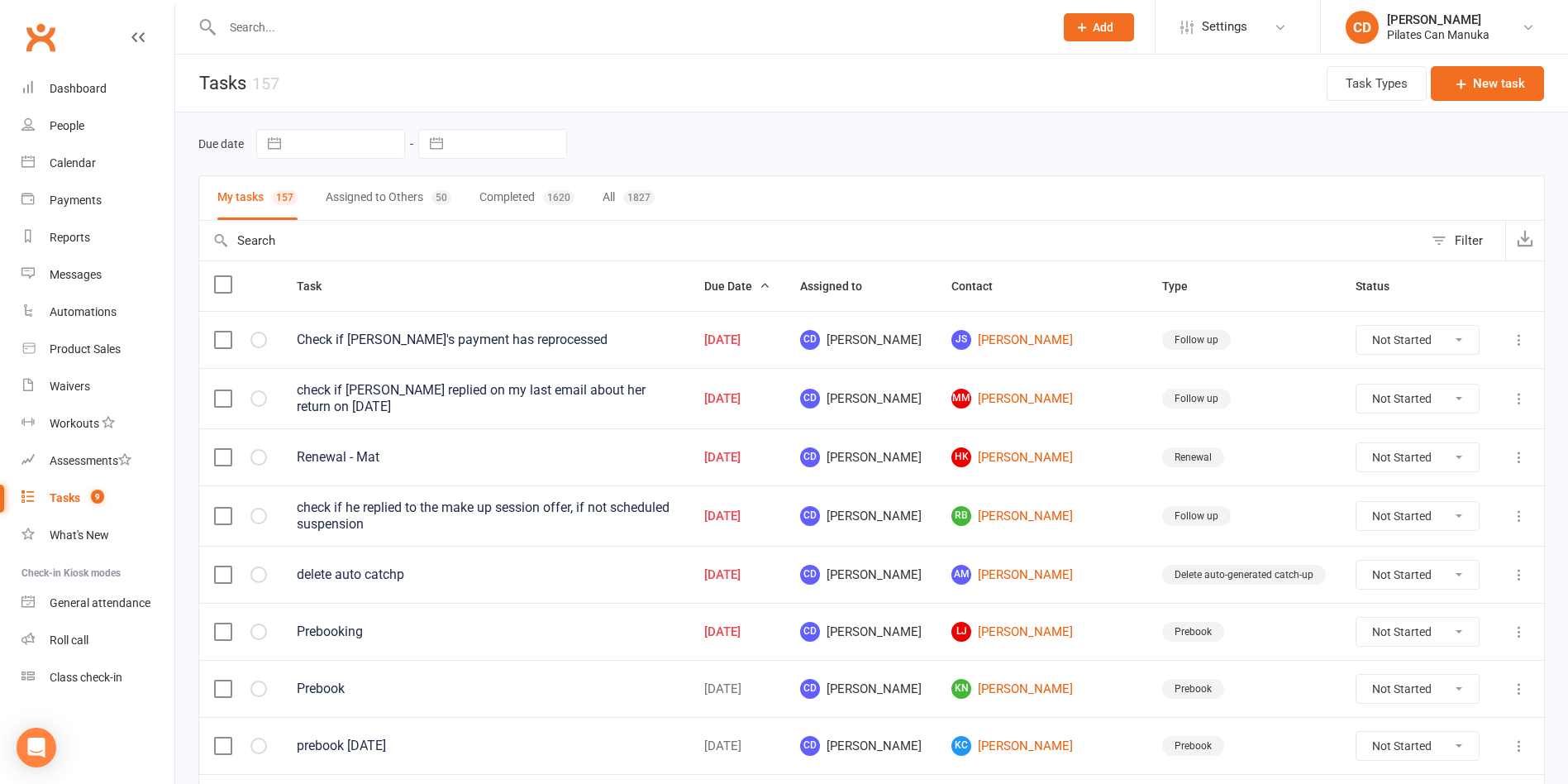
click at [349, 202] on button "Assigned to Others 50" at bounding box center [389, 198] width 126 height 43
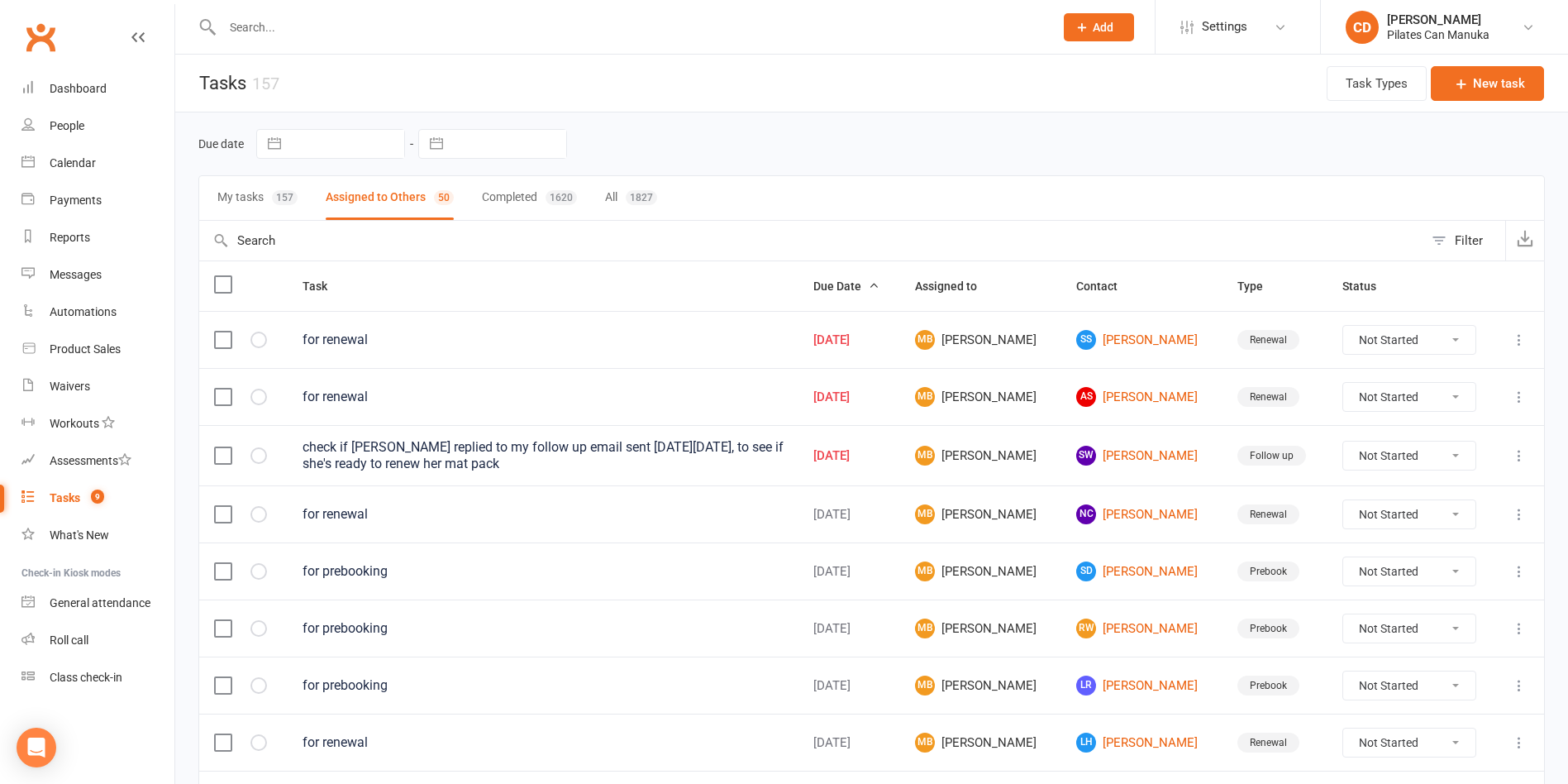
click at [240, 200] on button "My tasks 157" at bounding box center [257, 198] width 80 height 43
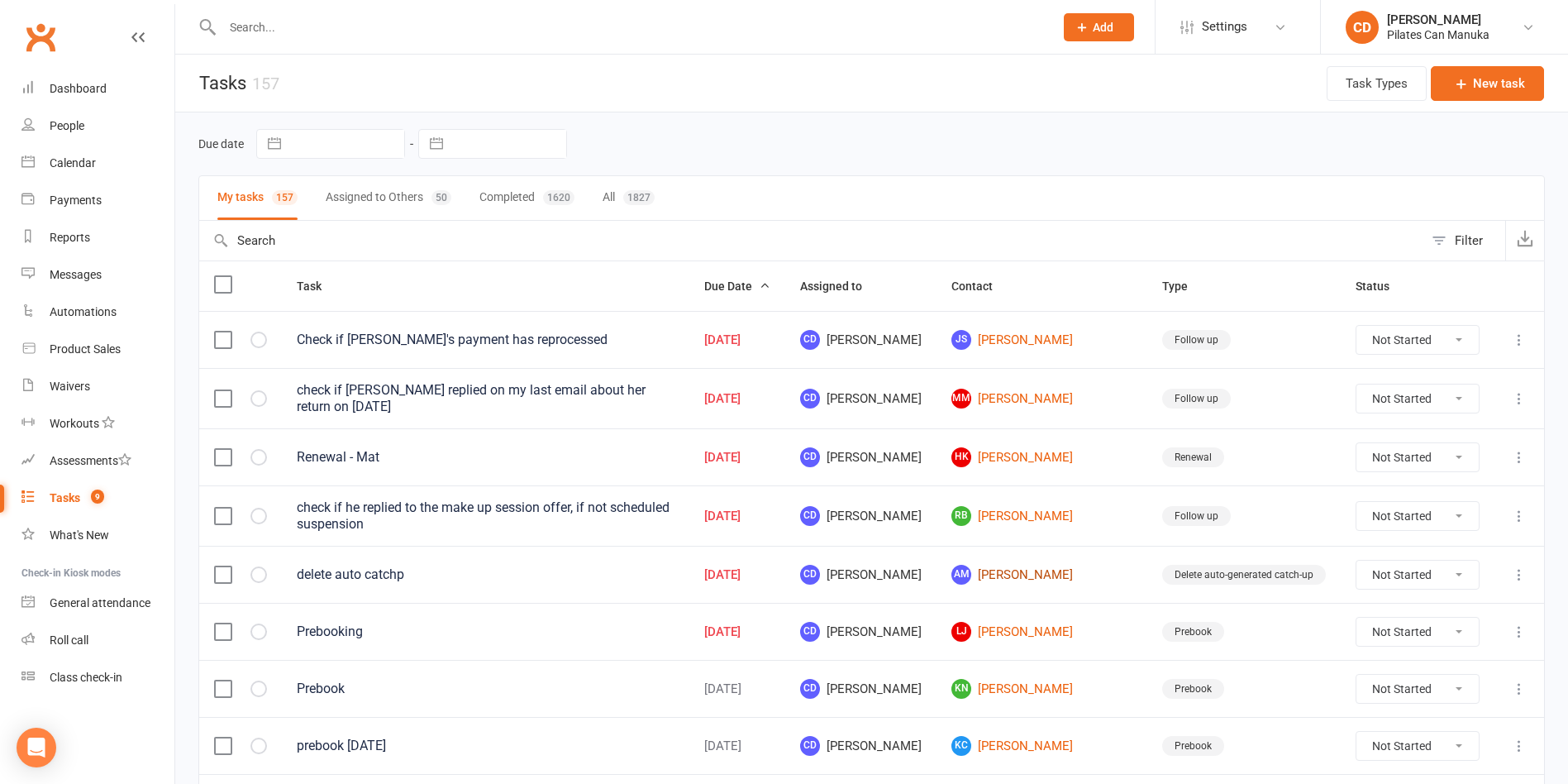
click at [1085, 569] on link "AM [PERSON_NAME]" at bounding box center [1042, 574] width 181 height 19
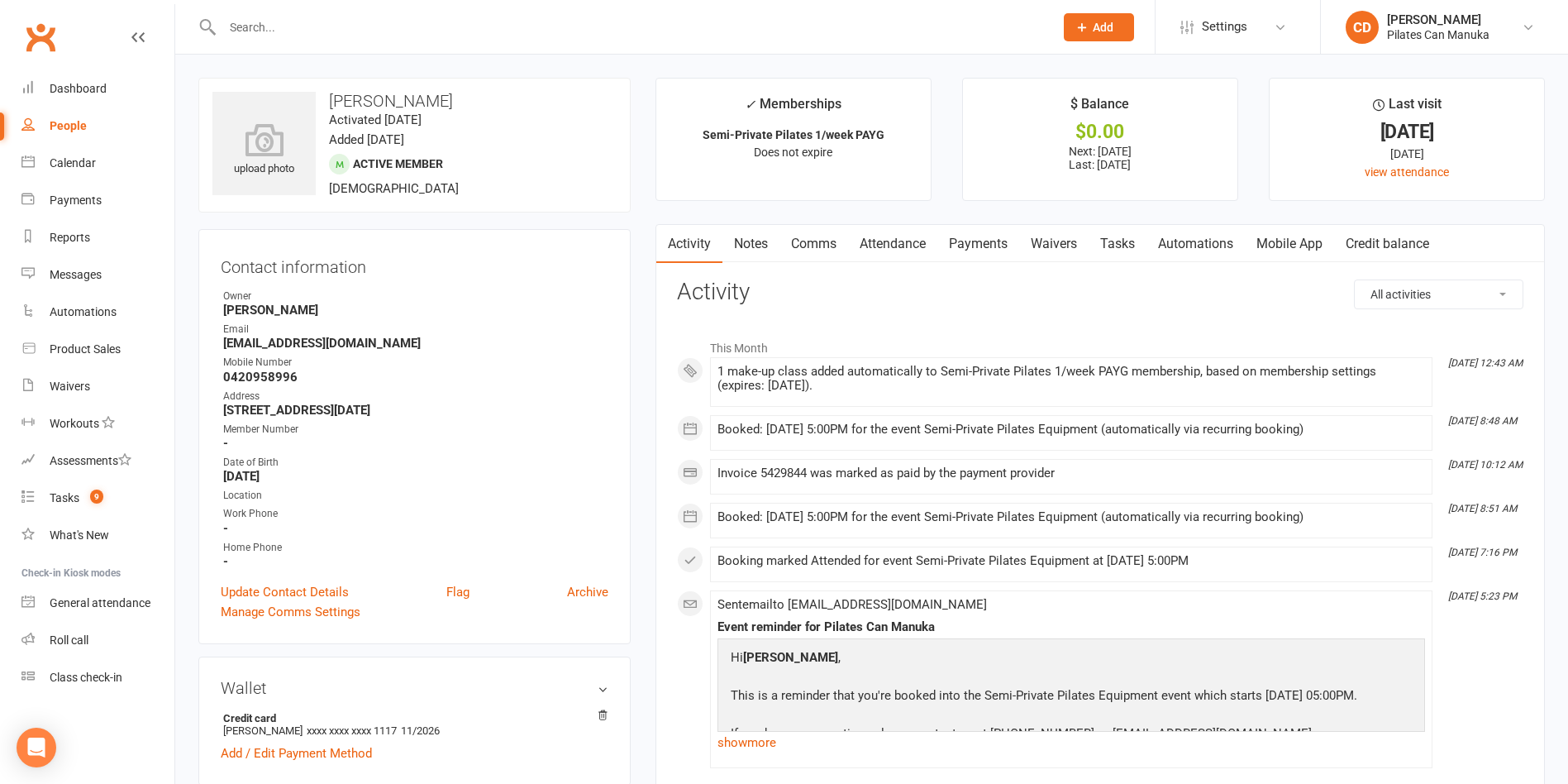
click at [910, 241] on link "Attendance" at bounding box center [892, 244] width 90 height 38
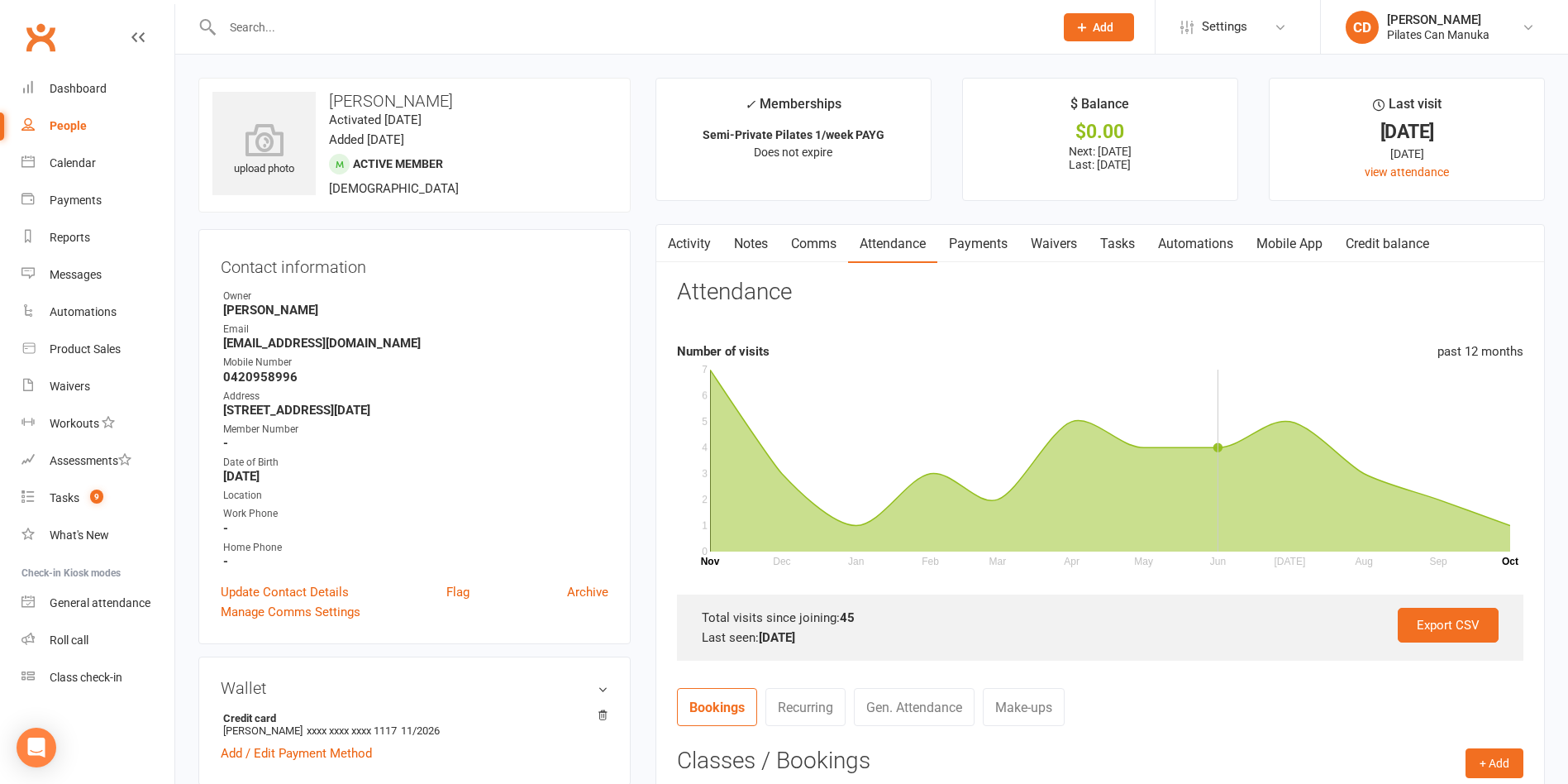
scroll to position [372, 0]
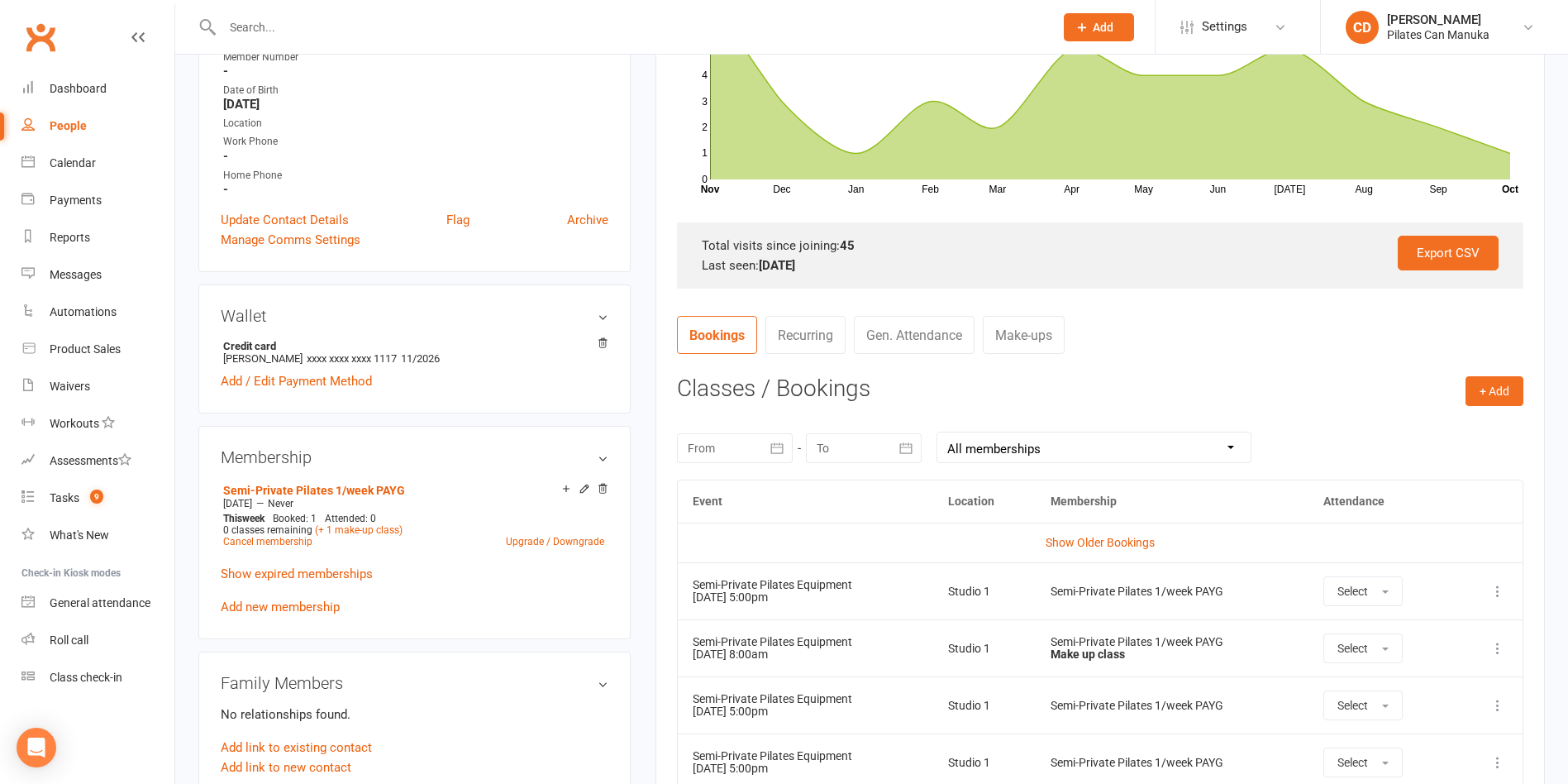
click at [1042, 341] on link "Make-ups" at bounding box center [1023, 334] width 82 height 38
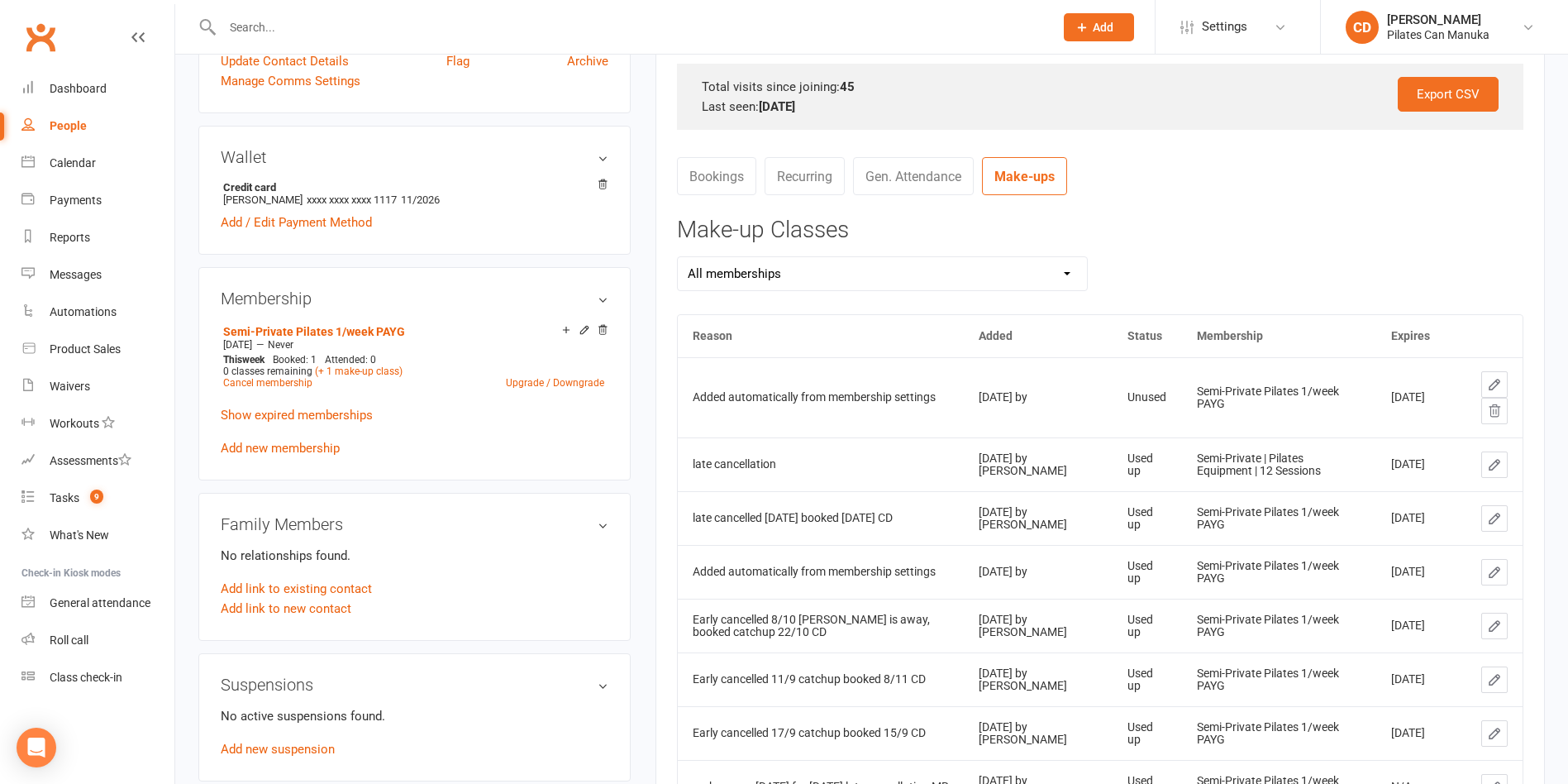
scroll to position [621, 0]
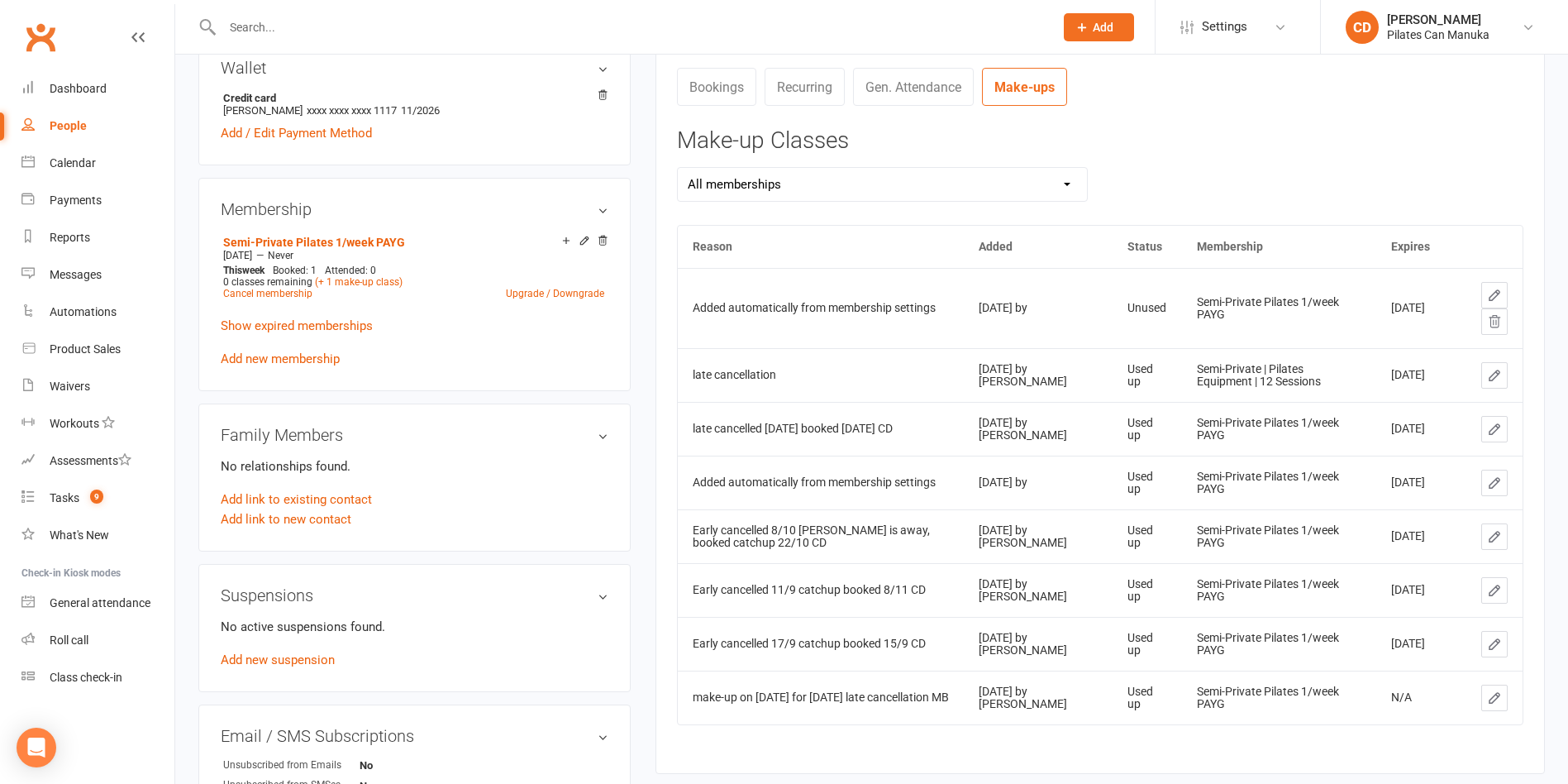
click at [1275, 320] on icon at bounding box center [1495, 320] width 11 height 12
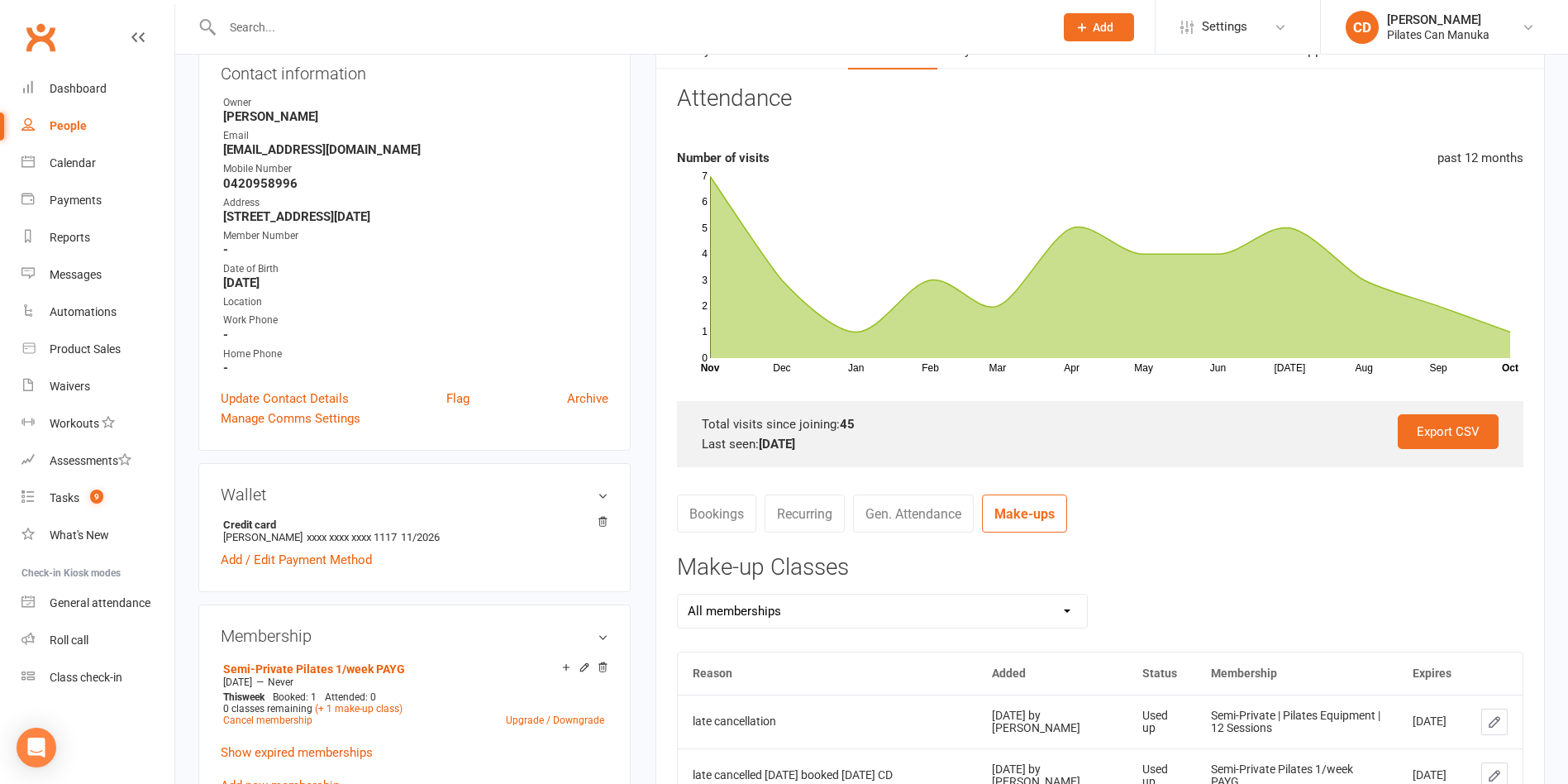
scroll to position [0, 0]
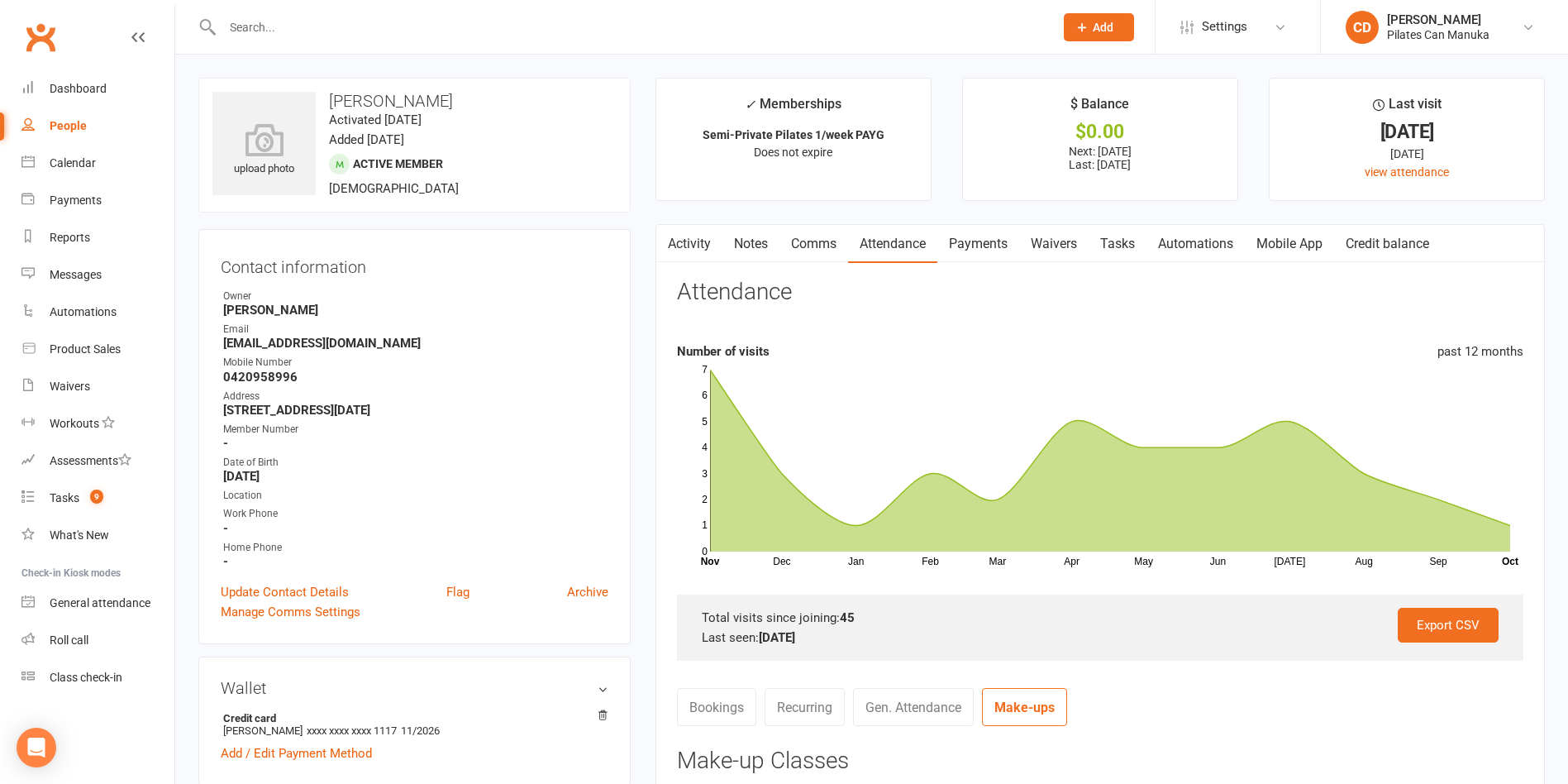
click at [1121, 239] on link "Tasks" at bounding box center [1117, 244] width 58 height 38
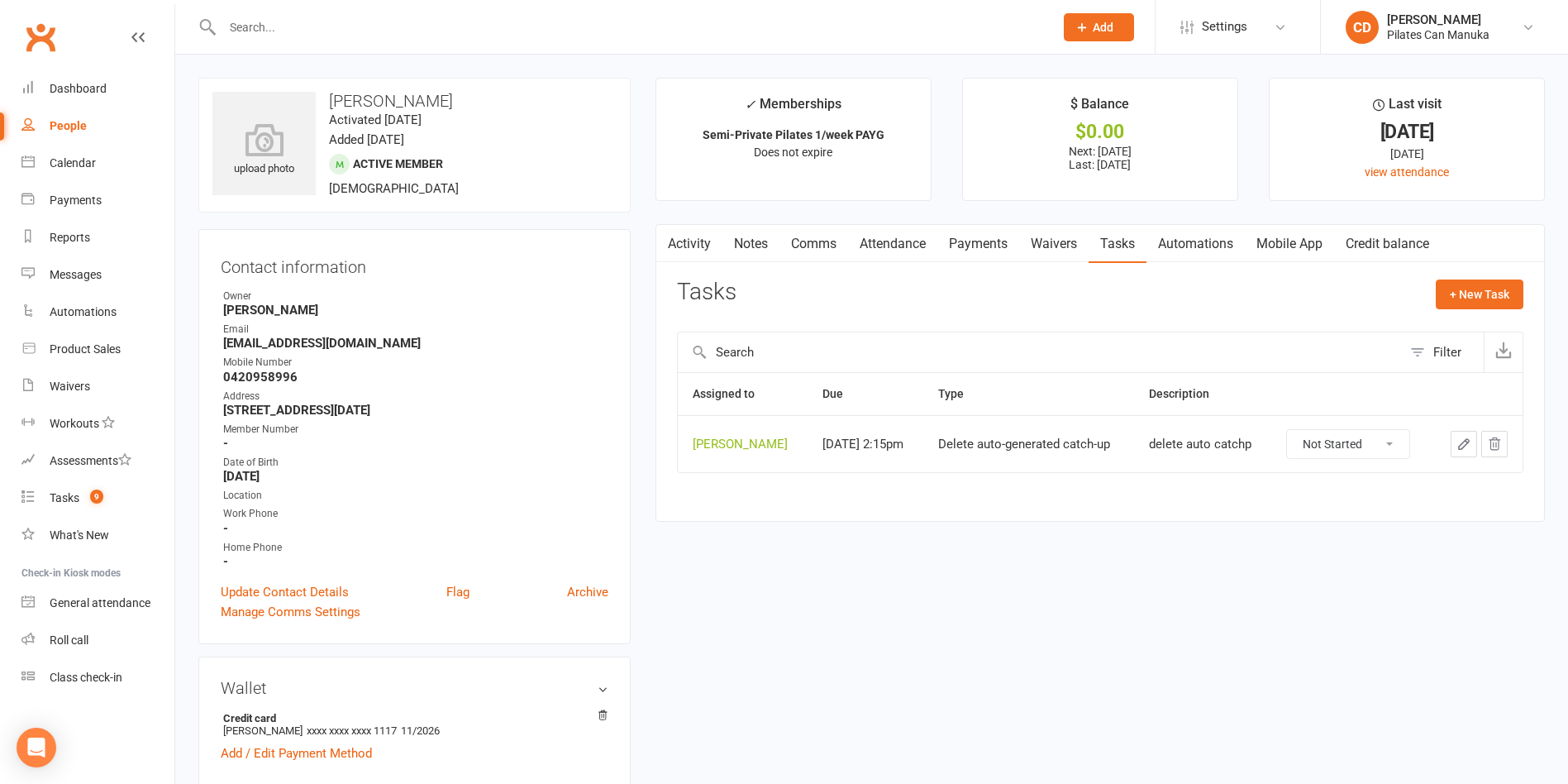
click at [1275, 446] on select "Not Started In Progress Waiting Complete" at bounding box center [1347, 444] width 123 height 28
click at [1275, 430] on select "Not Started In Progress Waiting Complete" at bounding box center [1347, 444] width 123 height 28
select select "unstarted"
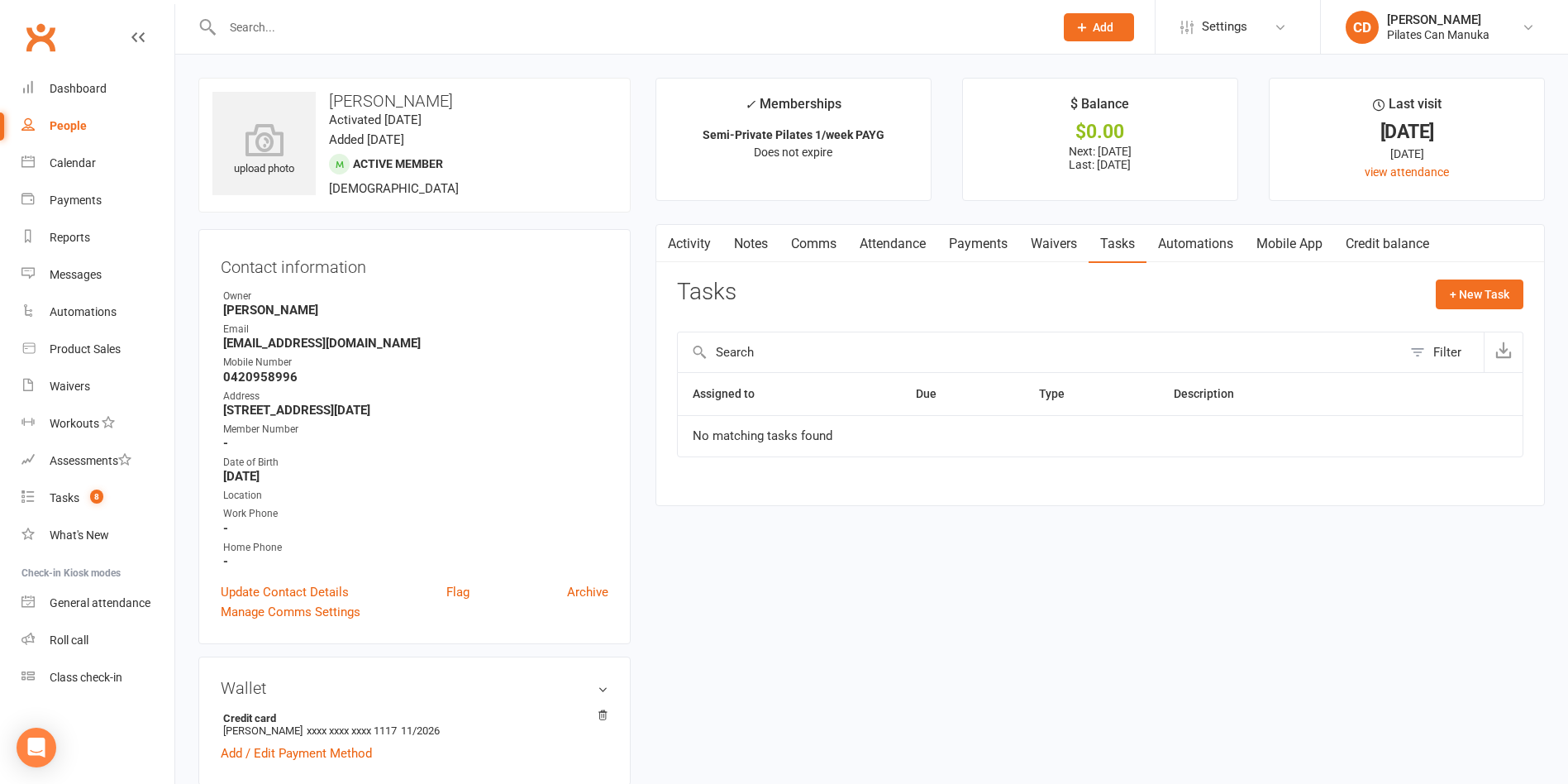
drag, startPoint x: 453, startPoint y: 97, endPoint x: 327, endPoint y: 95, distance: 126.0
click at [327, 95] on h3 "[PERSON_NAME]" at bounding box center [414, 101] width 404 height 18
copy h3 "[PERSON_NAME]"
click at [101, 490] on span "8" at bounding box center [97, 496] width 13 height 14
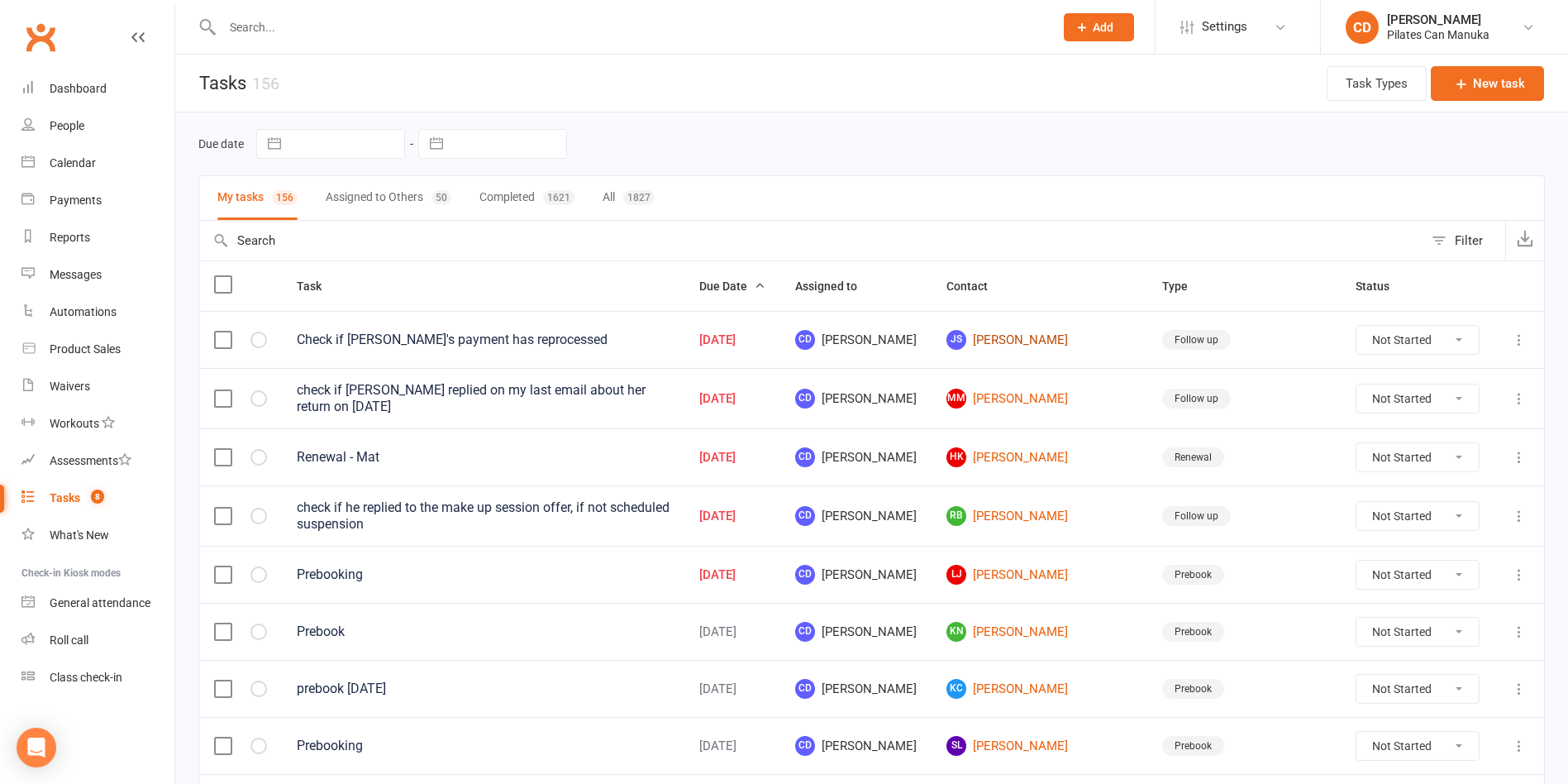
click at [1069, 334] on link "JS [PERSON_NAME]" at bounding box center [1038, 339] width 186 height 19
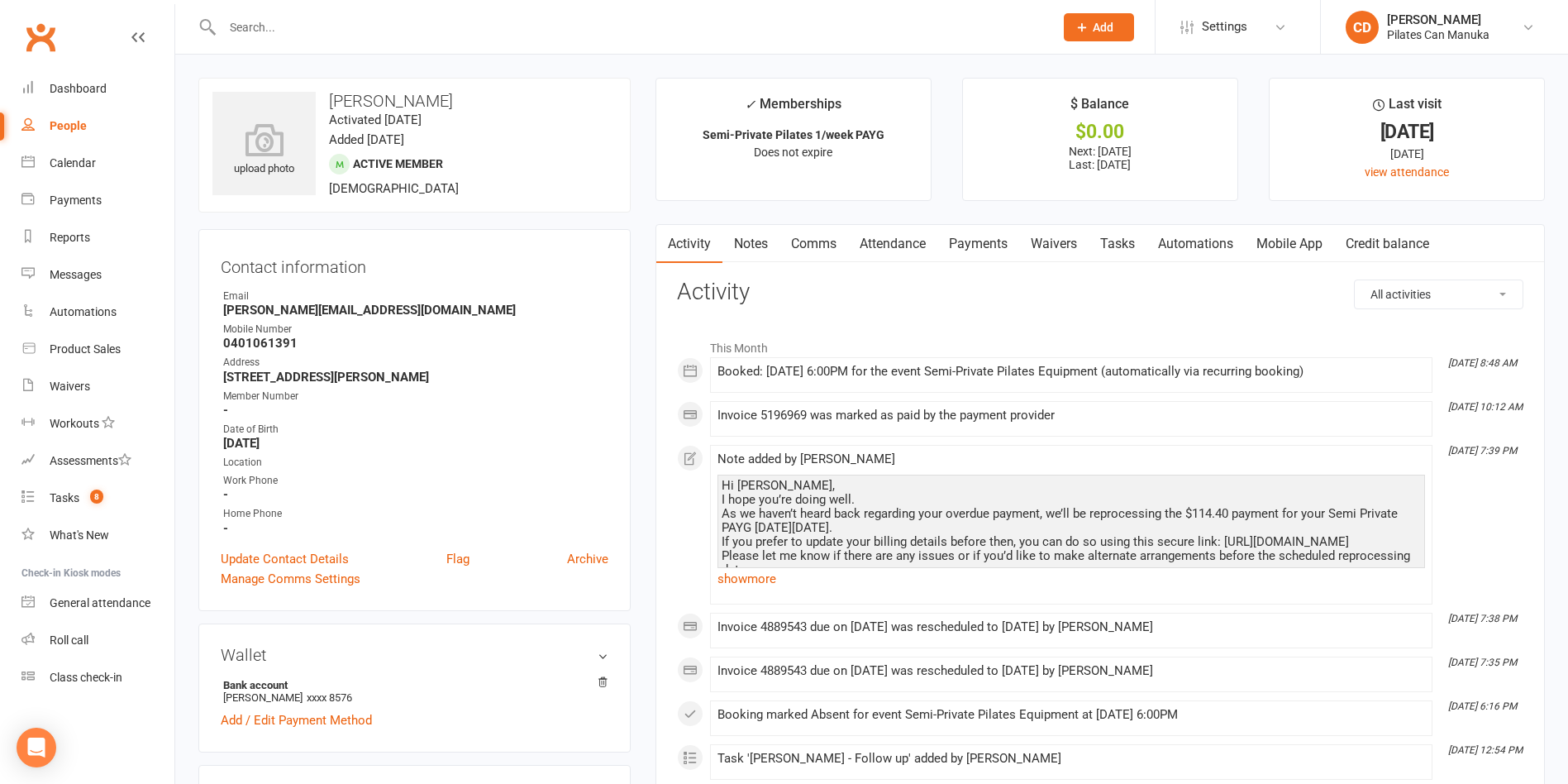
click at [974, 243] on link "Payments" at bounding box center [977, 244] width 82 height 38
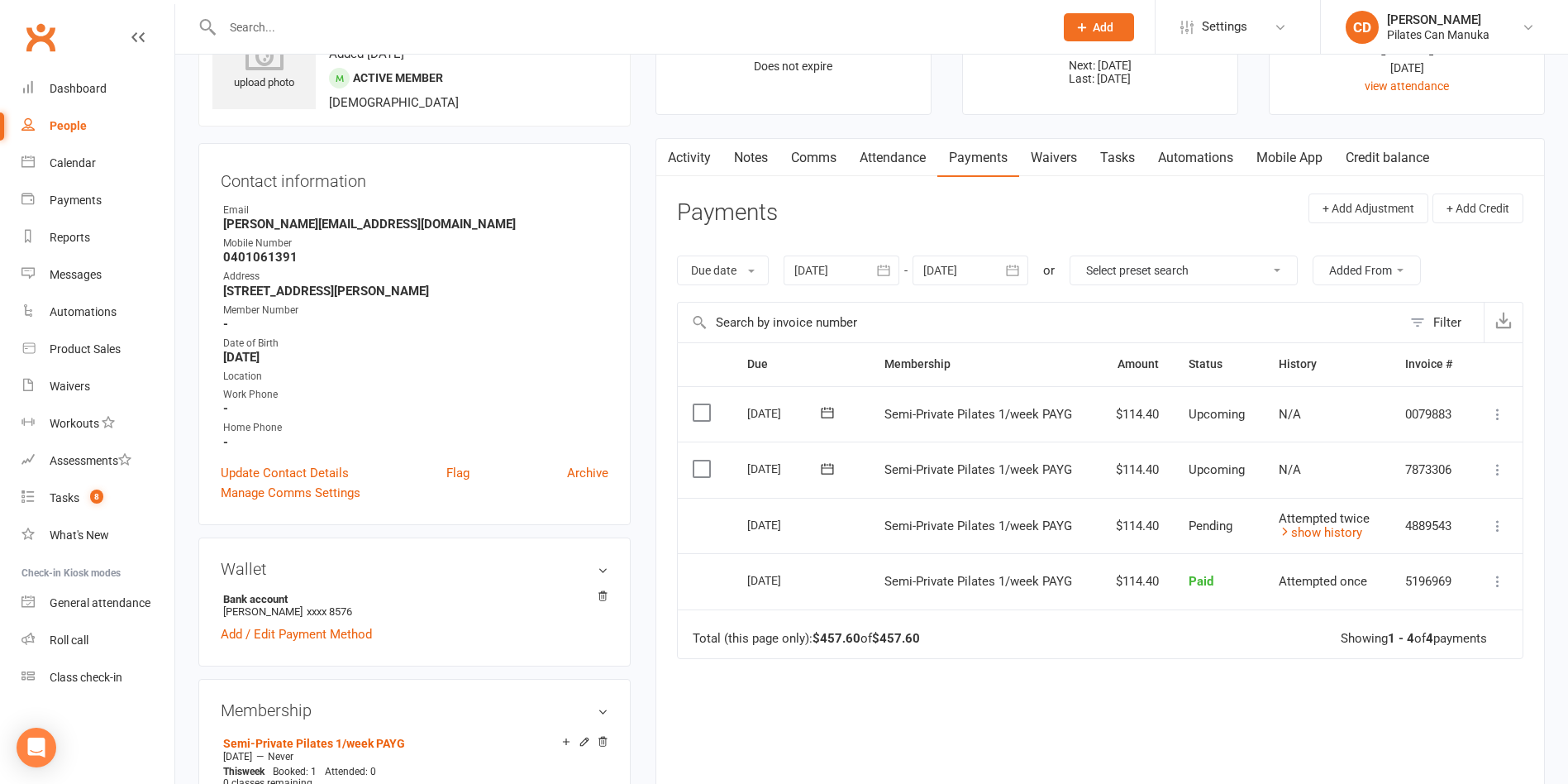
scroll to position [124, 0]
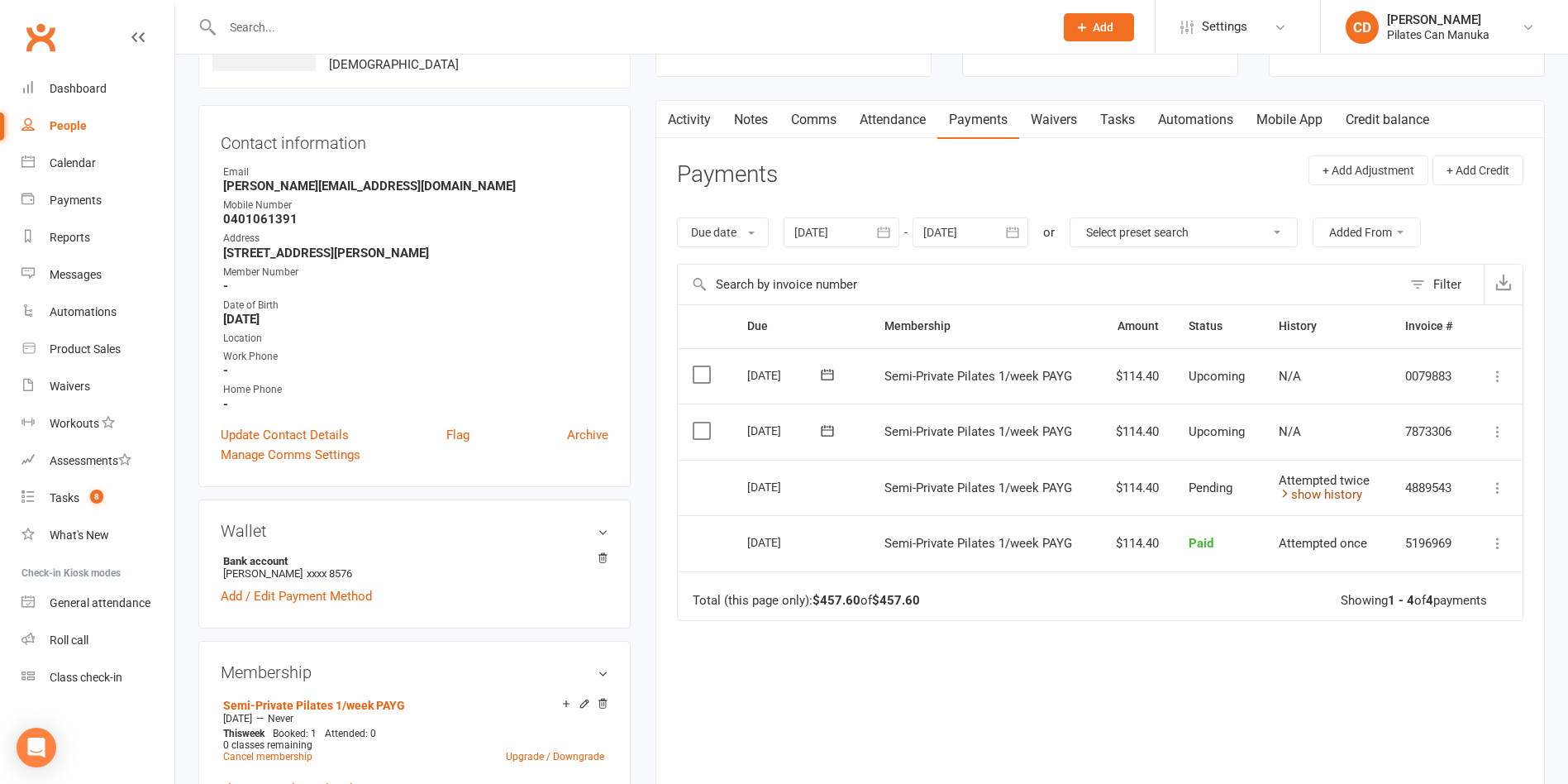
click at [1275, 493] on icon at bounding box center [1284, 492] width 12 height 12
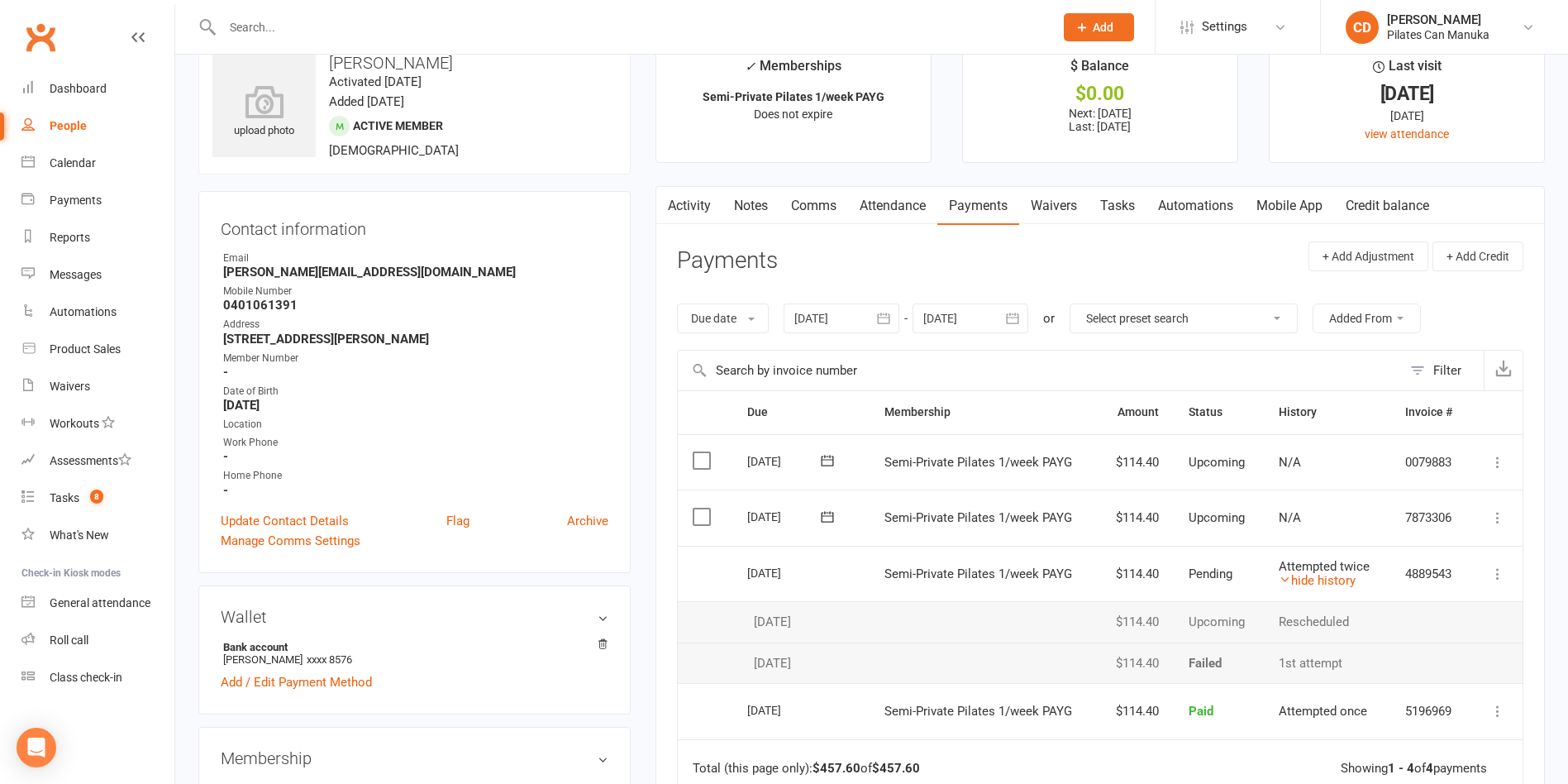
scroll to position [0, 0]
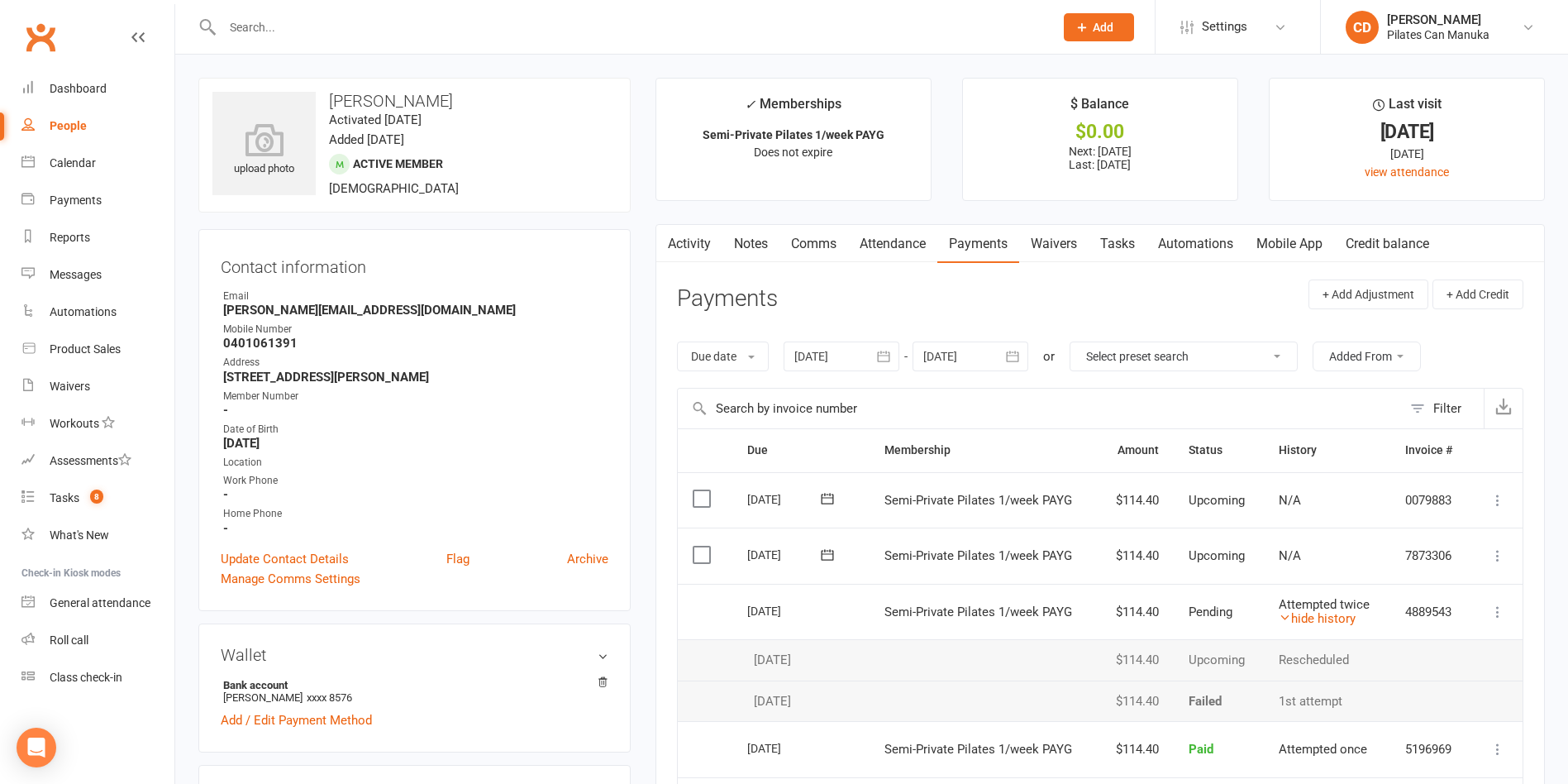
click at [1127, 234] on link "Tasks" at bounding box center [1117, 244] width 58 height 38
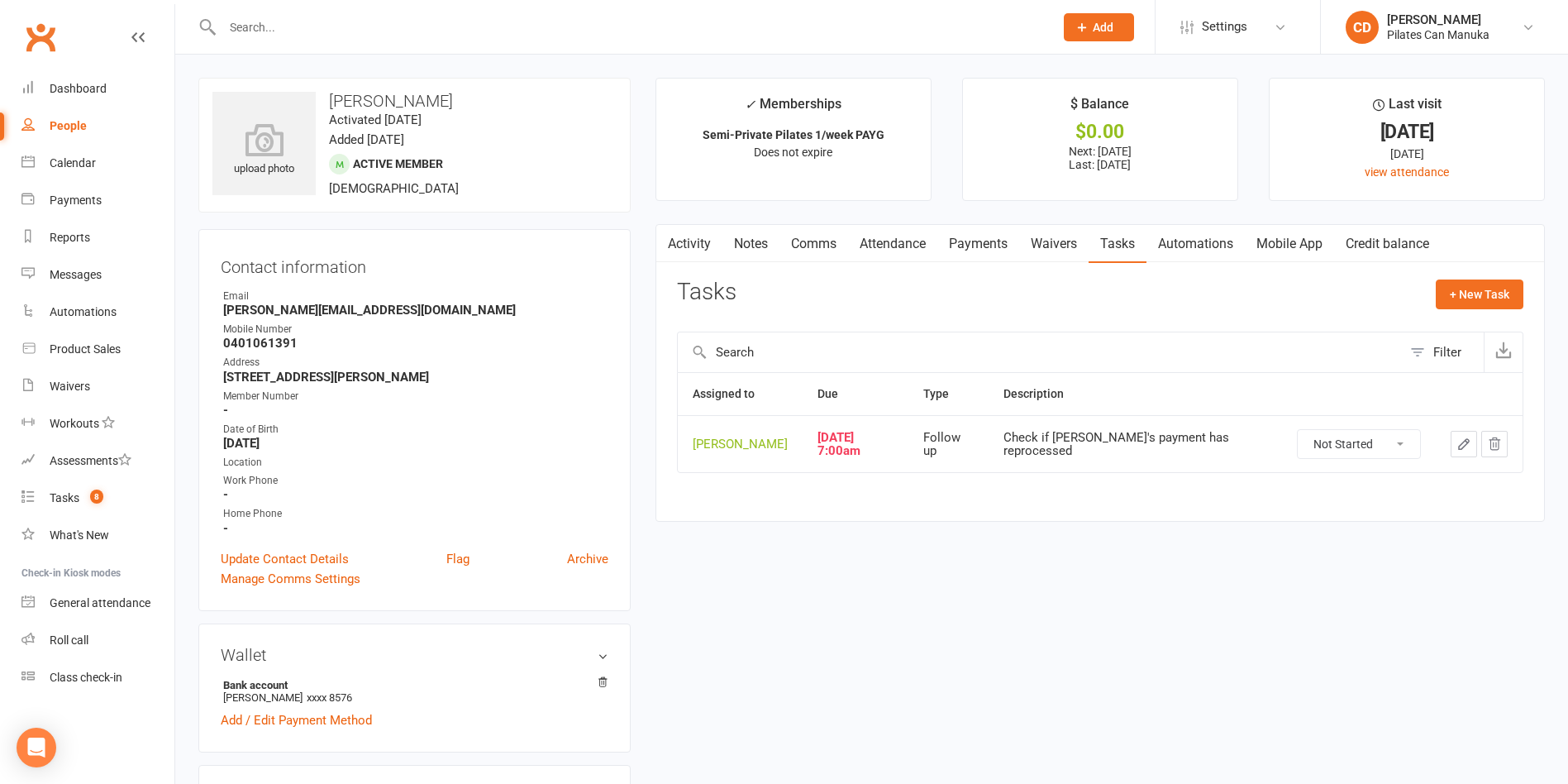
click at [1275, 450] on select "Not Started In Progress Waiting Complete" at bounding box center [1359, 444] width 123 height 28
click at [1275, 442] on icon "button" at bounding box center [1464, 444] width 10 height 10
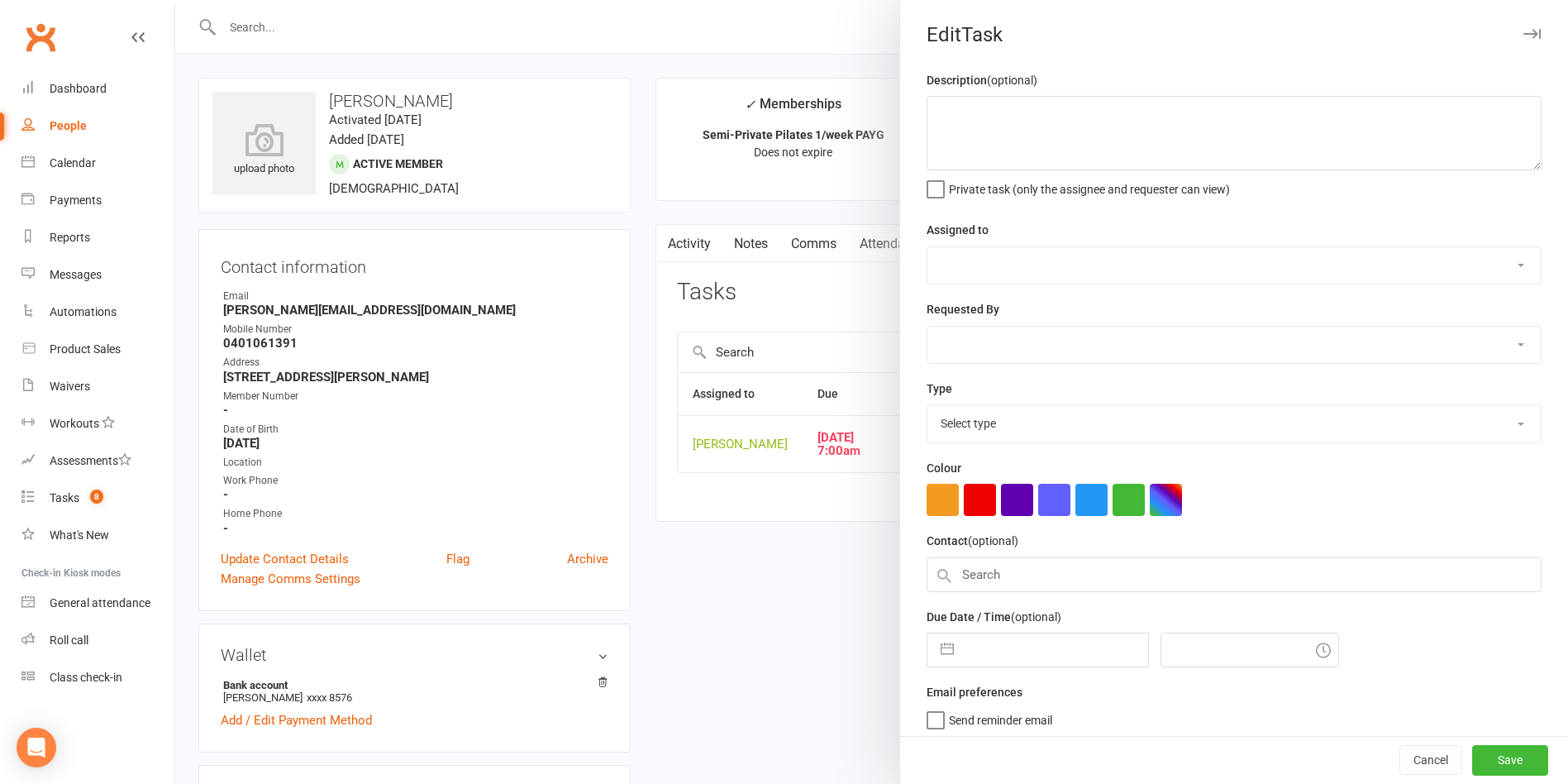
type textarea "Check if [PERSON_NAME]'s payment has reprocessed"
select select "49925"
type input "[DATE]"
type input "10:00am"
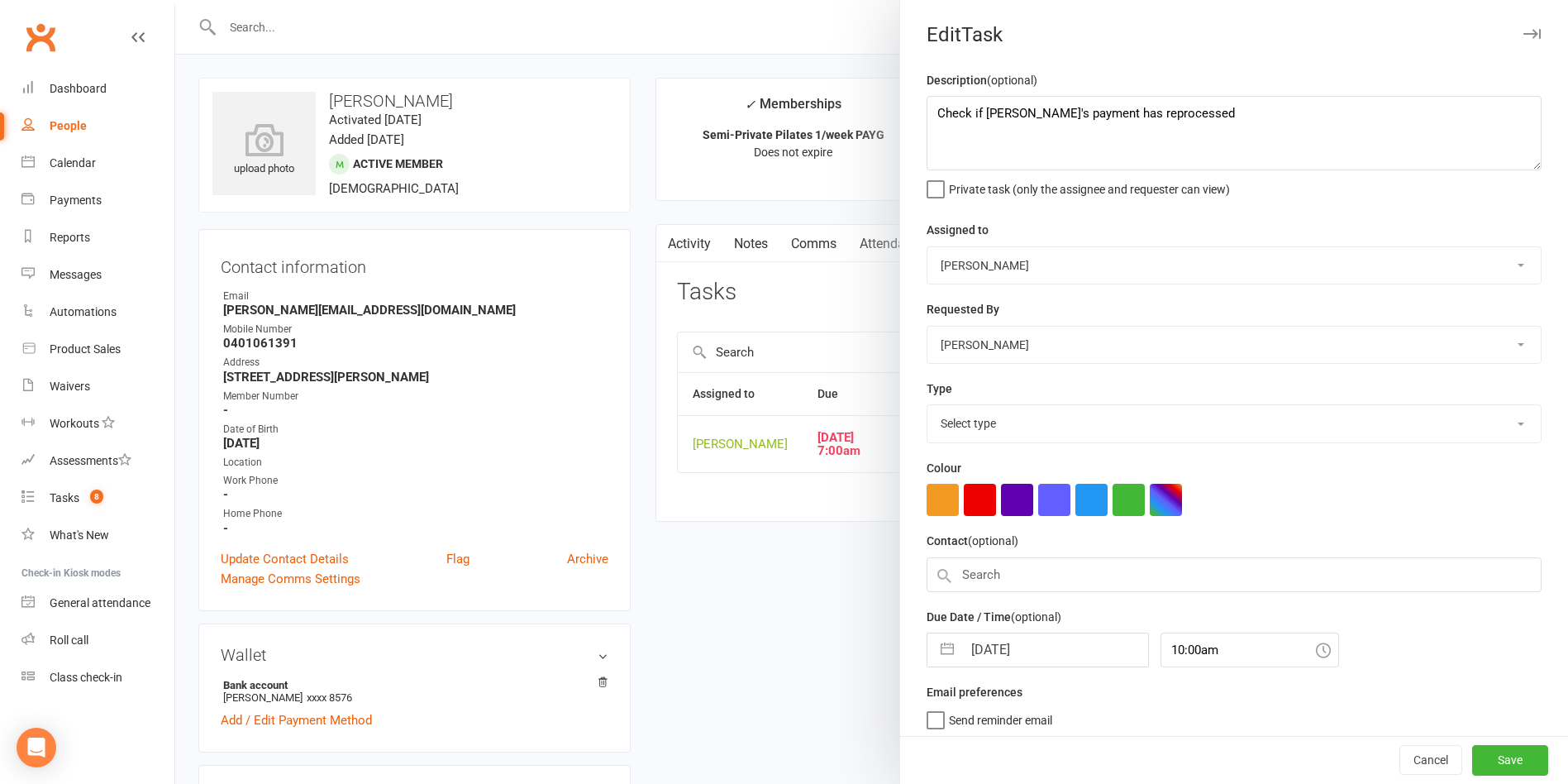
select select "34407"
click at [1050, 646] on input "[DATE]" at bounding box center [1054, 645] width 186 height 33
select select "8"
select select "2025"
select select "9"
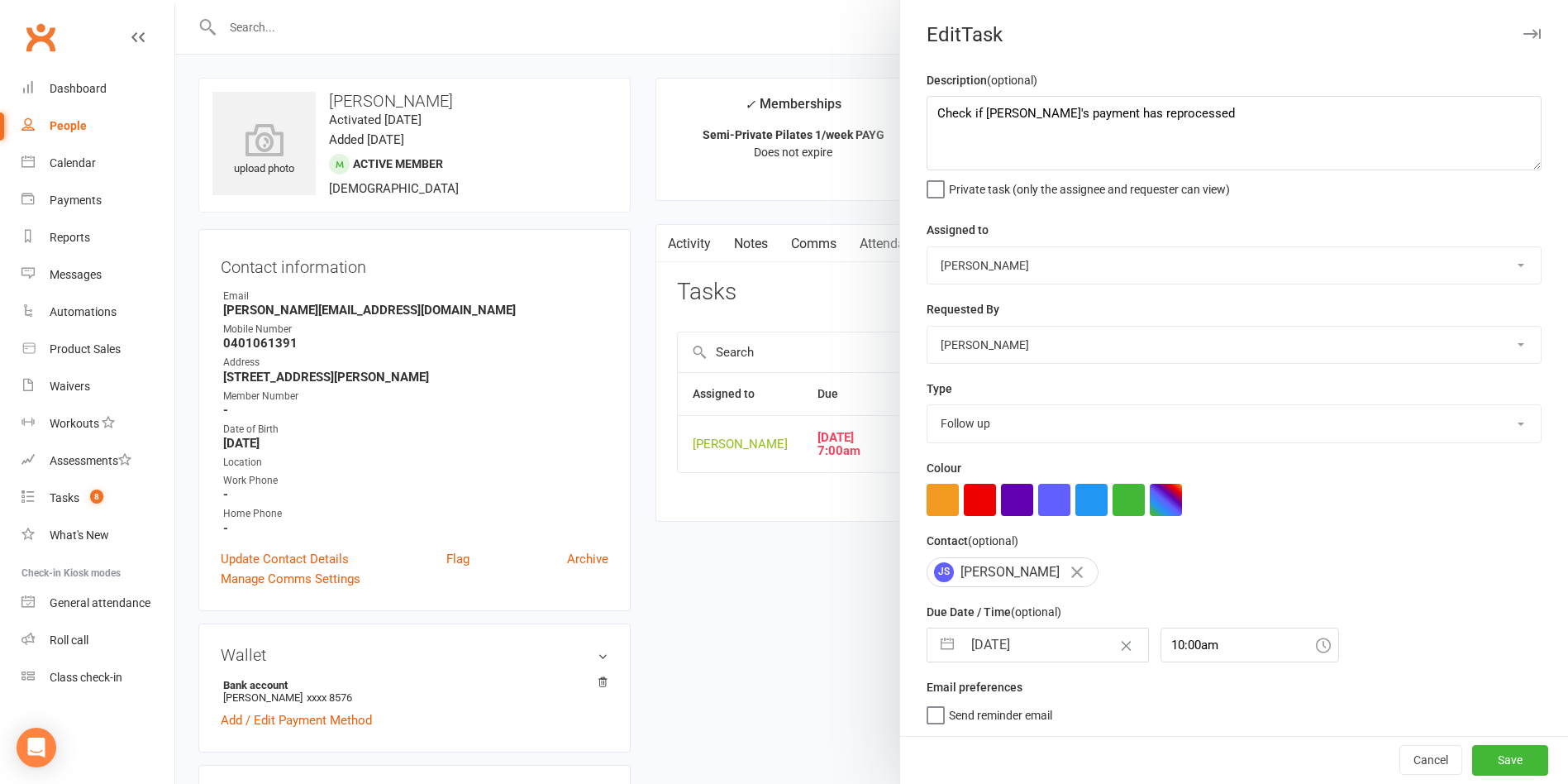
select select "2025"
select select "10"
select select "2025"
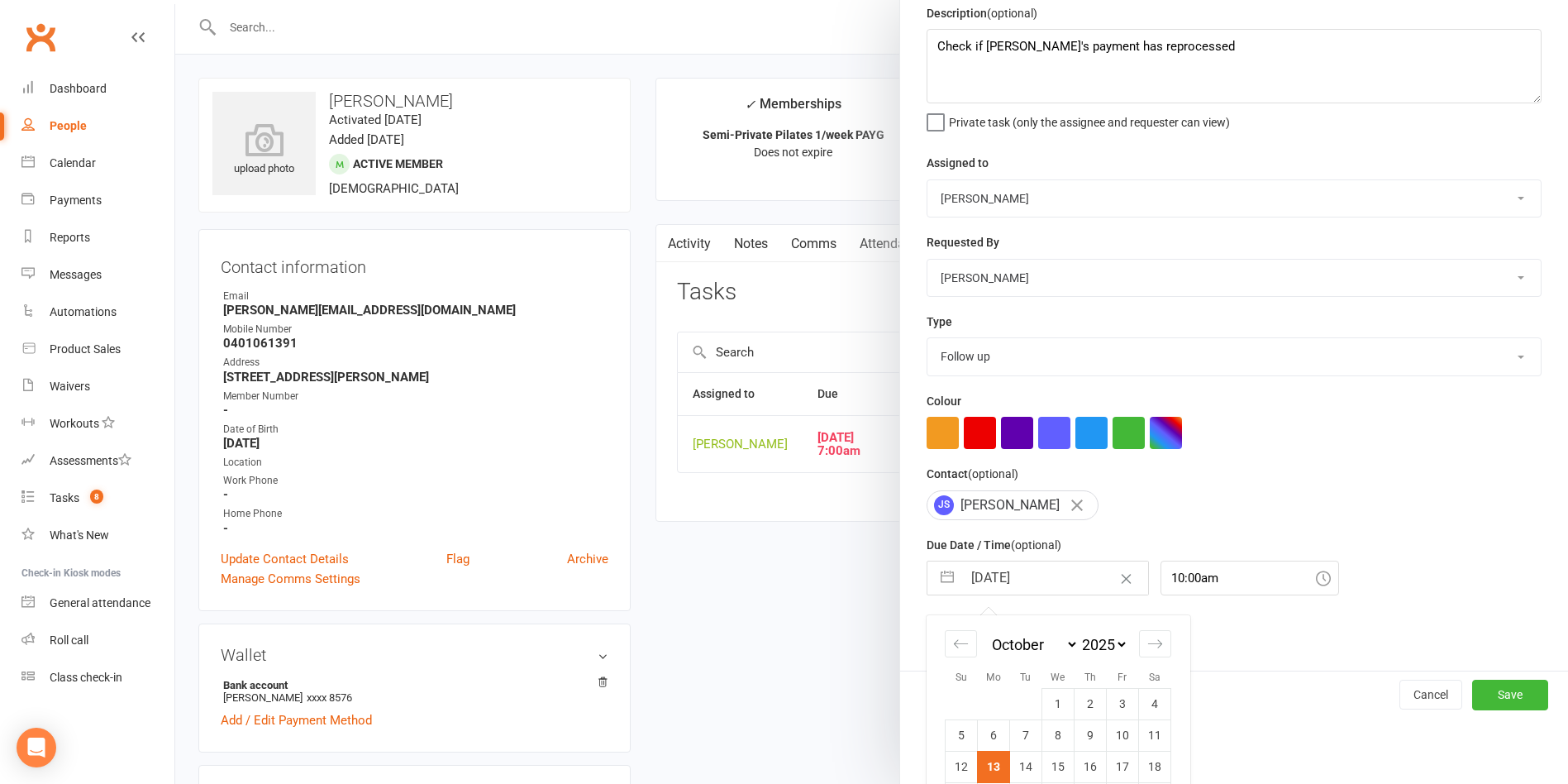
scroll to position [154, 0]
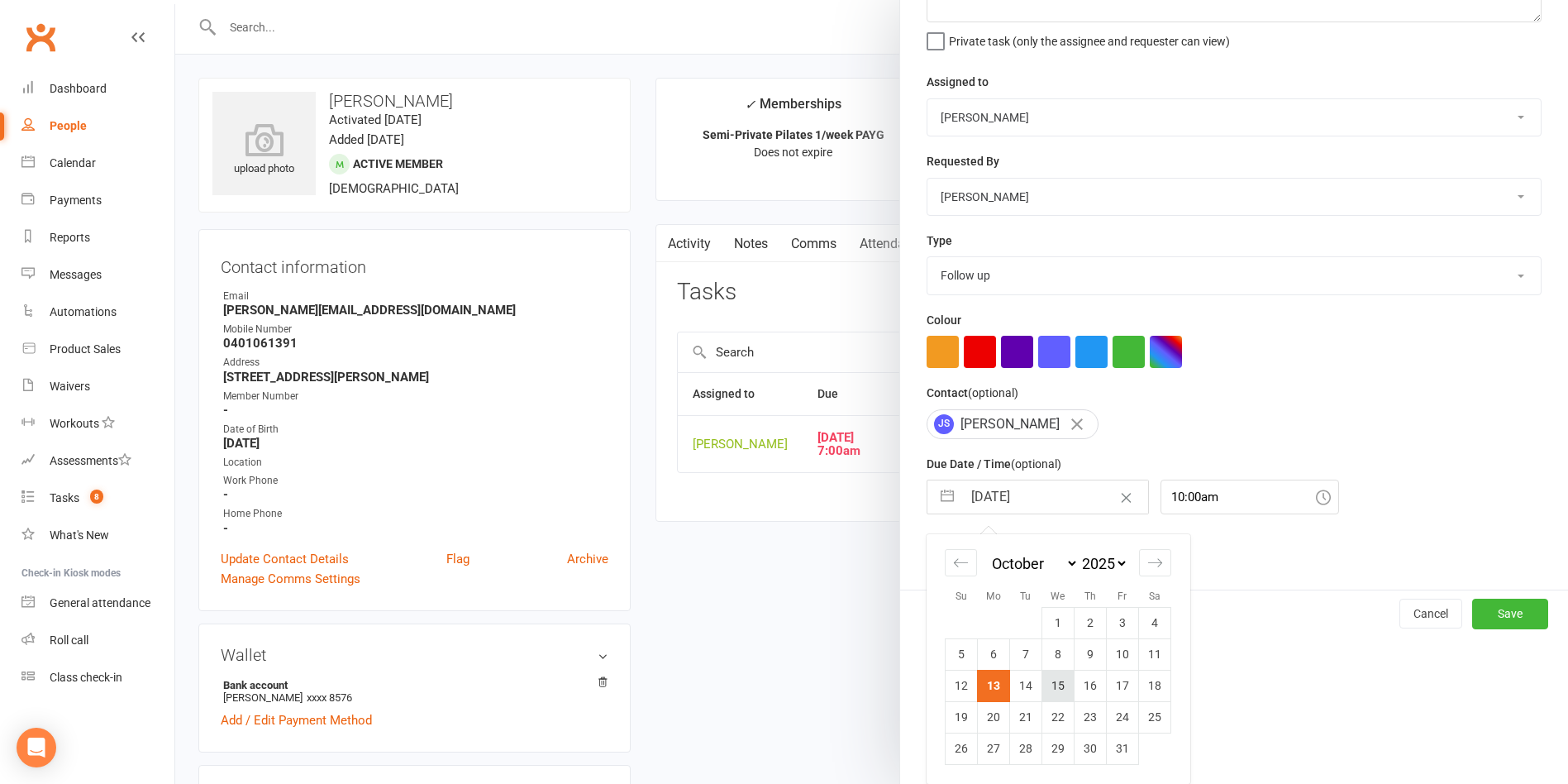
click at [1050, 677] on td "15" at bounding box center [1058, 685] width 32 height 31
type input "[DATE]"
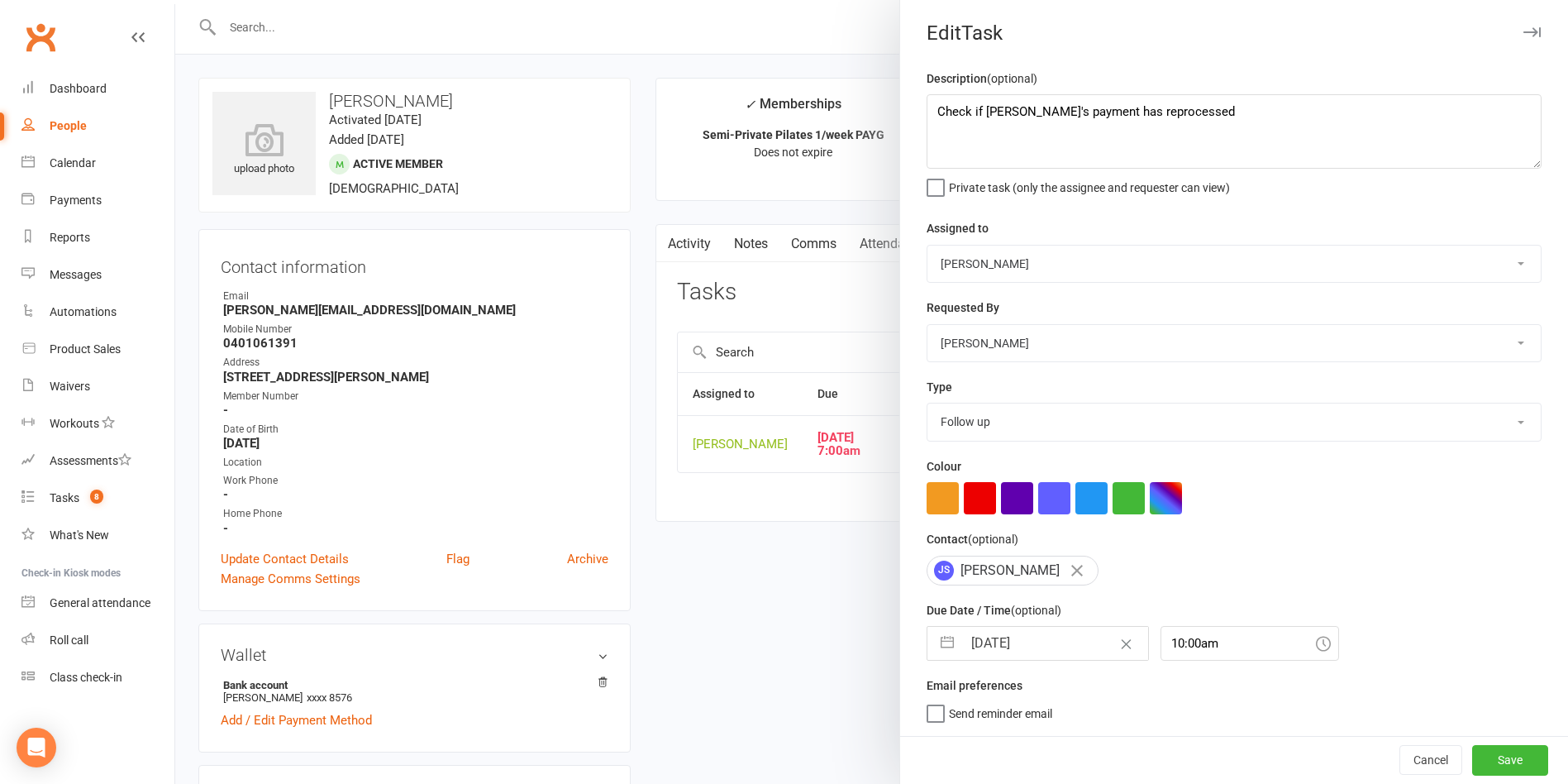
scroll to position [8, 0]
click at [1275, 729] on button "Save" at bounding box center [1510, 760] width 76 height 30
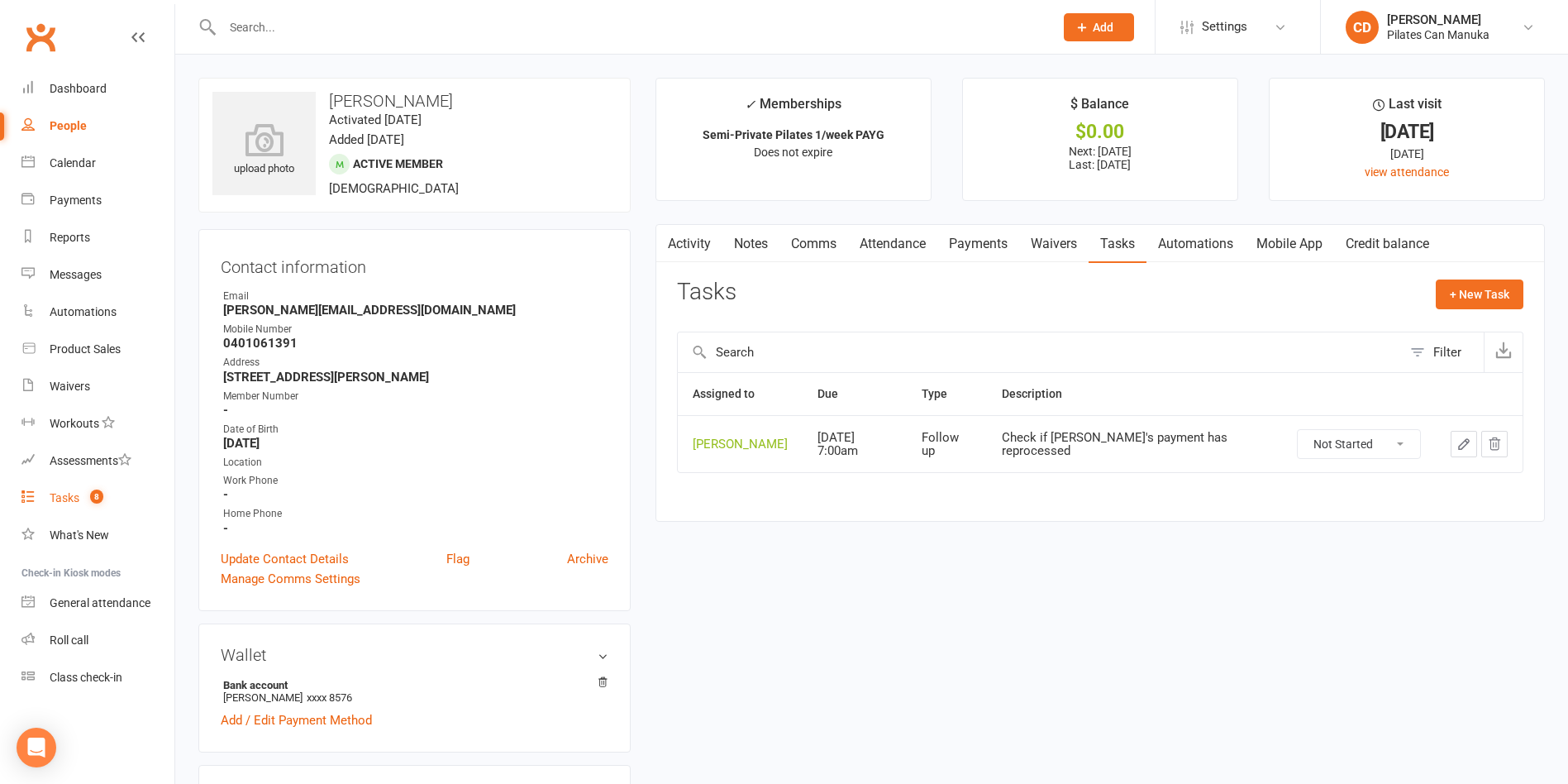
click at [71, 501] on div "Tasks" at bounding box center [65, 498] width 30 height 13
